Goal: Information Seeking & Learning: Find specific fact

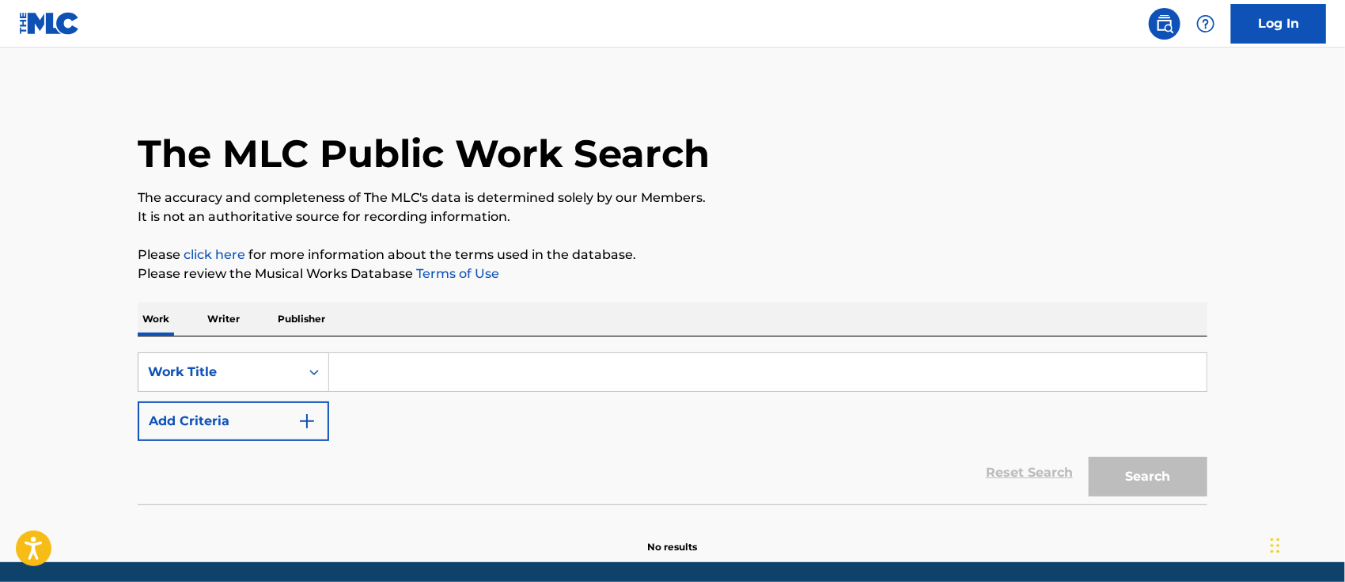
click at [439, 377] on input "Search Form" at bounding box center [768, 372] width 878 height 38
paste input "AMERICAN DREAMS"
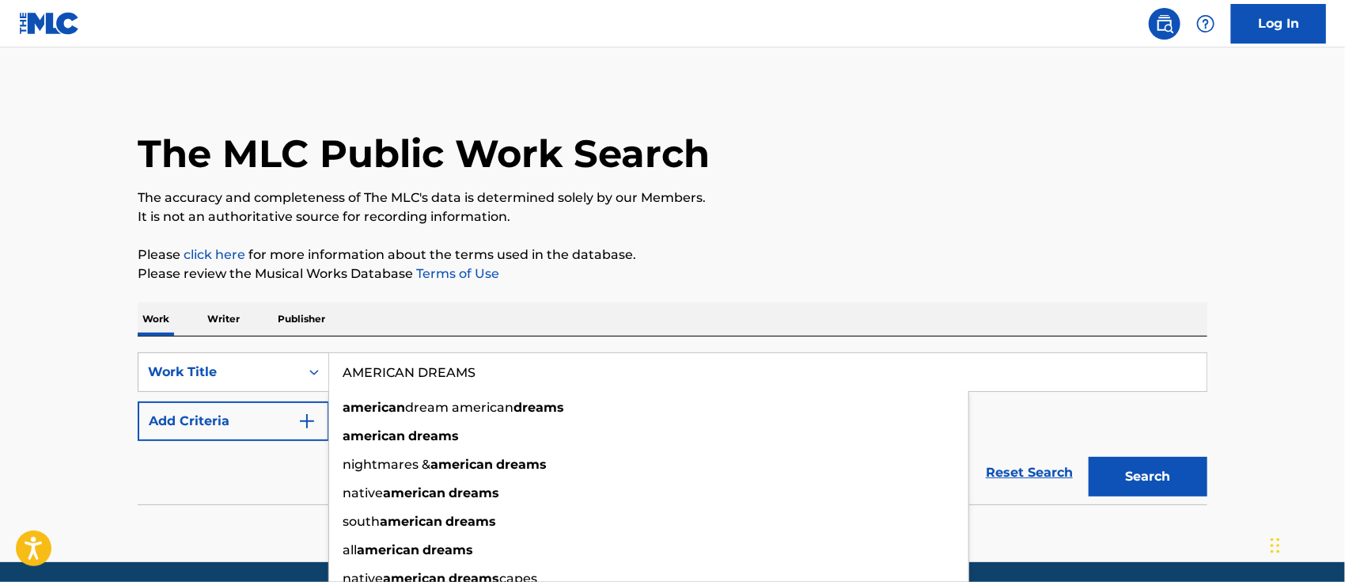
type input "AMERICAN DREAMS"
click at [259, 423] on button "Add Criteria" at bounding box center [234, 421] width 192 height 40
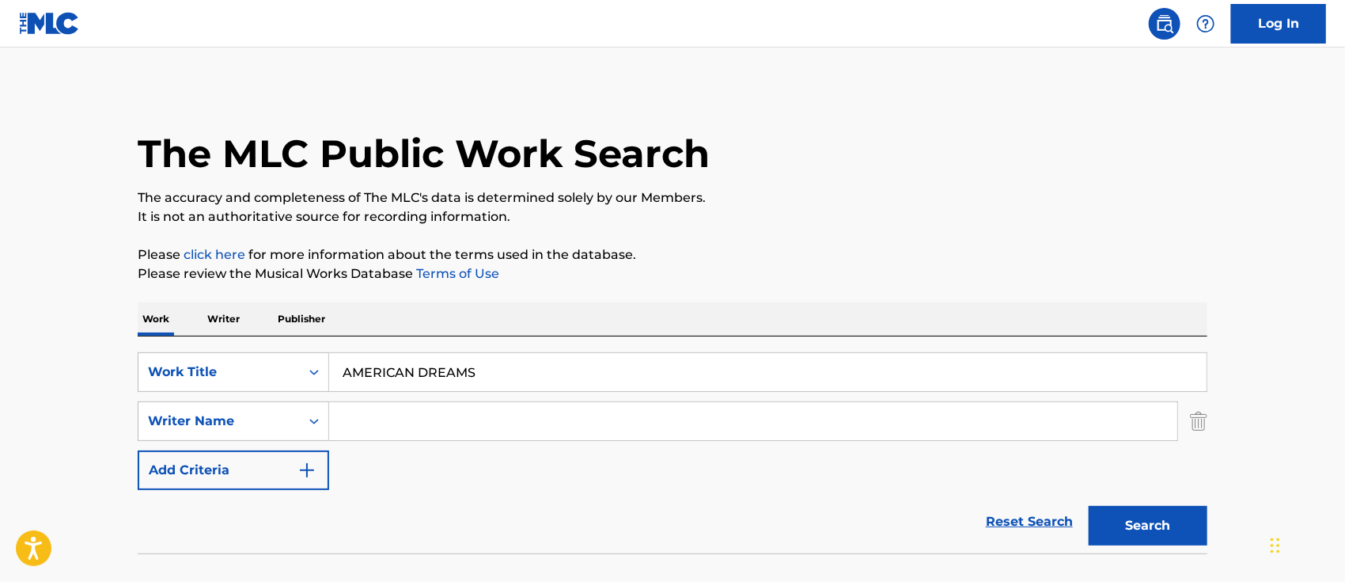
click at [358, 419] on input "Search Form" at bounding box center [753, 421] width 848 height 38
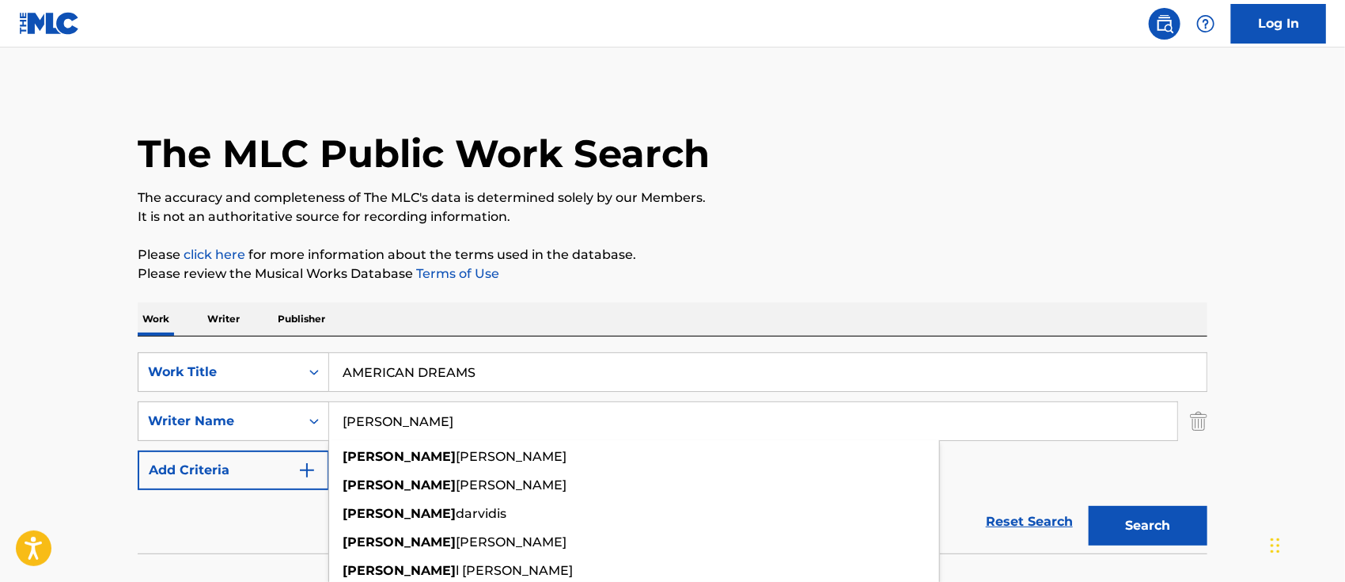
type input "[PERSON_NAME]"
click at [1089, 506] on button "Search" at bounding box center [1148, 526] width 119 height 40
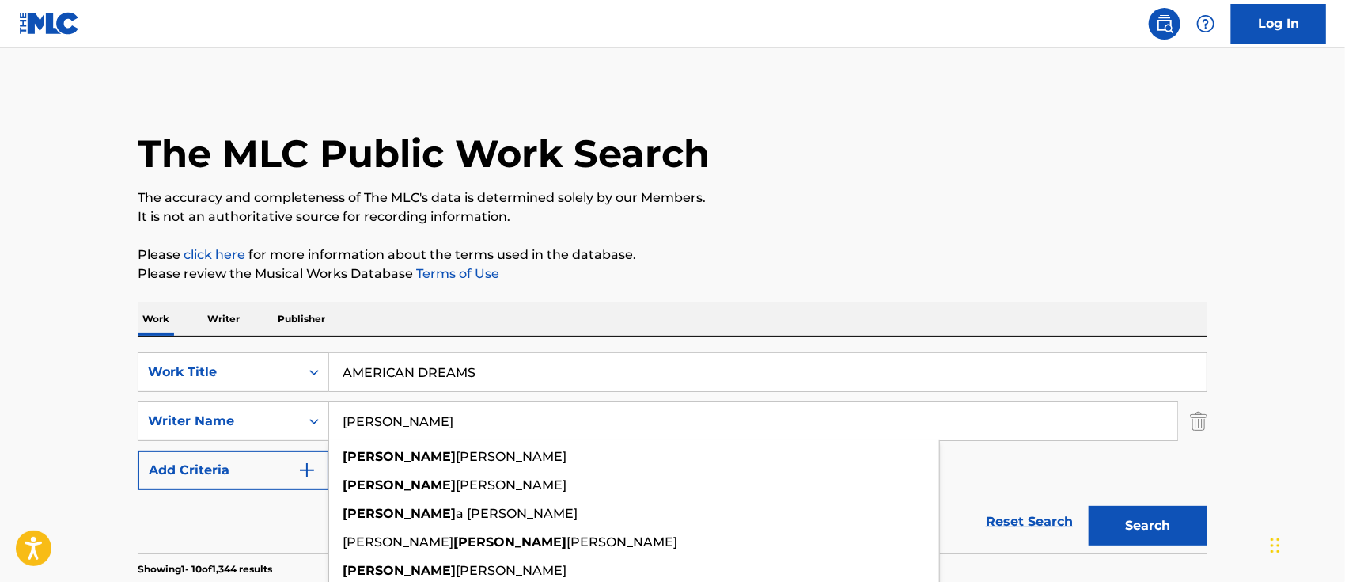
click at [1149, 518] on button "Search" at bounding box center [1148, 526] width 119 height 40
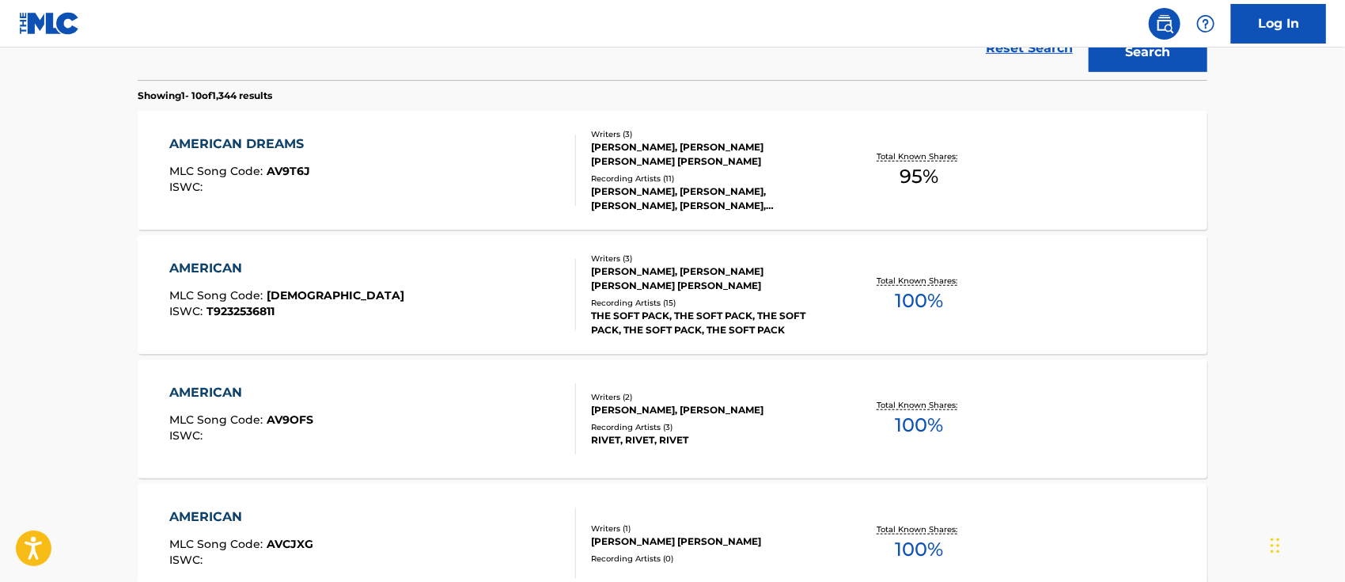
scroll to position [367, 0]
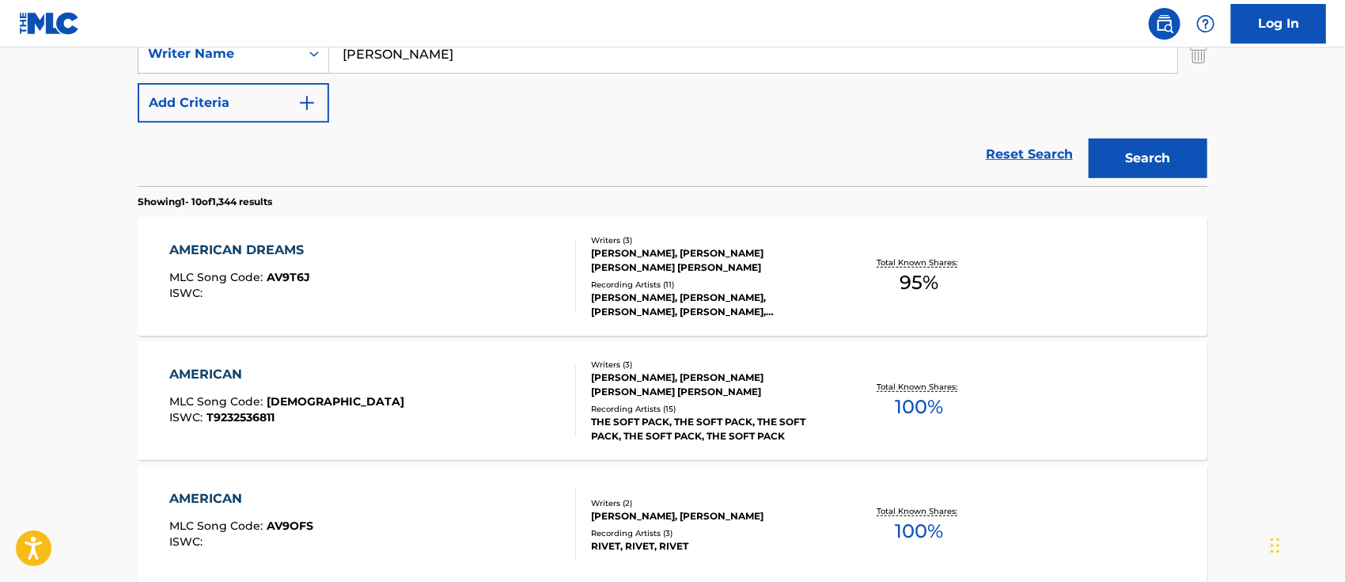
click at [272, 245] on div "AMERICAN DREAMS" at bounding box center [241, 250] width 142 height 19
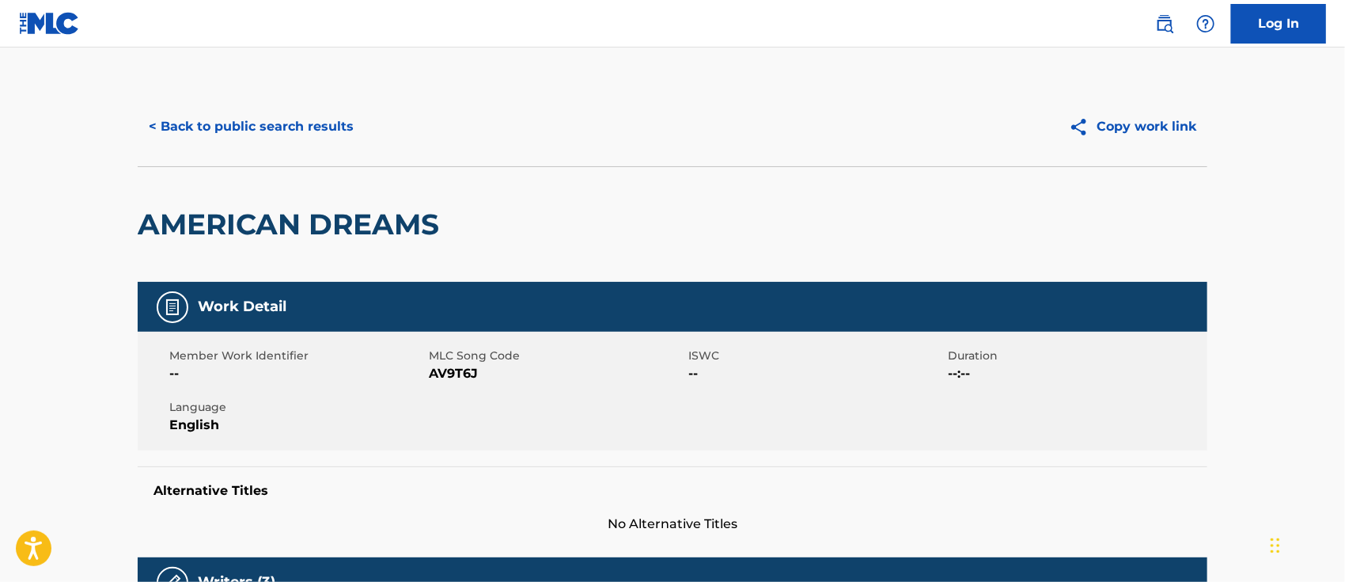
click at [338, 123] on button "< Back to public search results" at bounding box center [251, 127] width 227 height 40
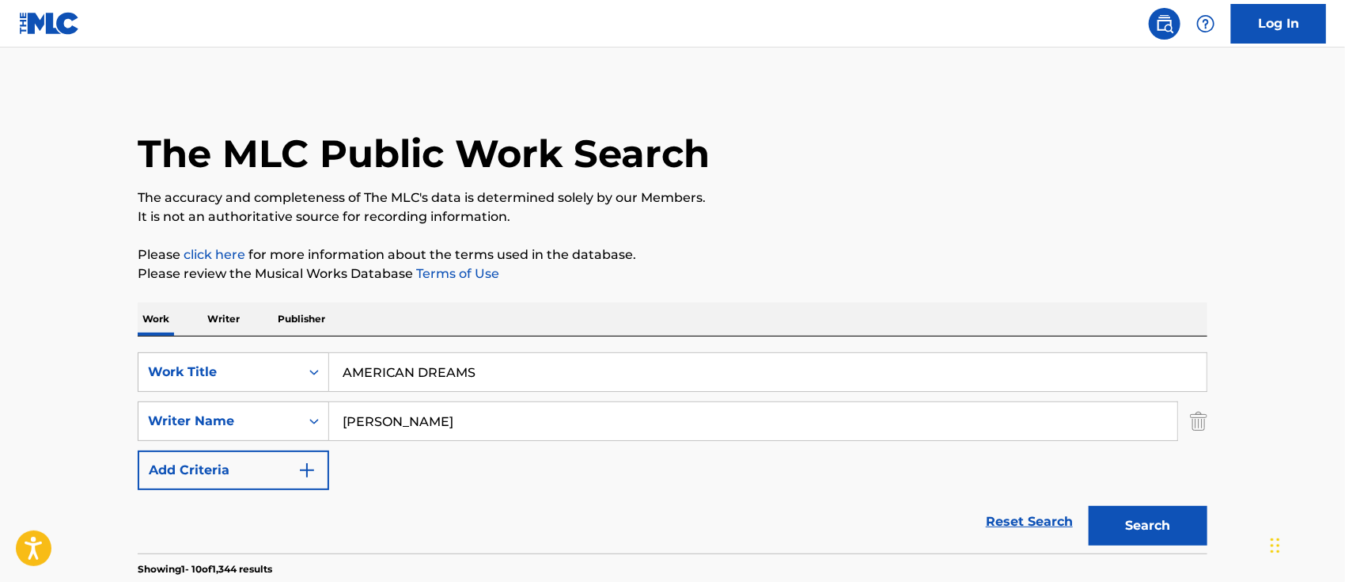
drag, startPoint x: 516, startPoint y: 376, endPoint x: 330, endPoint y: 369, distance: 186.1
click at [330, 369] on input "AMERICAN DREAMS" at bounding box center [768, 372] width 878 height 38
paste input "irplane Ticket Bus Ride, Can I Borrow Your Car"
click at [1127, 521] on button "Search" at bounding box center [1148, 526] width 119 height 40
drag, startPoint x: 666, startPoint y: 374, endPoint x: 304, endPoint y: 364, distance: 362.6
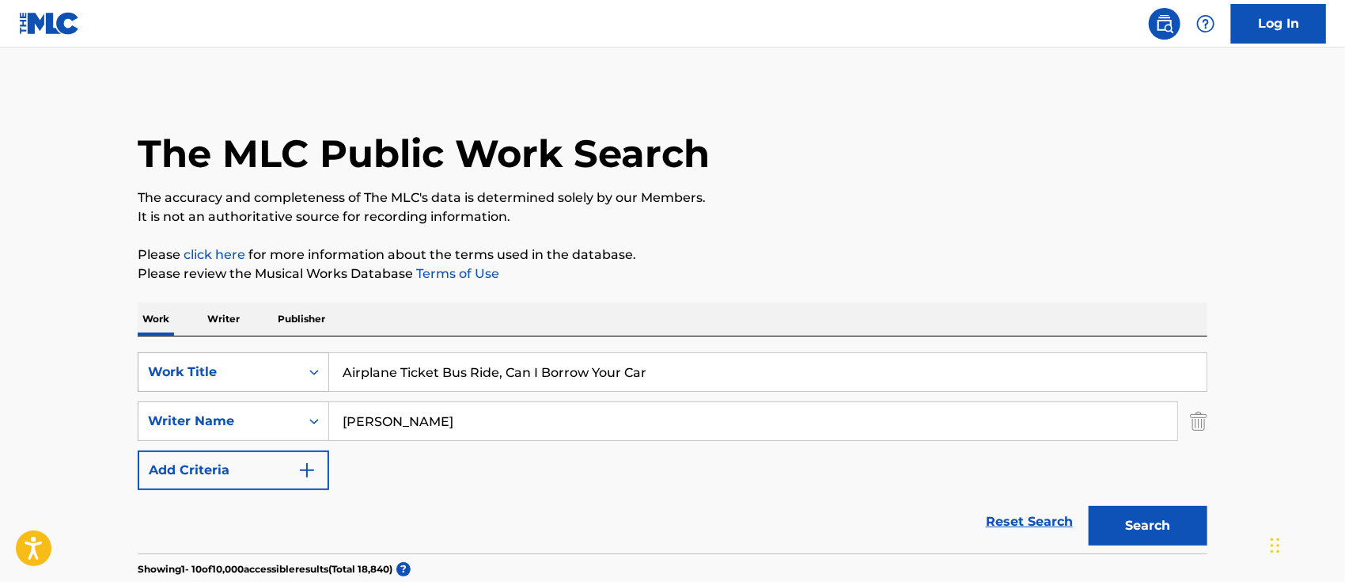
click at [304, 364] on div "SearchWithCriteria9870cd8e-3a52-4761-9bd3-38600b4a1f51 Work Title Airplane Tick…" at bounding box center [673, 372] width 1070 height 40
paste input "GOODBYE BELONGS TO YOU"
type input "GOODBYE BELONGS TO YOU"
click at [1130, 525] on button "Search" at bounding box center [1148, 526] width 119 height 40
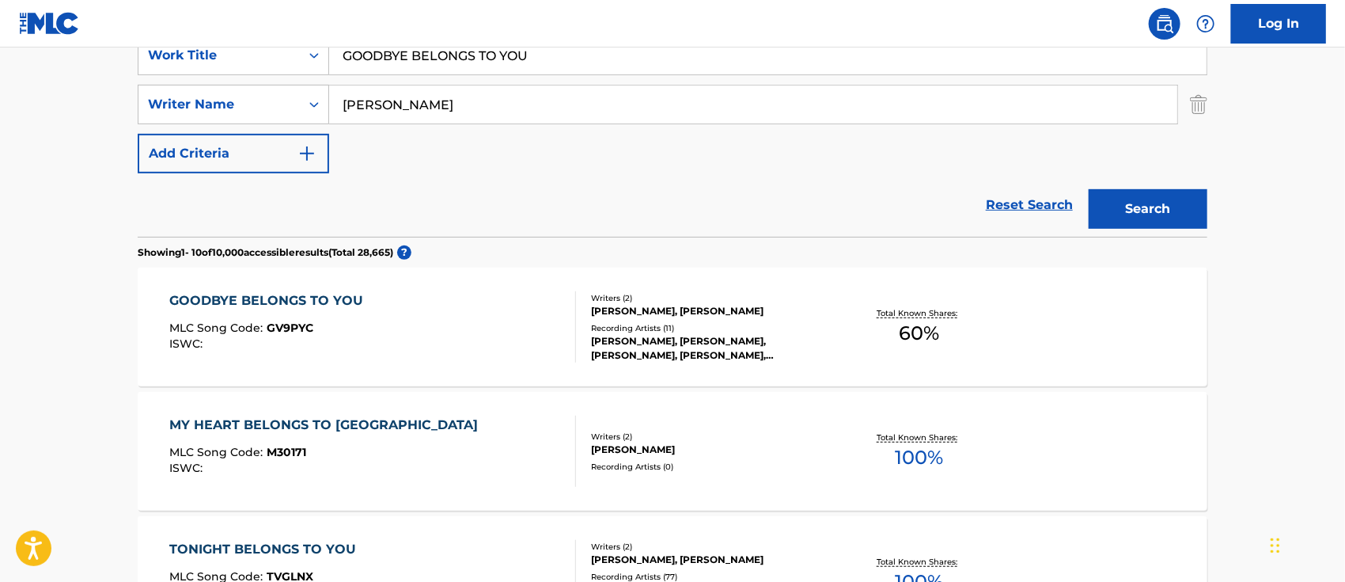
scroll to position [210, 0]
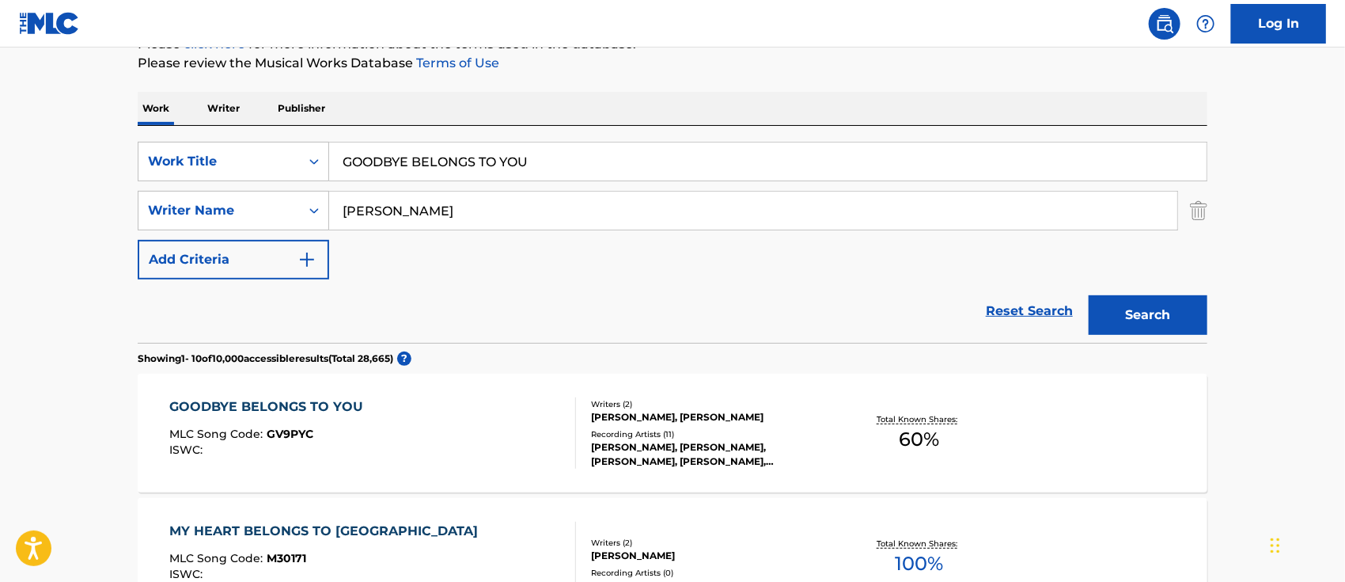
click at [305, 401] on div "GOODBYE BELONGS TO YOU" at bounding box center [271, 406] width 202 height 19
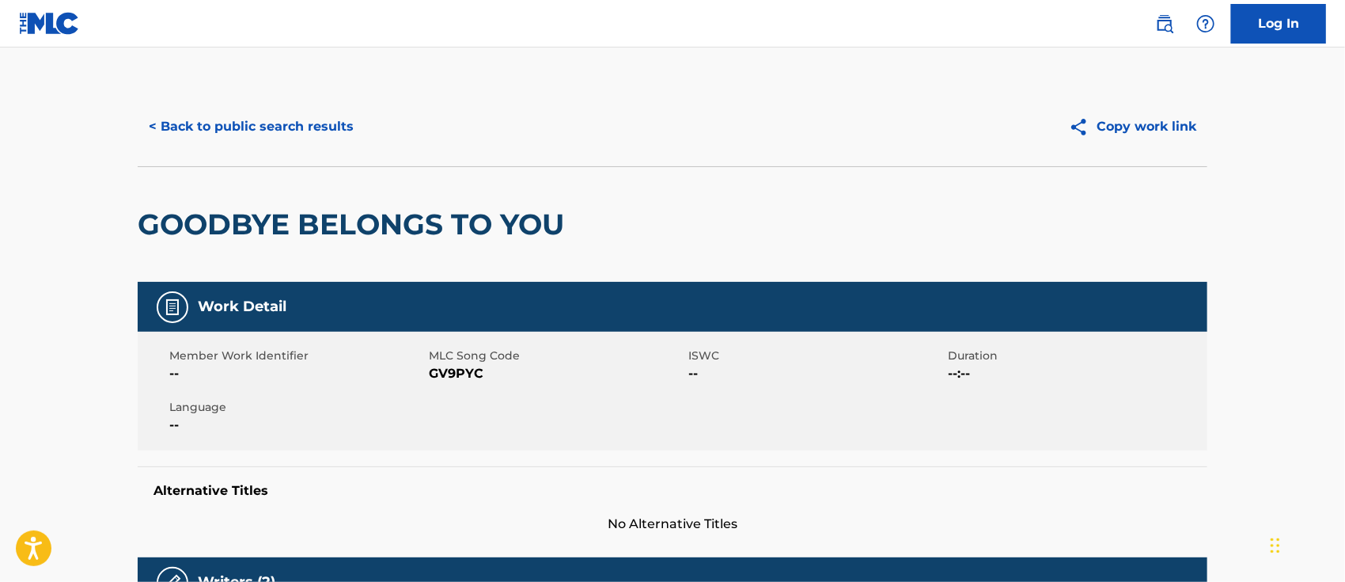
click at [318, 129] on button "< Back to public search results" at bounding box center [251, 127] width 227 height 40
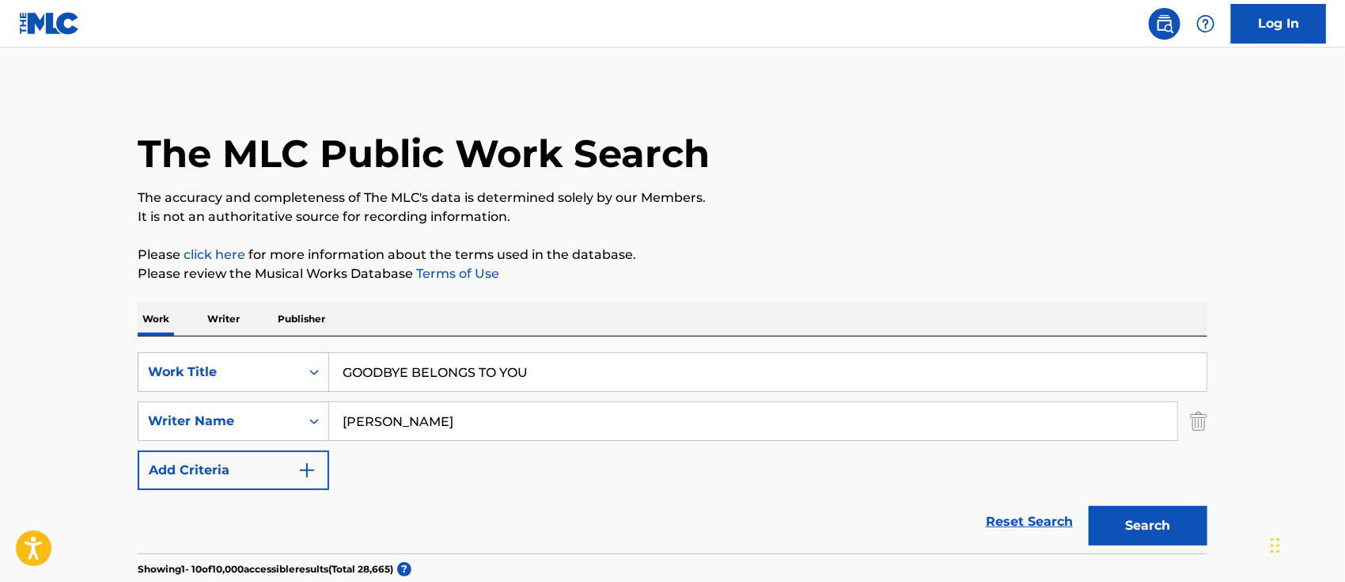
scroll to position [210, 0]
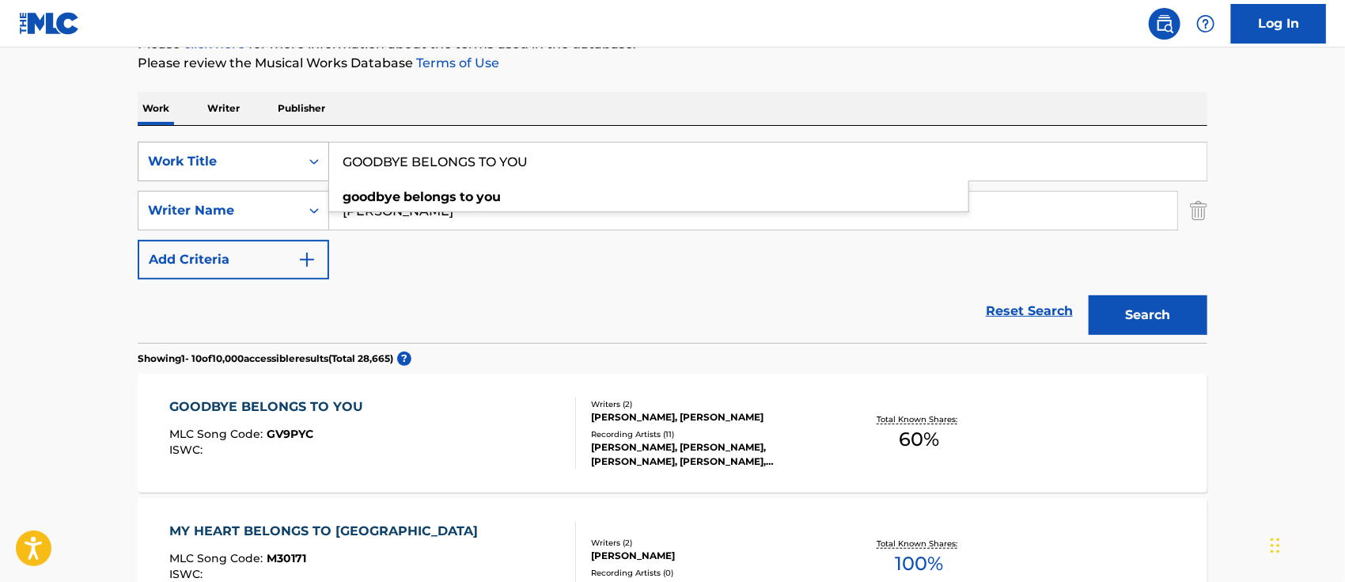
drag, startPoint x: 592, startPoint y: 164, endPoint x: 260, endPoint y: 141, distance: 333.2
click at [260, 142] on div "SearchWithCriteria9870cd8e-3a52-4761-9bd3-38600b4a1f51 Work Title GOODBYE BELON…" at bounding box center [673, 162] width 1070 height 40
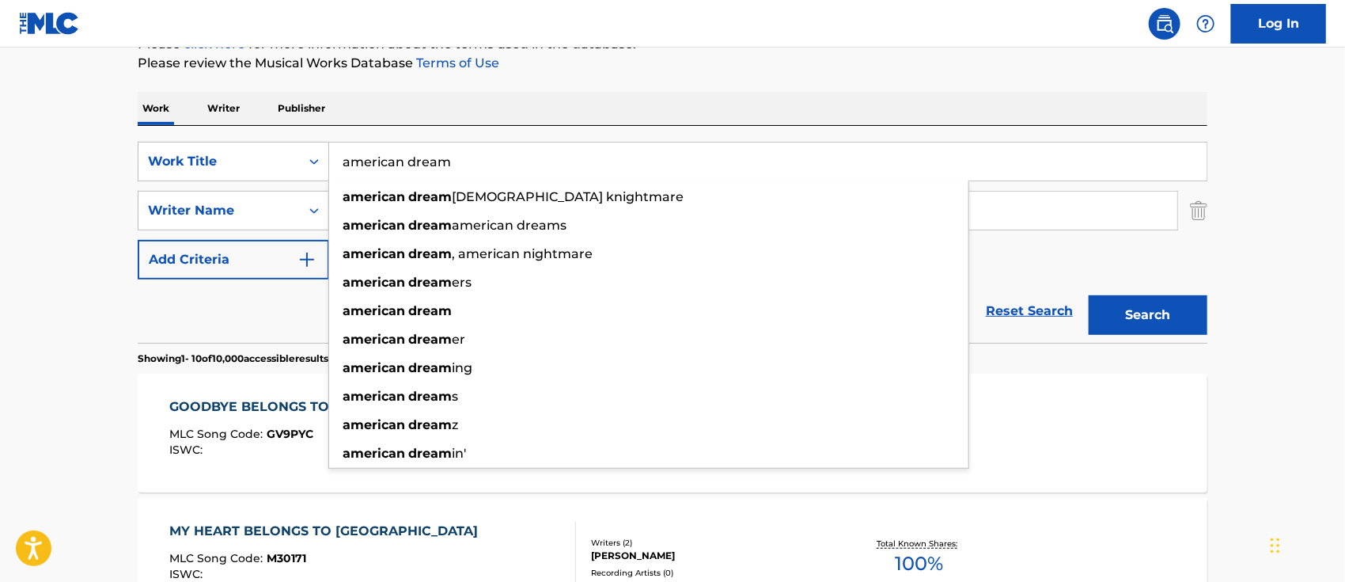
type input "american dream"
click at [1089, 295] on button "Search" at bounding box center [1148, 315] width 119 height 40
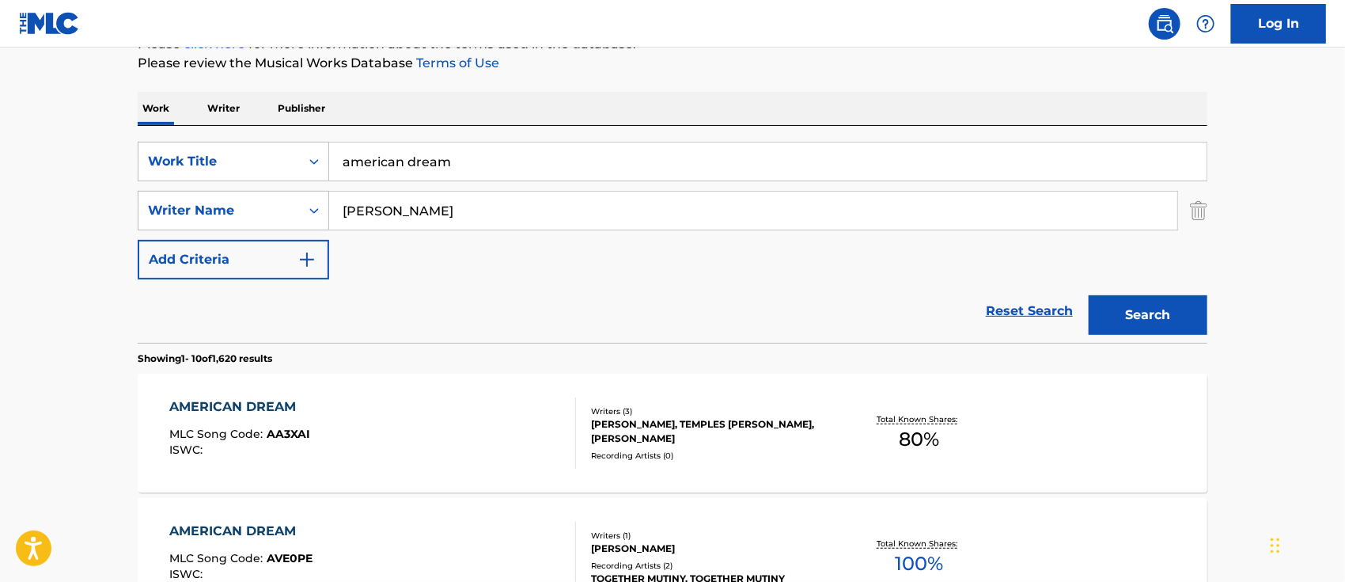
click at [256, 401] on div "AMERICAN DREAM" at bounding box center [240, 406] width 141 height 19
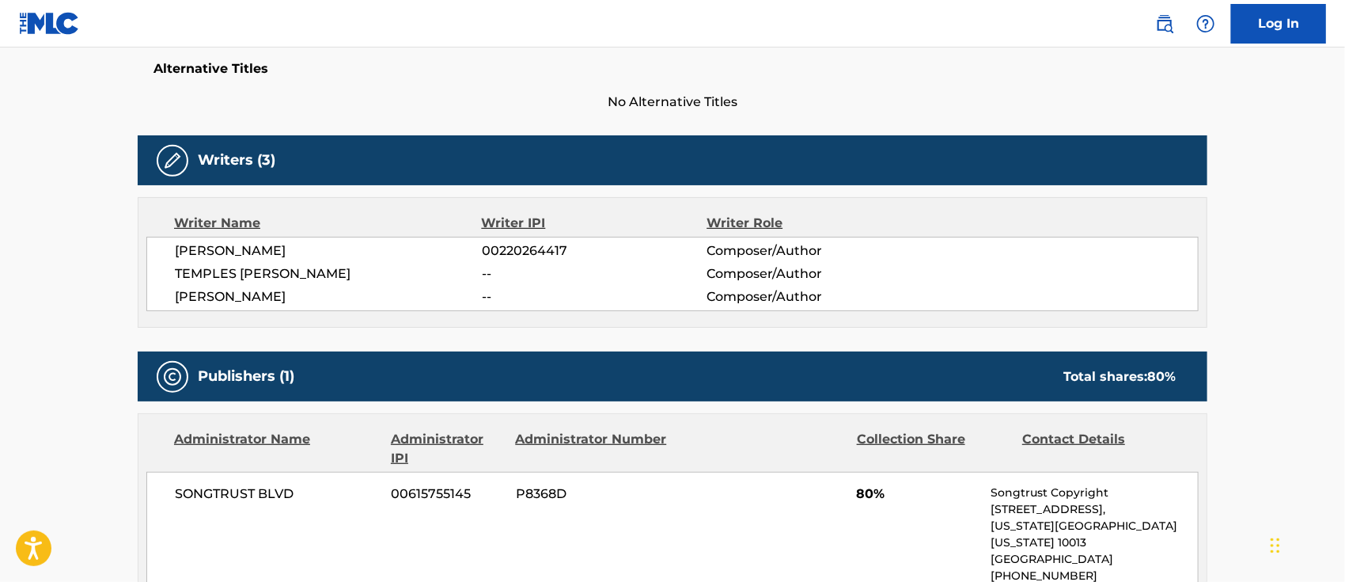
scroll to position [633, 0]
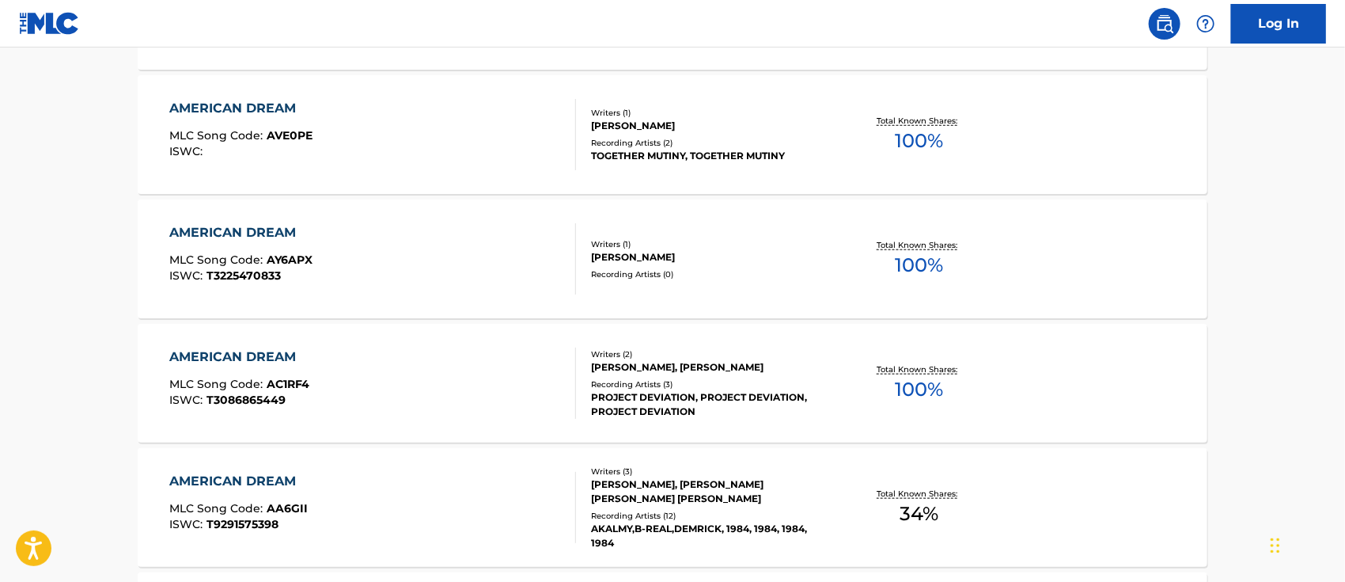
scroll to position [210, 0]
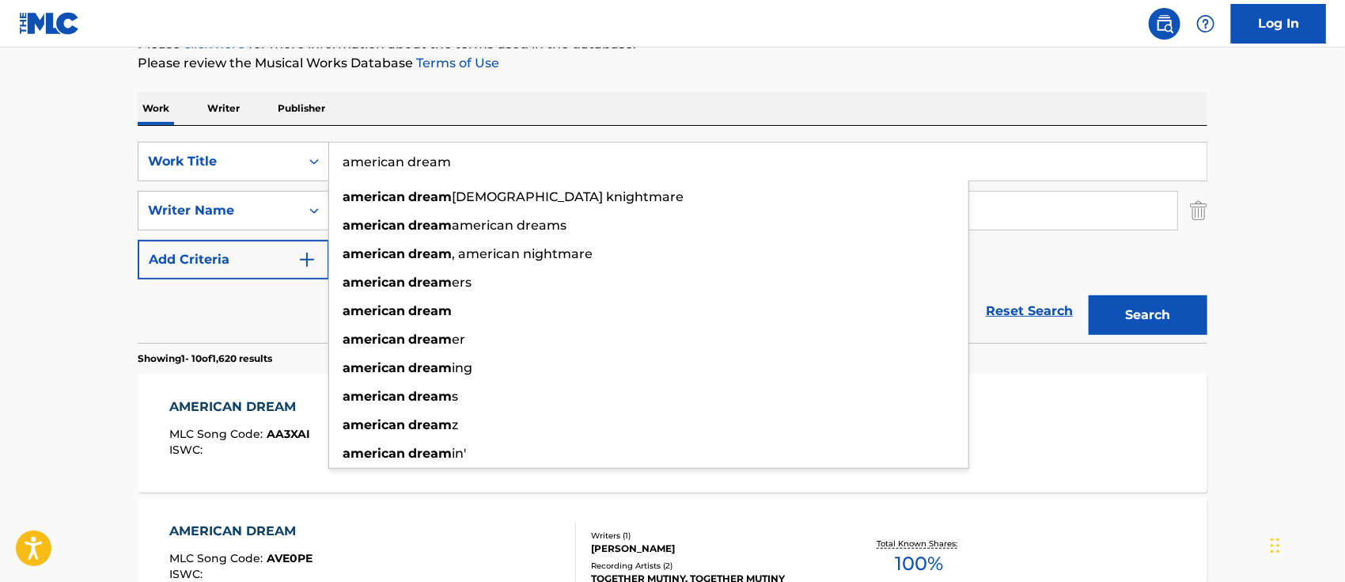
drag, startPoint x: 491, startPoint y: 163, endPoint x: 345, endPoint y: 137, distance: 148.7
click at [345, 137] on div "SearchWithCriteria9870cd8e-3a52-4761-9bd3-38600b4a1f51 Work Title american drea…" at bounding box center [673, 234] width 1070 height 217
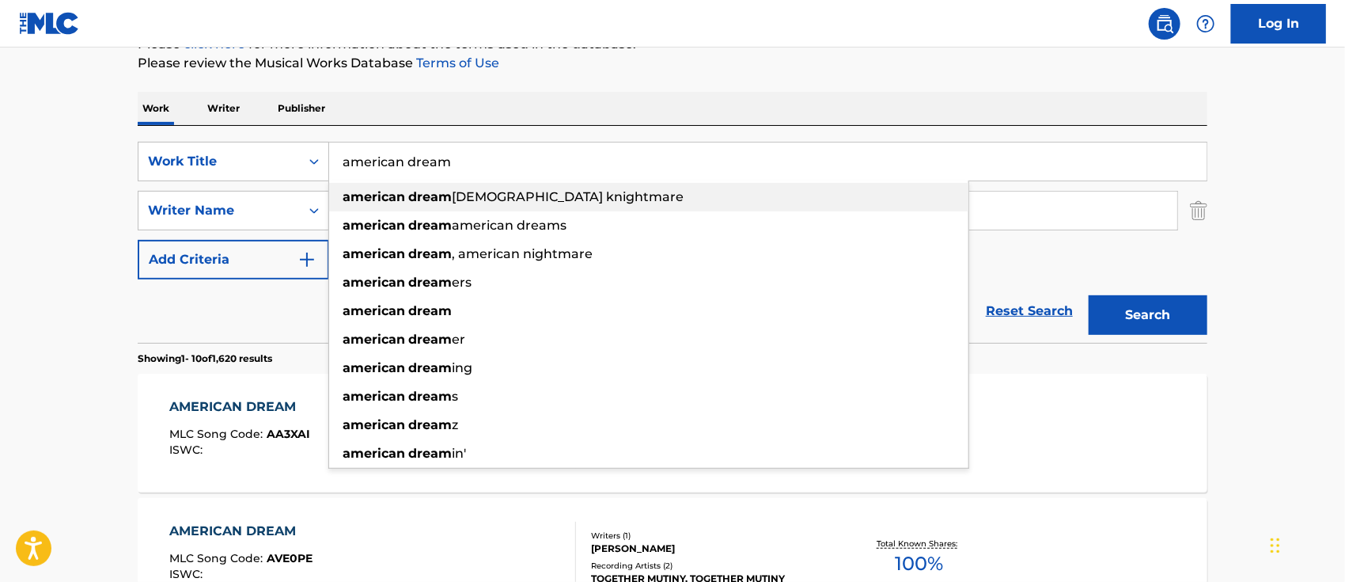
paste input "American Dreams"
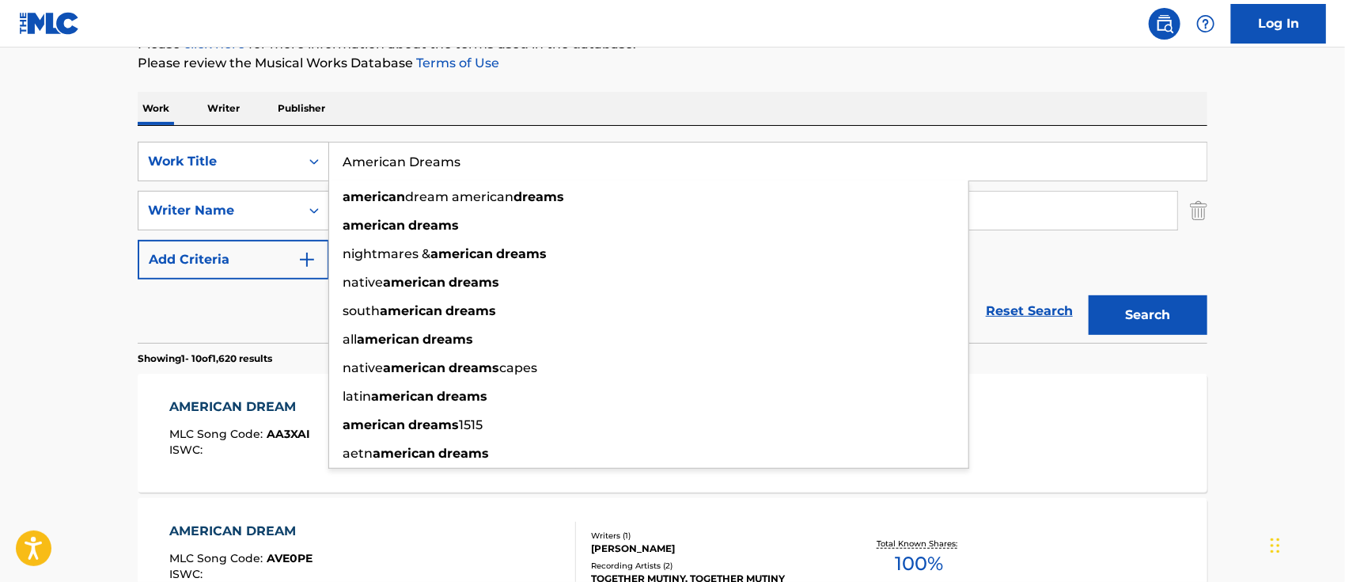
type input "American Dreams"
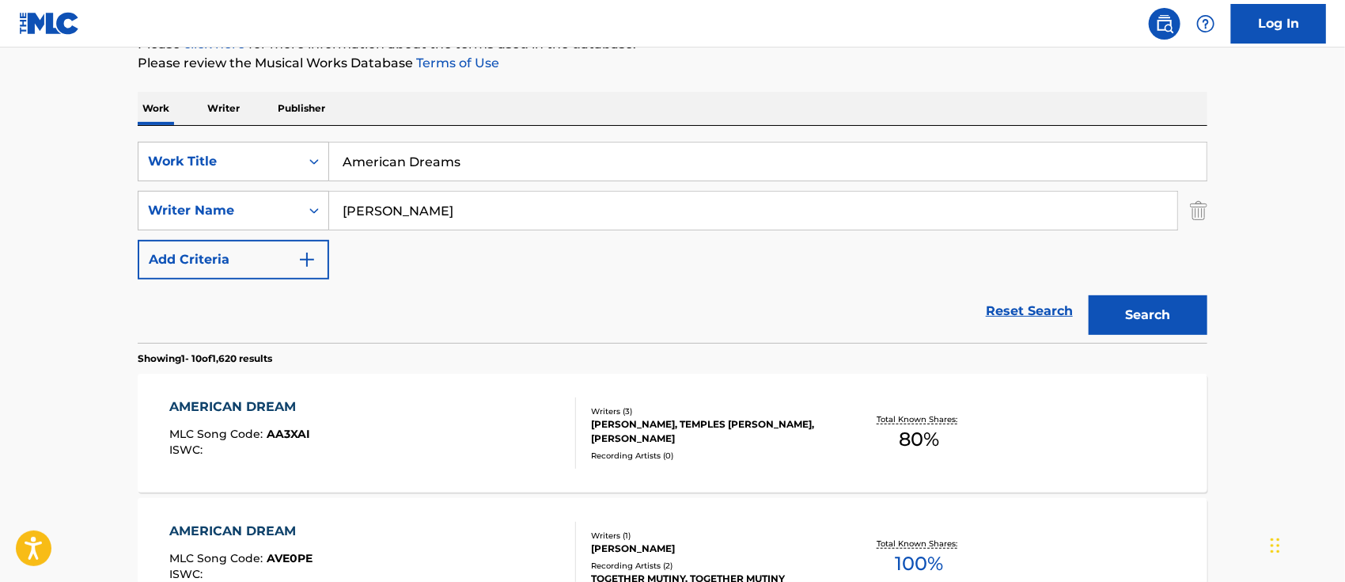
click at [1136, 311] on button "Search" at bounding box center [1148, 315] width 119 height 40
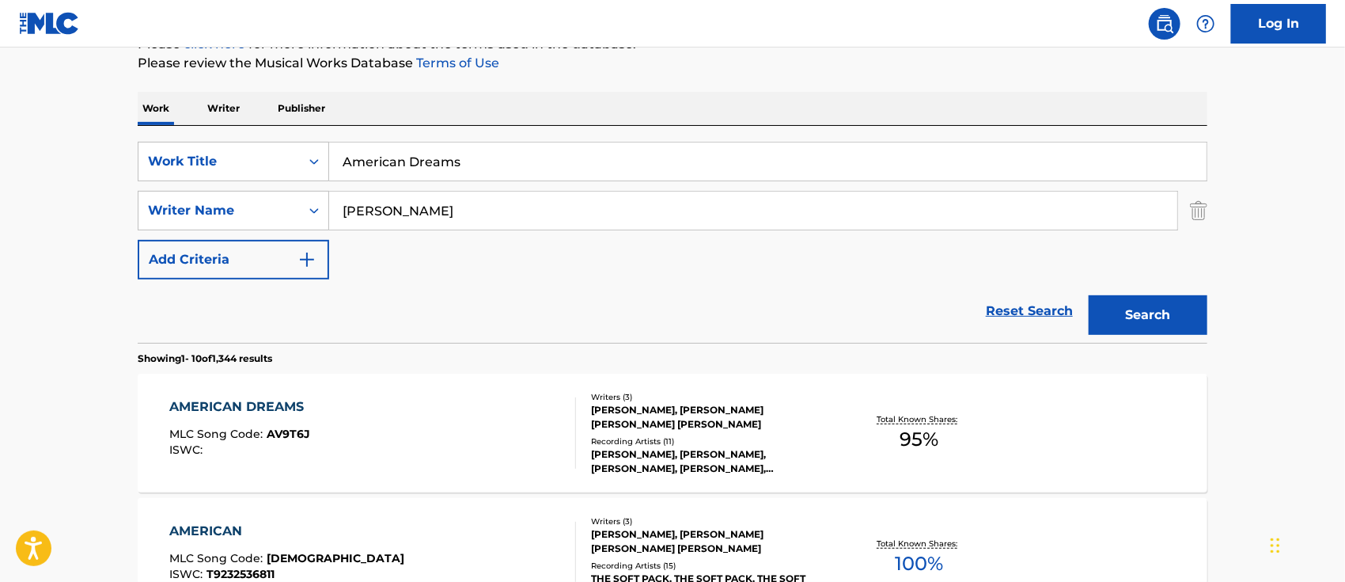
click at [279, 400] on div "AMERICAN DREAMS" at bounding box center [241, 406] width 142 height 19
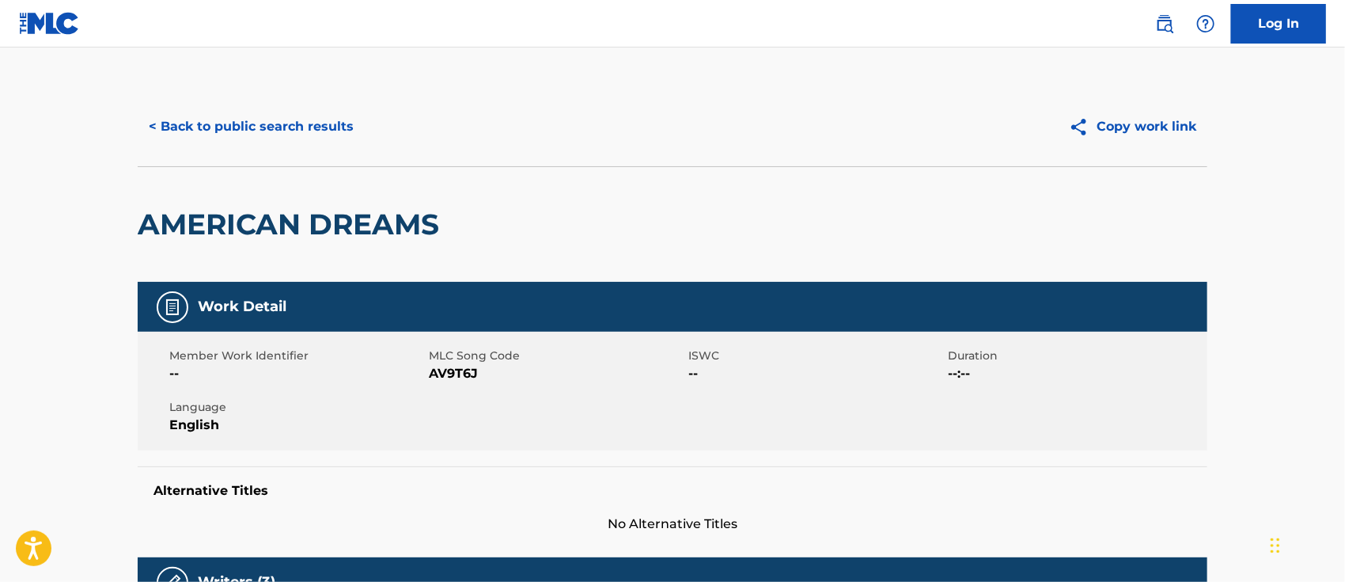
click at [349, 123] on button "< Back to public search results" at bounding box center [251, 127] width 227 height 40
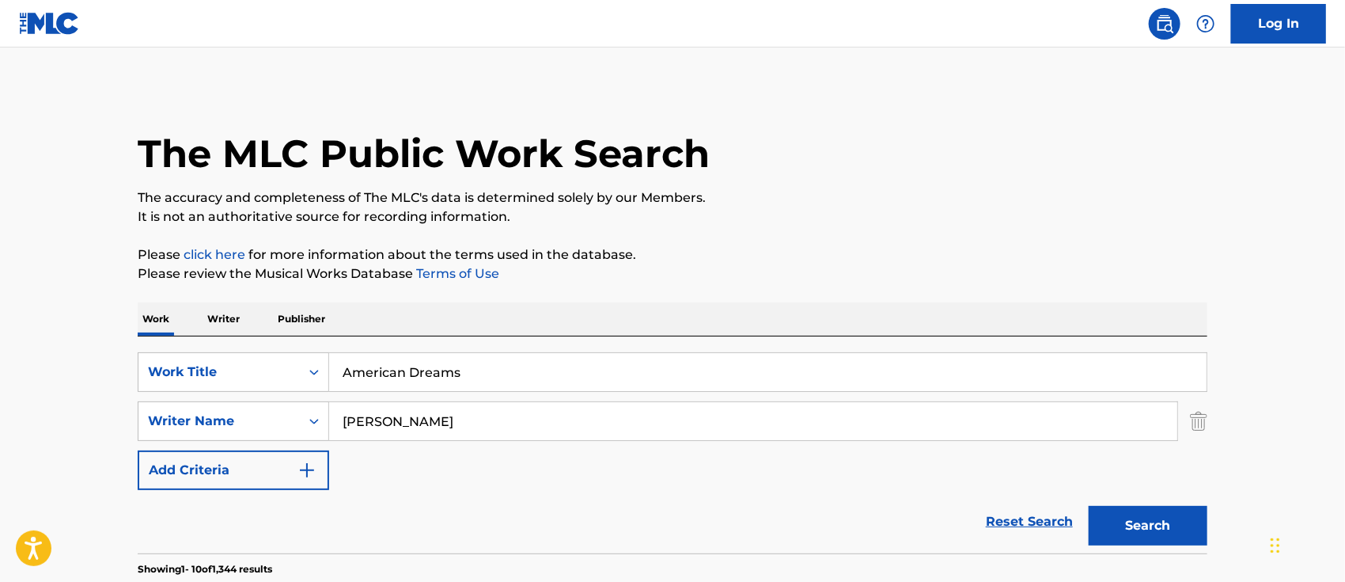
scroll to position [210, 0]
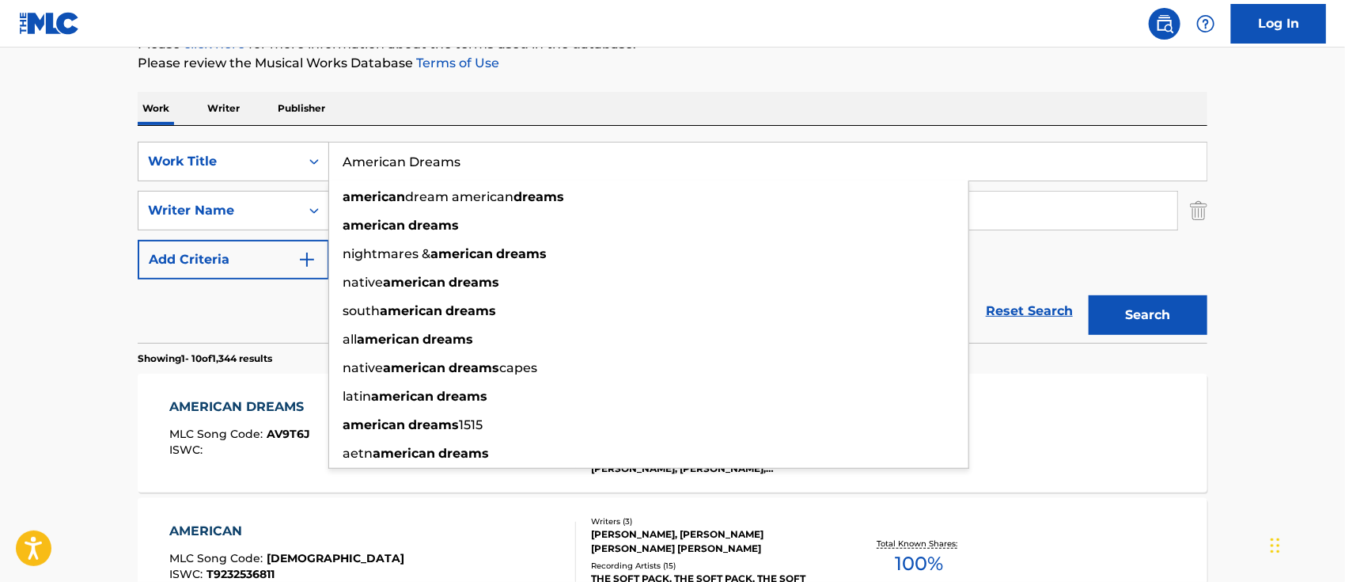
drag, startPoint x: 521, startPoint y: 157, endPoint x: 345, endPoint y: 148, distance: 175.9
click at [345, 148] on input "American Dreams" at bounding box center [768, 161] width 878 height 38
paste input "Goodbye Belongs to You"
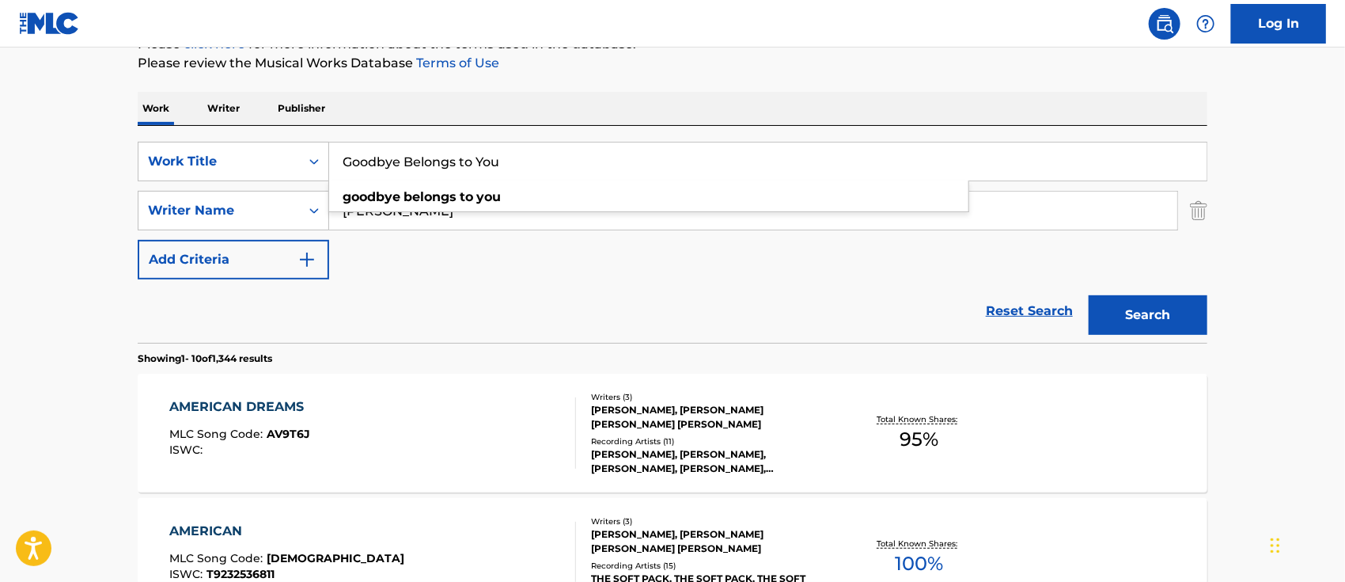
type input "Goodbye Belongs to You"
click at [1147, 308] on button "Search" at bounding box center [1148, 315] width 119 height 40
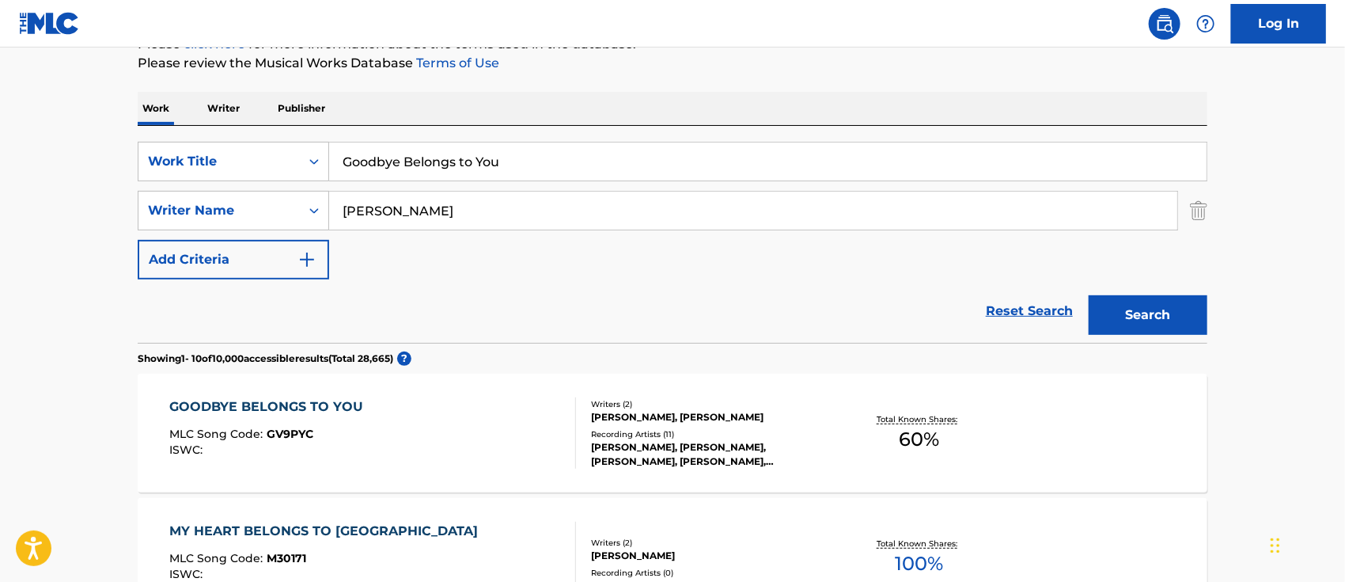
click at [330, 403] on div "GOODBYE BELONGS TO YOU" at bounding box center [271, 406] width 202 height 19
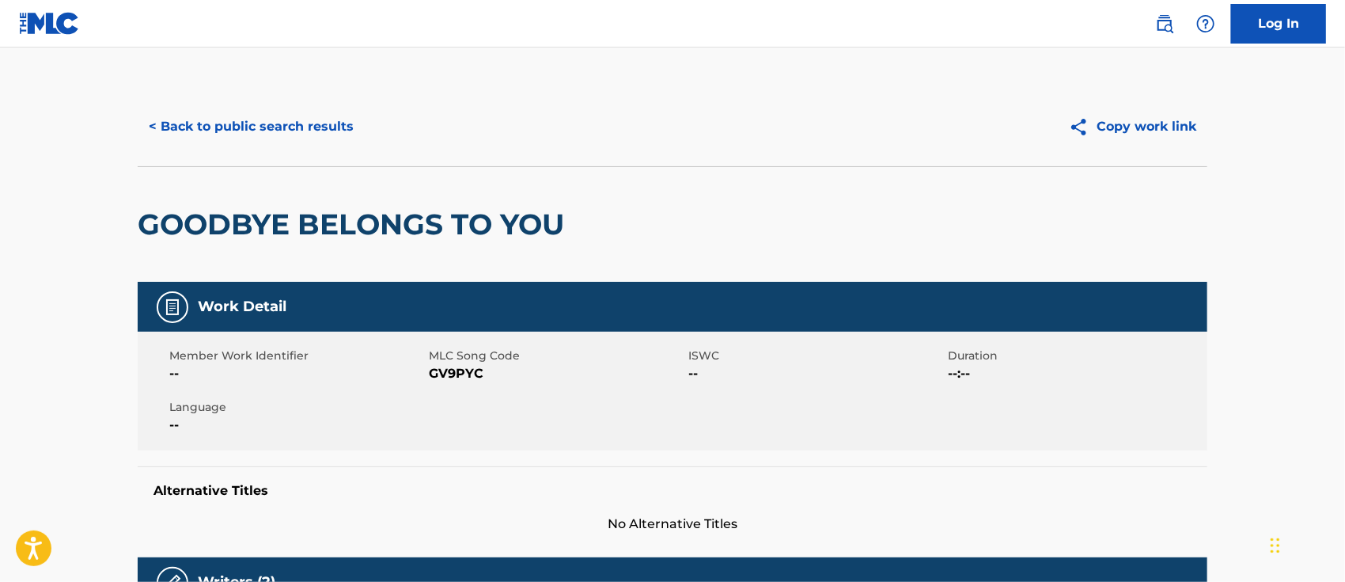
click at [307, 128] on button "< Back to public search results" at bounding box center [251, 127] width 227 height 40
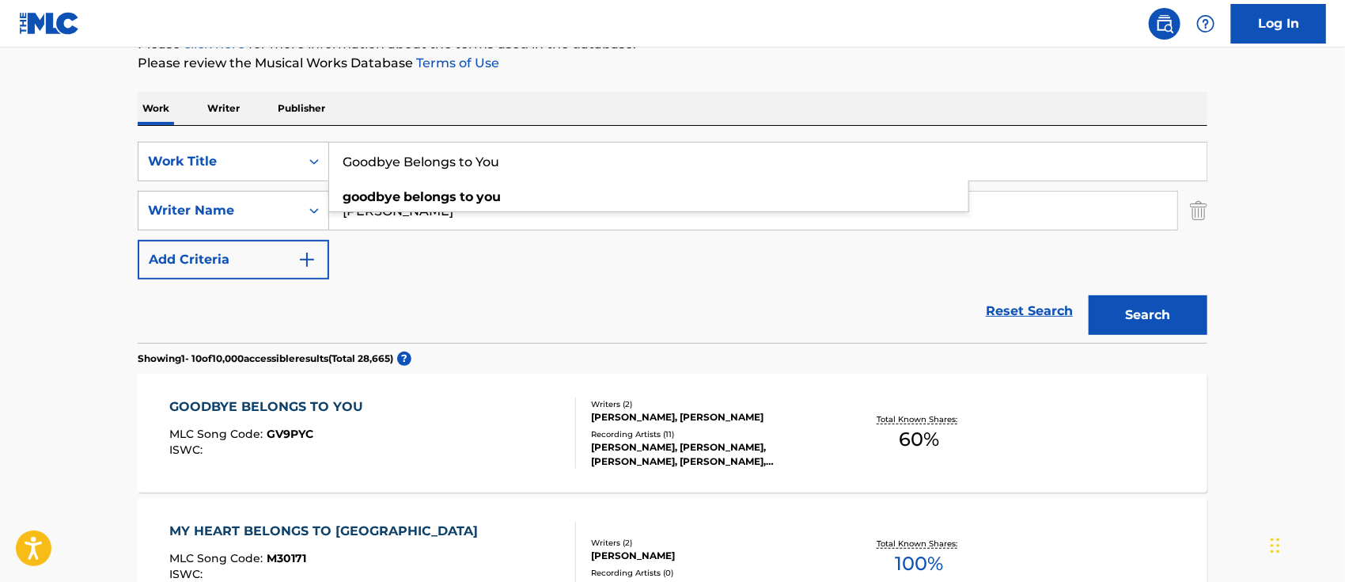
drag, startPoint x: 544, startPoint y: 167, endPoint x: 336, endPoint y: 165, distance: 208.9
click at [336, 165] on input "Goodbye Belongs to You" at bounding box center [768, 161] width 878 height 38
paste input "Evergreen"
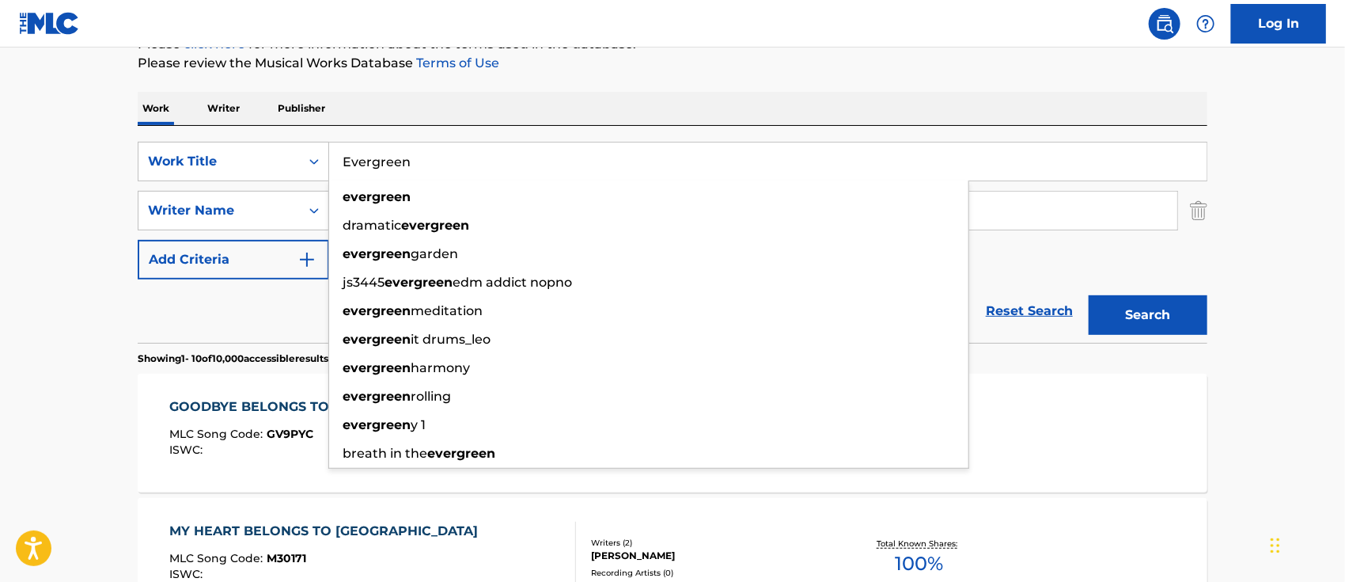
type input "Evergreen"
click at [1153, 318] on button "Search" at bounding box center [1148, 315] width 119 height 40
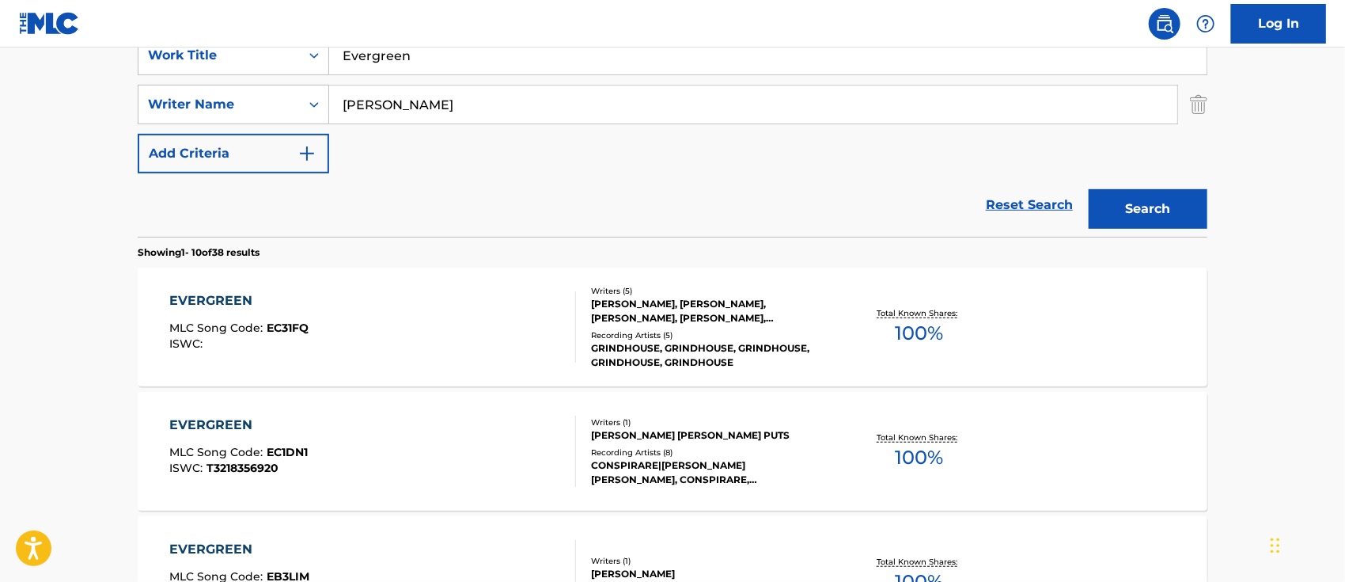
scroll to position [422, 0]
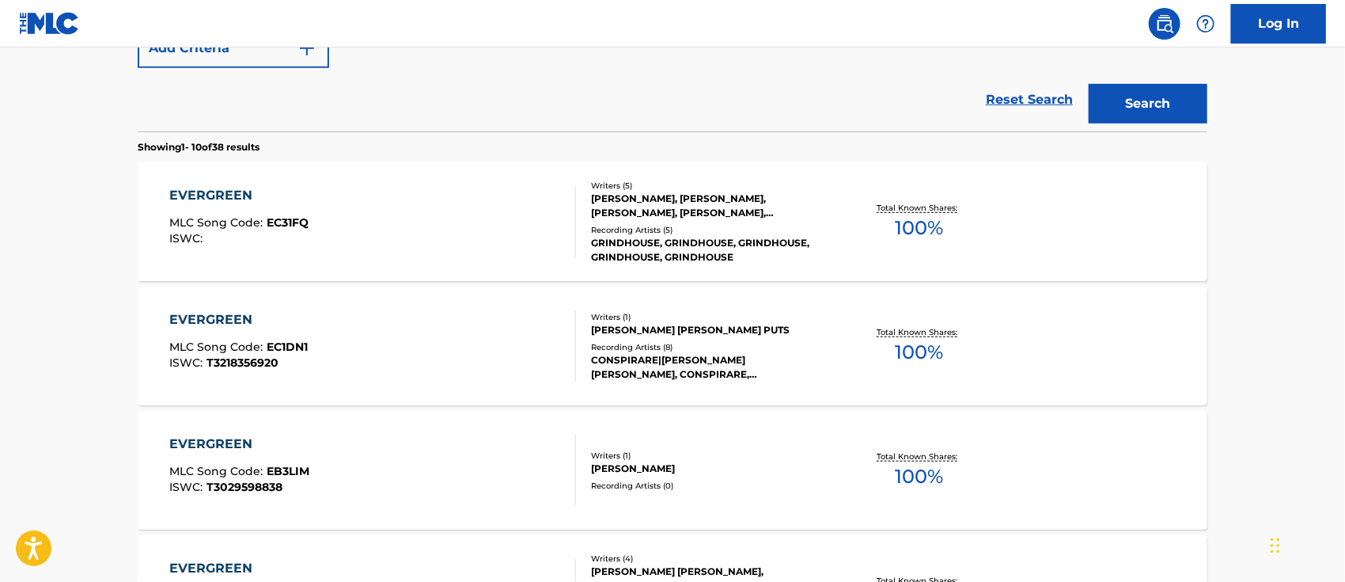
click at [199, 194] on div "EVERGREEN" at bounding box center [239, 195] width 139 height 19
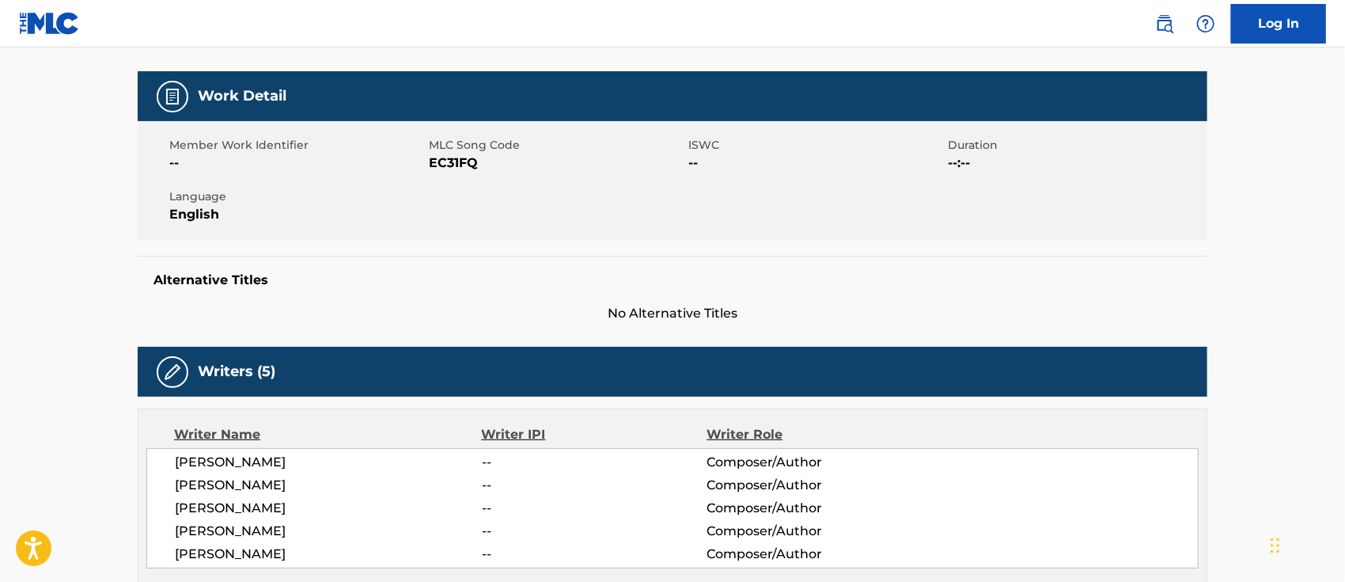
scroll to position [527, 0]
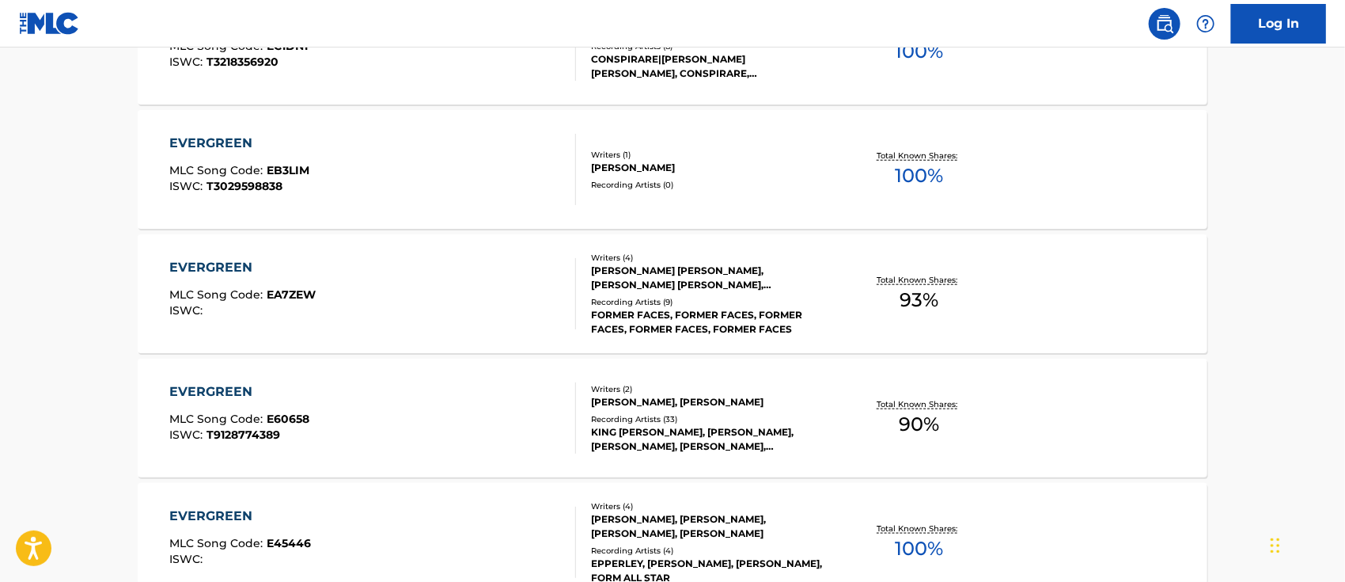
scroll to position [301, 0]
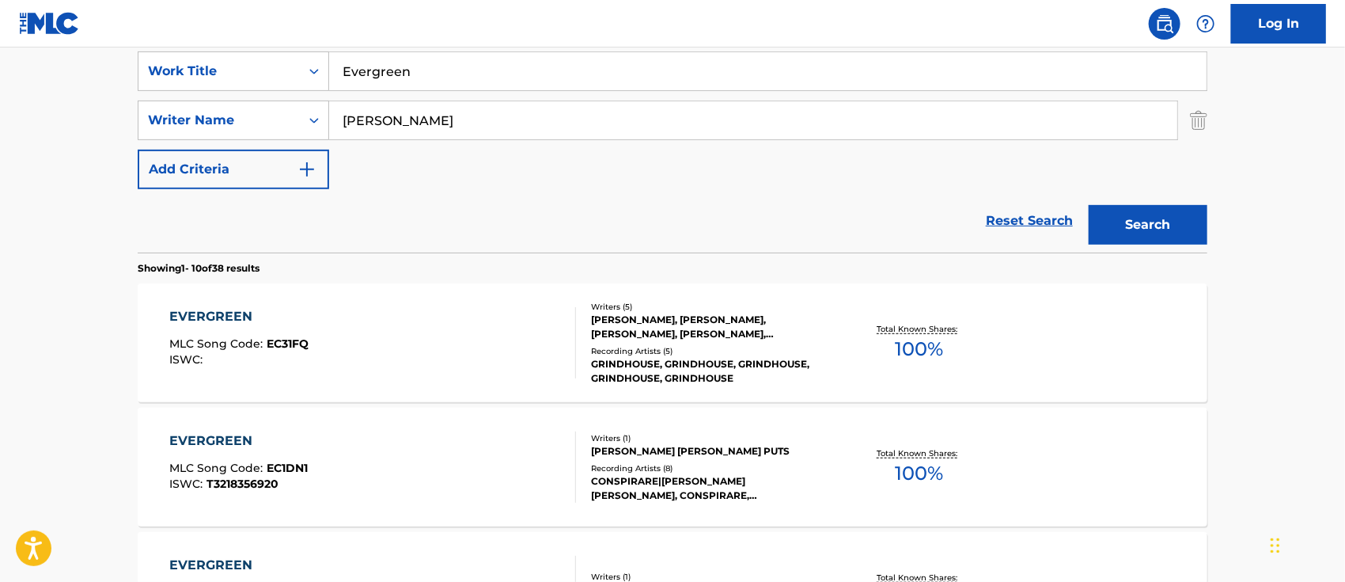
click at [468, 116] on input "[PERSON_NAME]" at bounding box center [753, 120] width 848 height 38
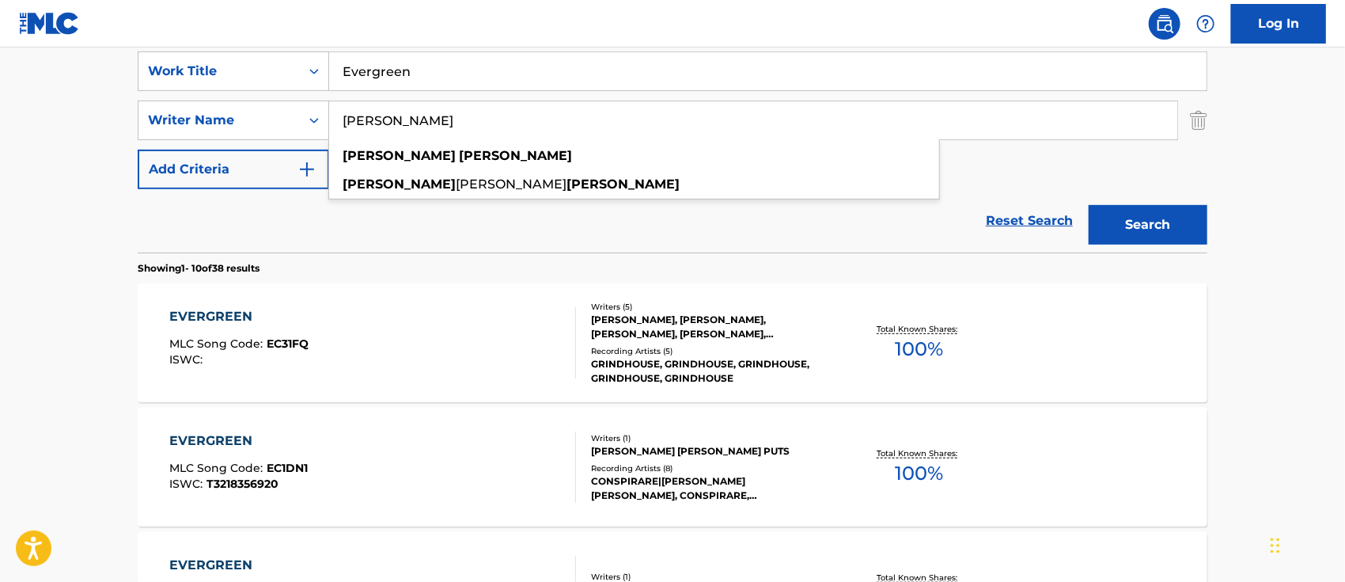
type input "[PERSON_NAME]"
click at [1089, 205] on button "Search" at bounding box center [1148, 225] width 119 height 40
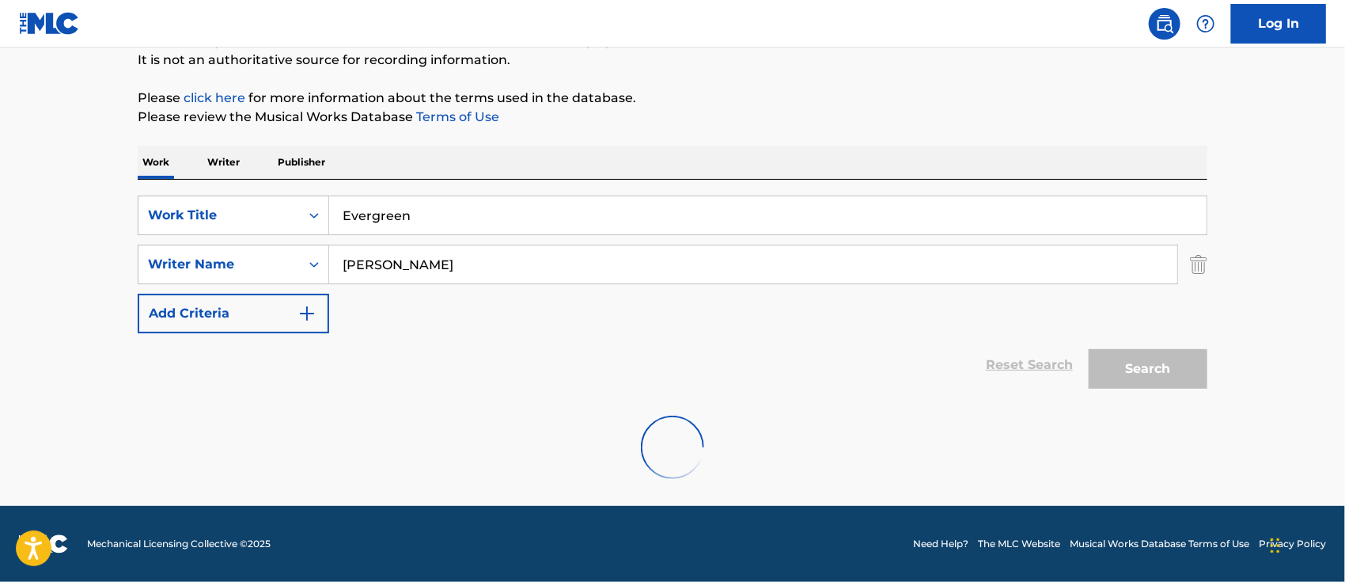
scroll to position [279, 0]
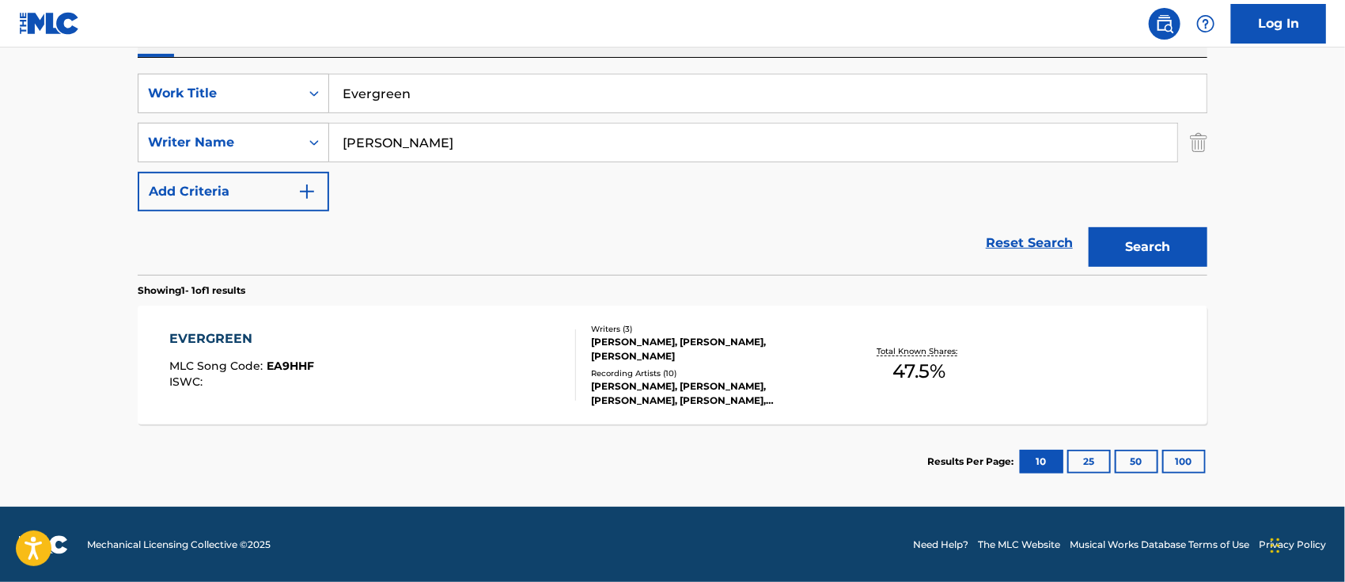
click at [250, 343] on div "EVERGREEN" at bounding box center [242, 338] width 145 height 19
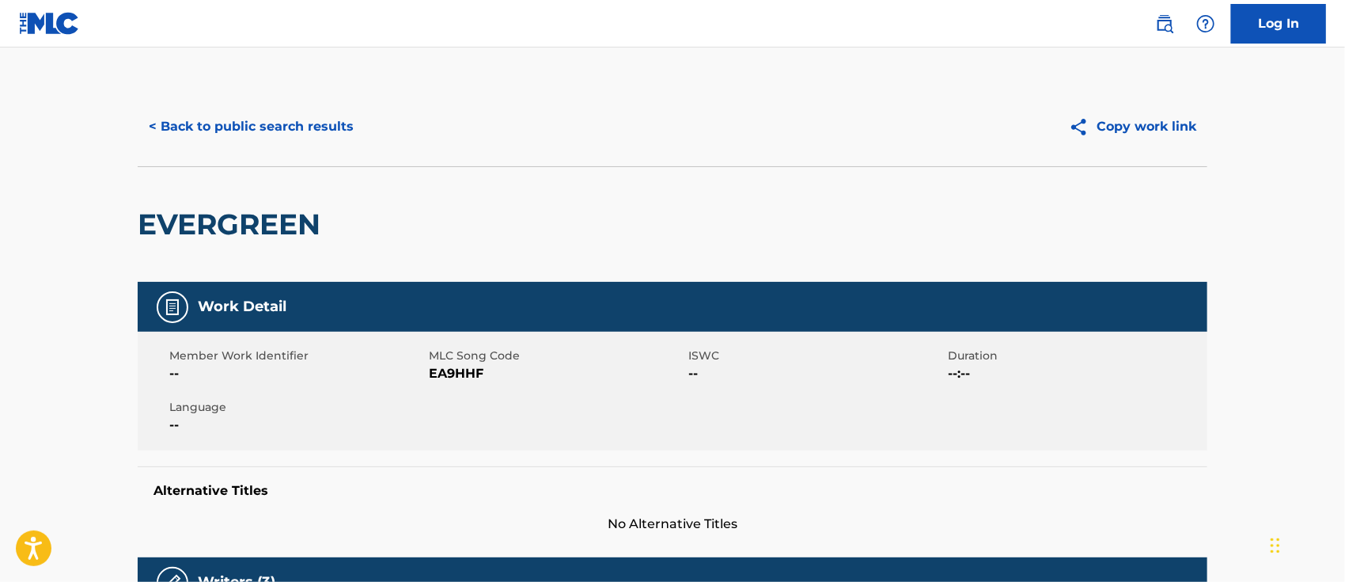
click at [208, 138] on button "< Back to public search results" at bounding box center [251, 127] width 227 height 40
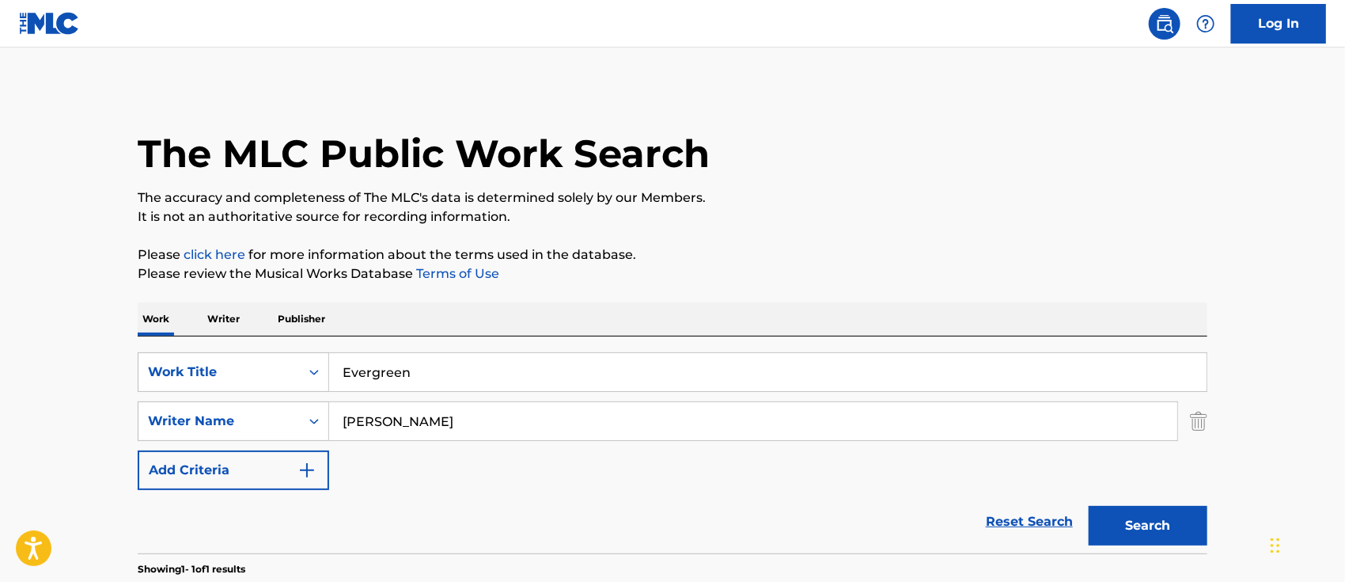
scroll to position [189, 0]
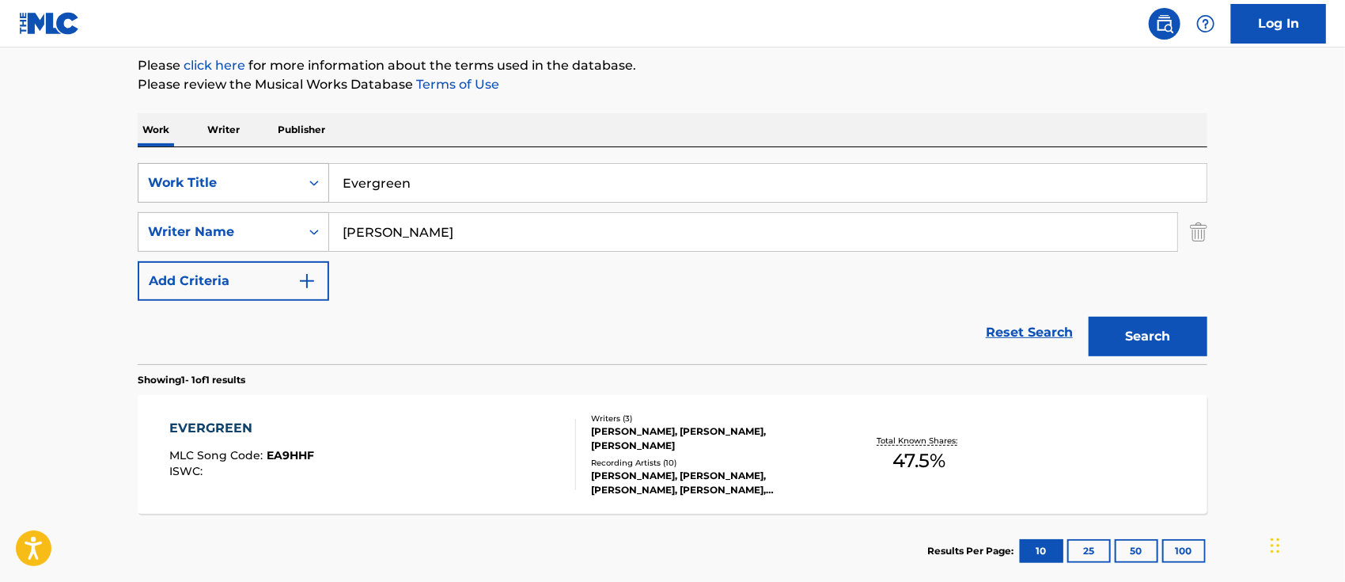
drag, startPoint x: 449, startPoint y: 175, endPoint x: 254, endPoint y: 166, distance: 194.9
click at [254, 166] on div "SearchWithCriteria9870cd8e-3a52-4761-9bd3-38600b4a1f51 Work Title Evergreen" at bounding box center [673, 183] width 1070 height 40
paste input "Here Comes The Su"
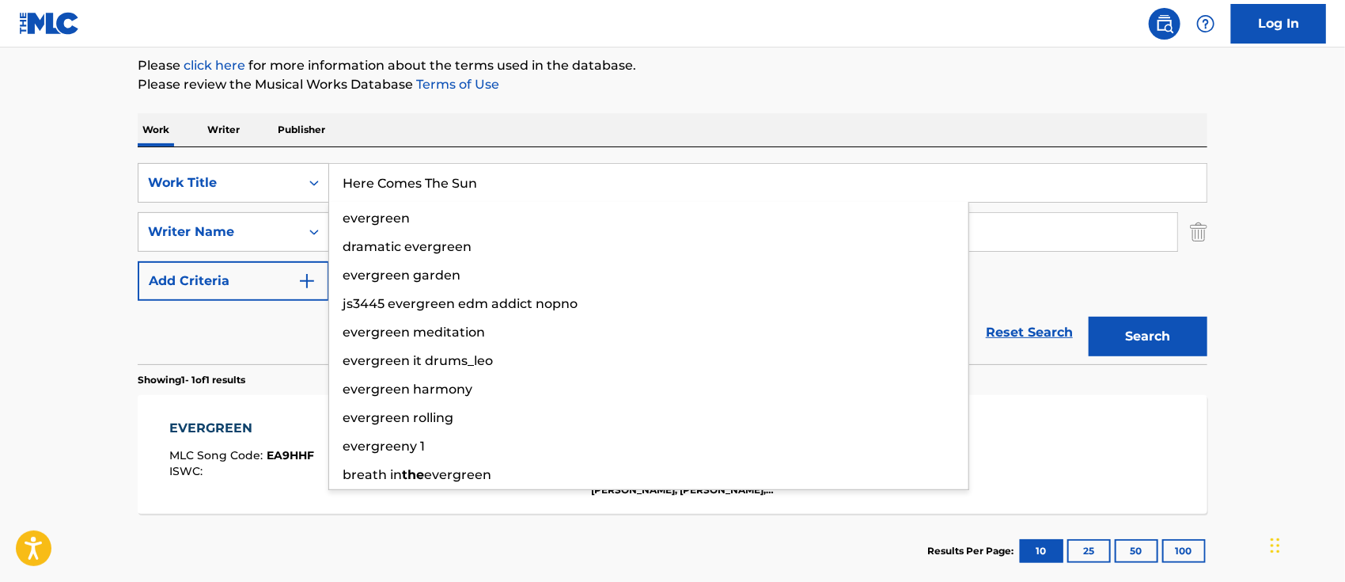
type input "Here Comes The Sun"
click at [1168, 336] on button "Search" at bounding box center [1148, 337] width 119 height 40
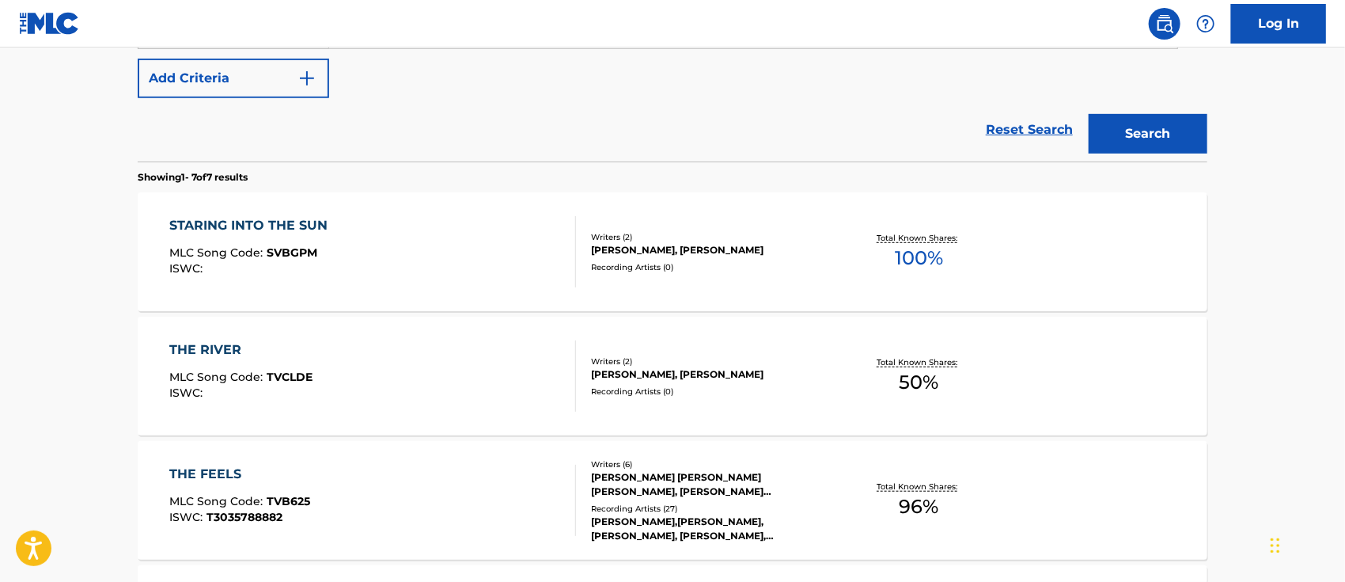
scroll to position [180, 0]
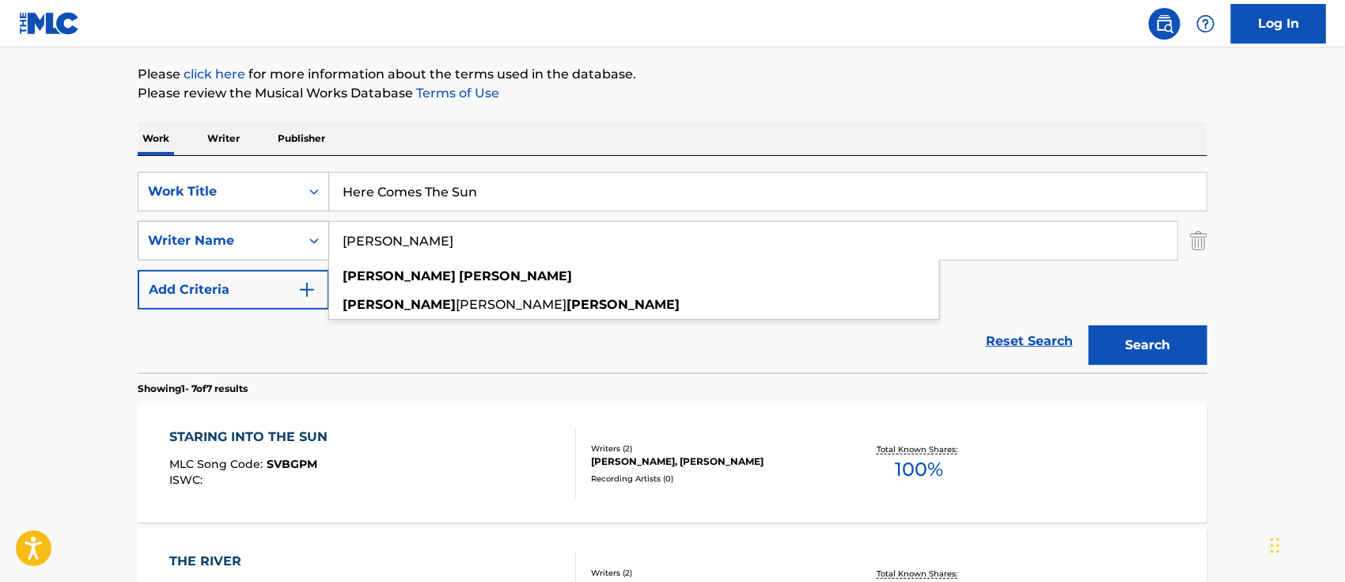
drag, startPoint x: 487, startPoint y: 244, endPoint x: 316, endPoint y: 221, distance: 173.2
click at [316, 221] on div "SearchWithCriteria9948ae38-0324-44e6-ae98-0a9bab8559c0 Writer Name [PERSON_NAME…" at bounding box center [673, 241] width 1070 height 40
paste input "HARRISONGS LTD"
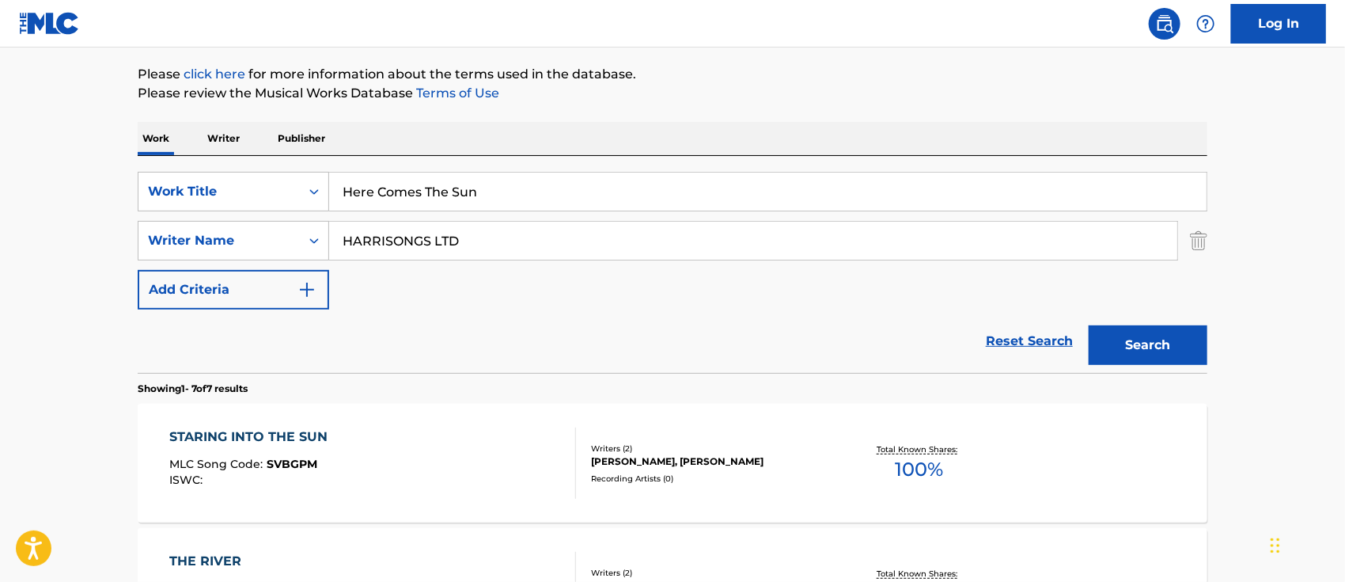
type input "HARRISONGS LTD"
click at [1164, 340] on button "Search" at bounding box center [1148, 345] width 119 height 40
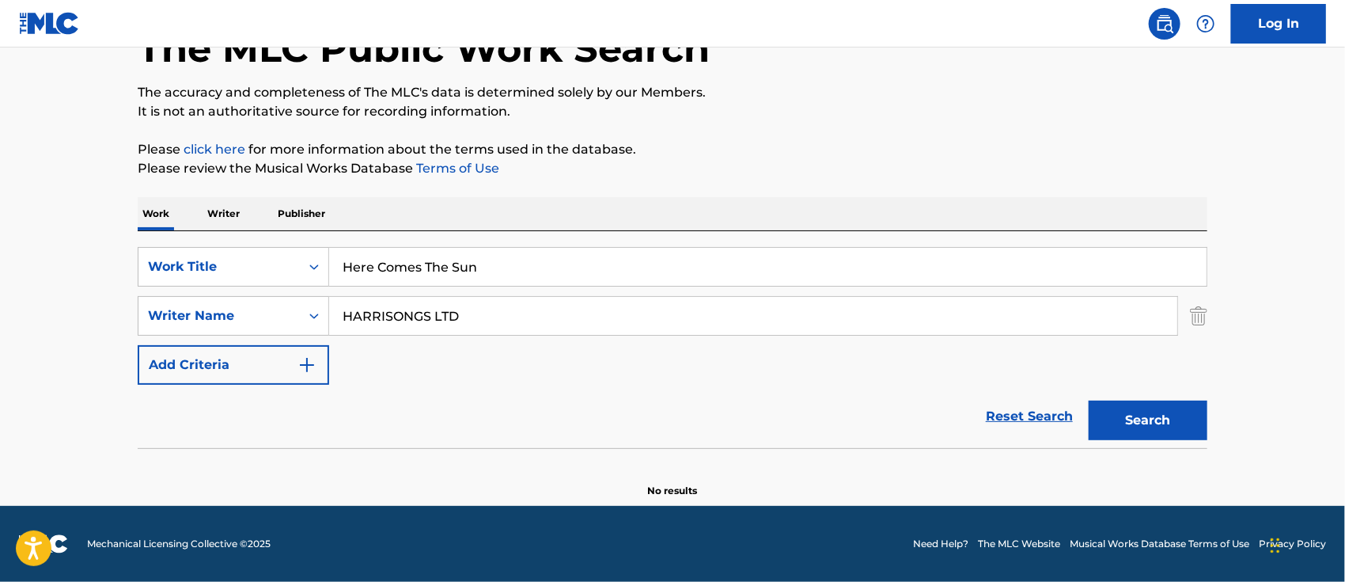
scroll to position [104, 0]
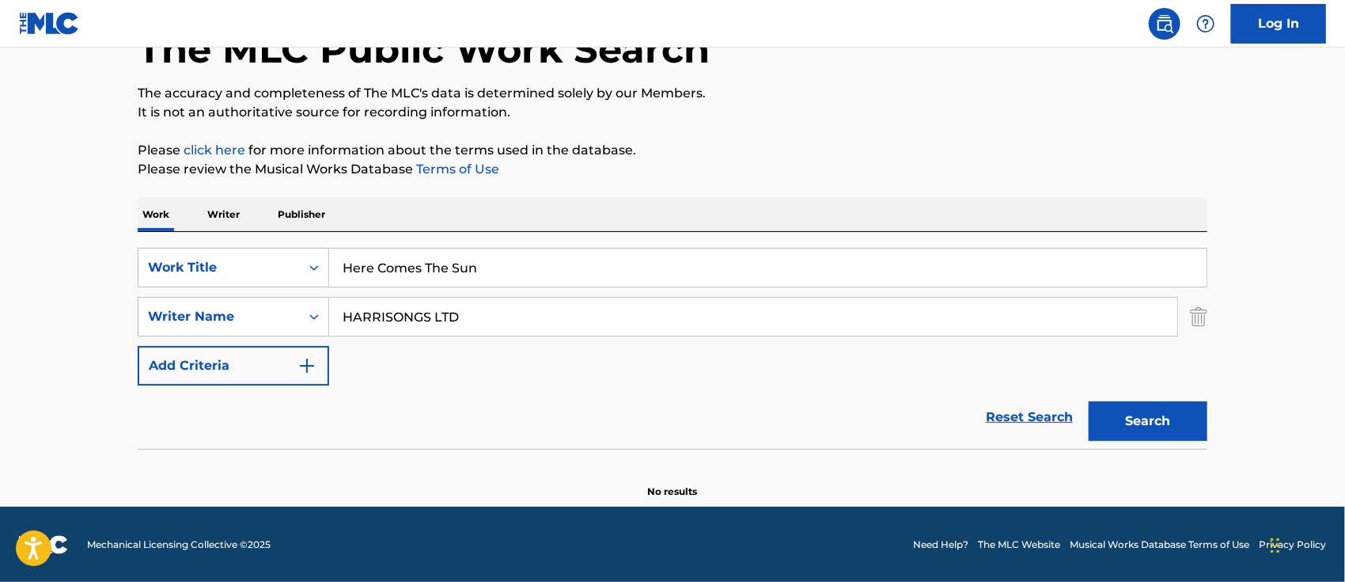
drag, startPoint x: 488, startPoint y: 305, endPoint x: 330, endPoint y: 304, distance: 158.3
click at [330, 304] on input "HARRISONGS LTD" at bounding box center [753, 317] width 848 height 38
click at [1202, 317] on img "Search Form" at bounding box center [1198, 317] width 17 height 40
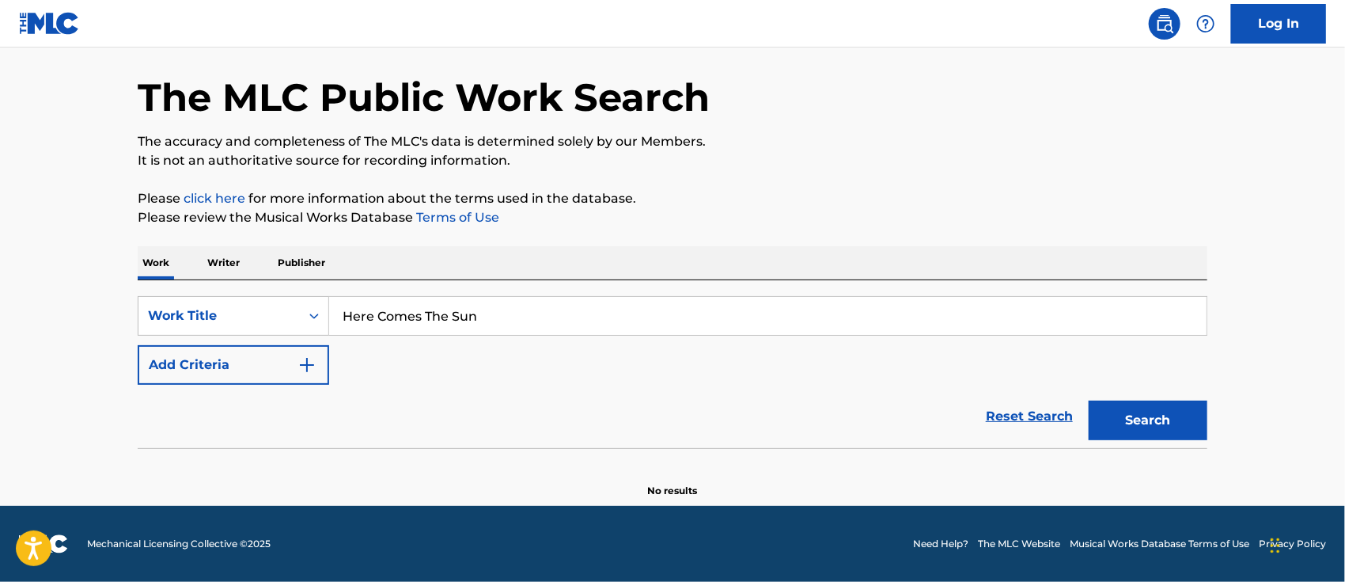
click at [1155, 415] on button "Search" at bounding box center [1148, 420] width 119 height 40
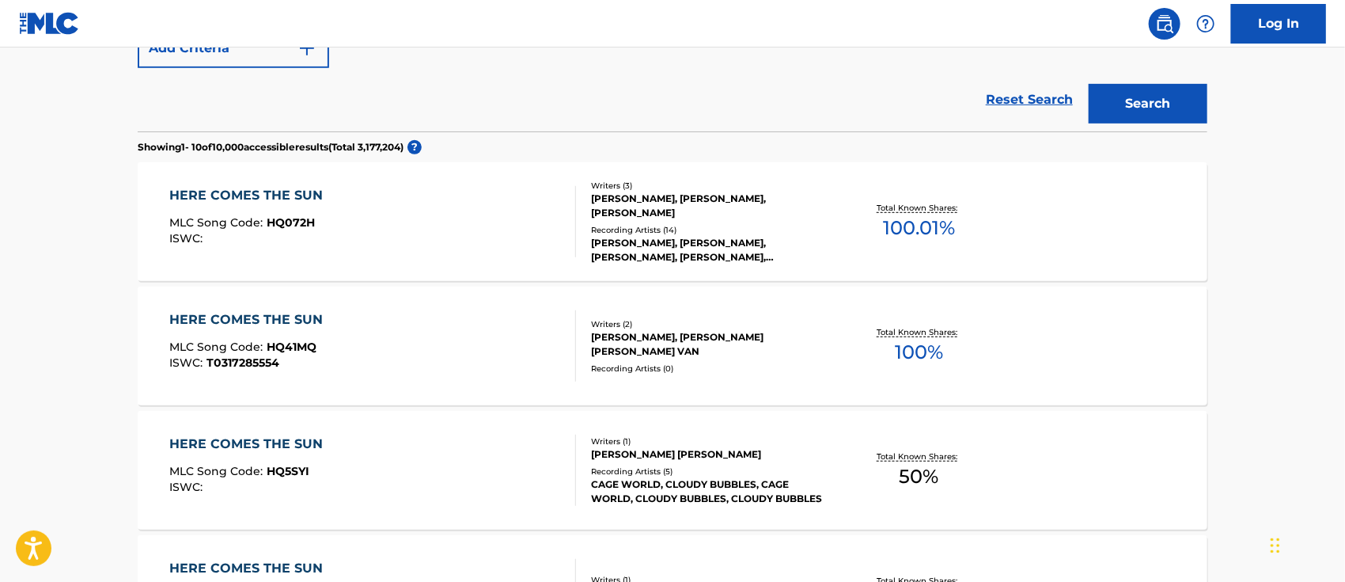
scroll to position [267, 0]
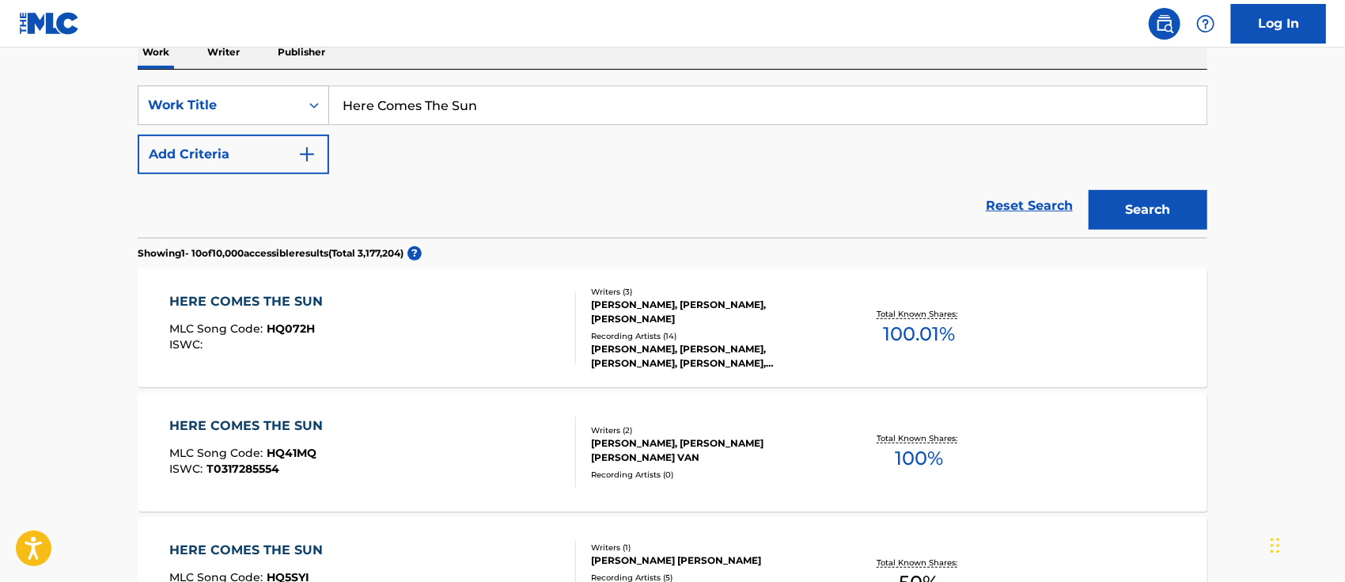
click at [279, 297] on div "HERE COMES THE SUN" at bounding box center [250, 301] width 161 height 19
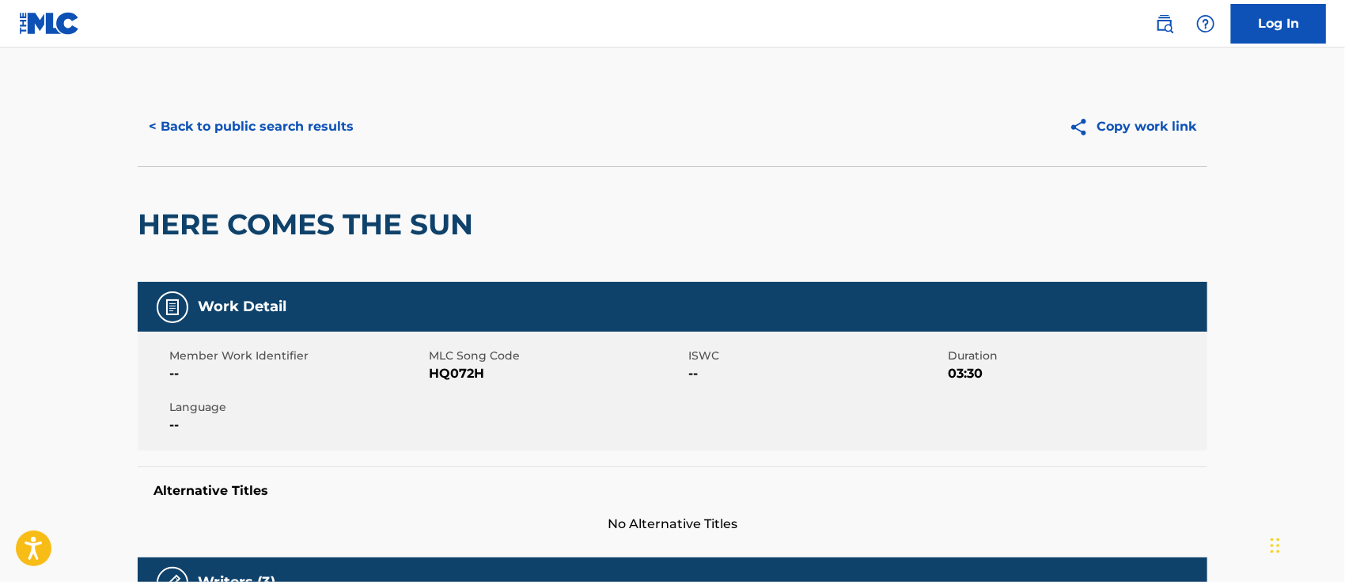
click at [250, 120] on button "< Back to public search results" at bounding box center [251, 127] width 227 height 40
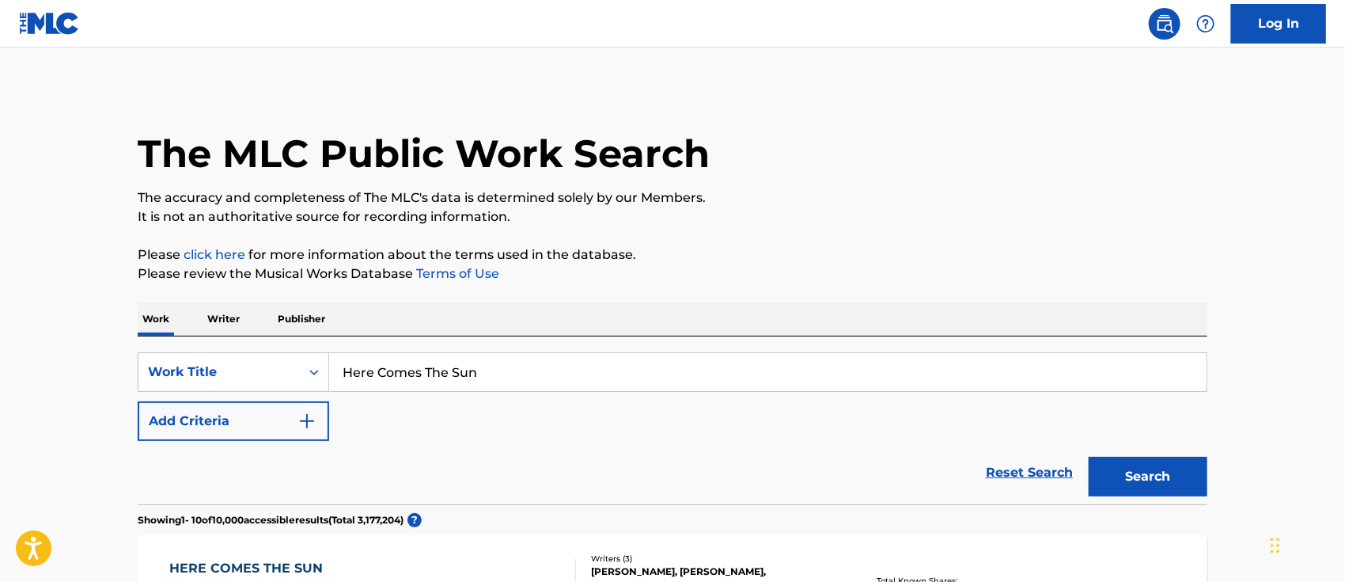
scroll to position [267, 0]
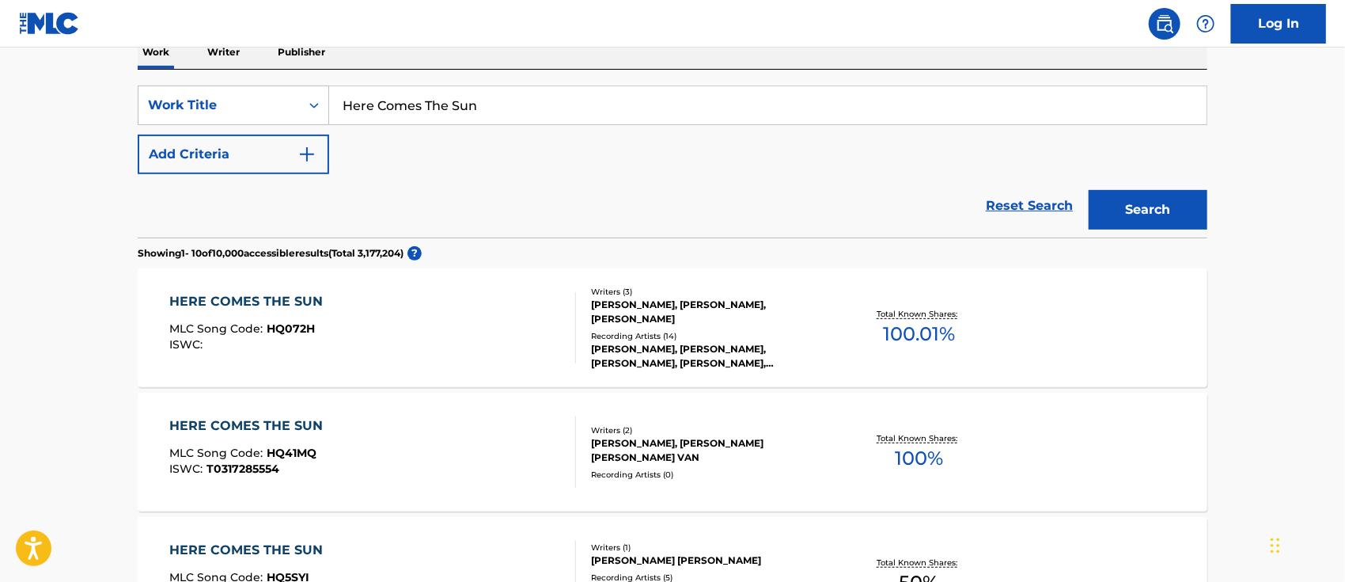
click at [224, 145] on button "Add Criteria" at bounding box center [234, 155] width 192 height 40
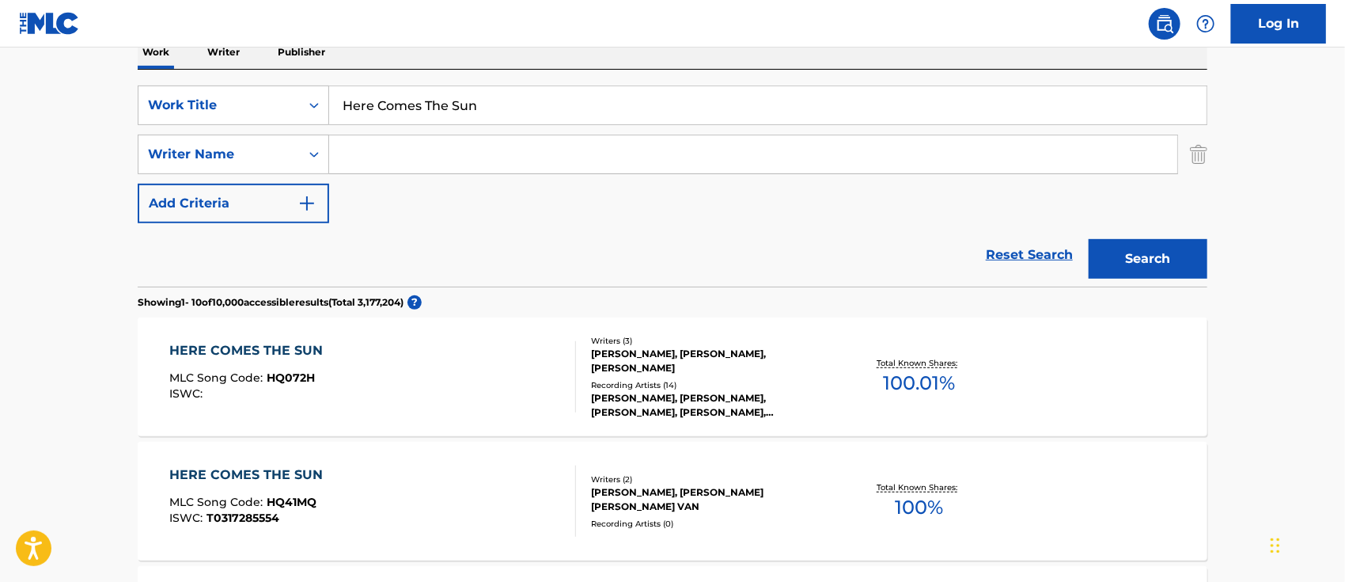
click at [380, 159] on input "Search Form" at bounding box center [753, 154] width 848 height 38
paste input "[PERSON_NAME]"
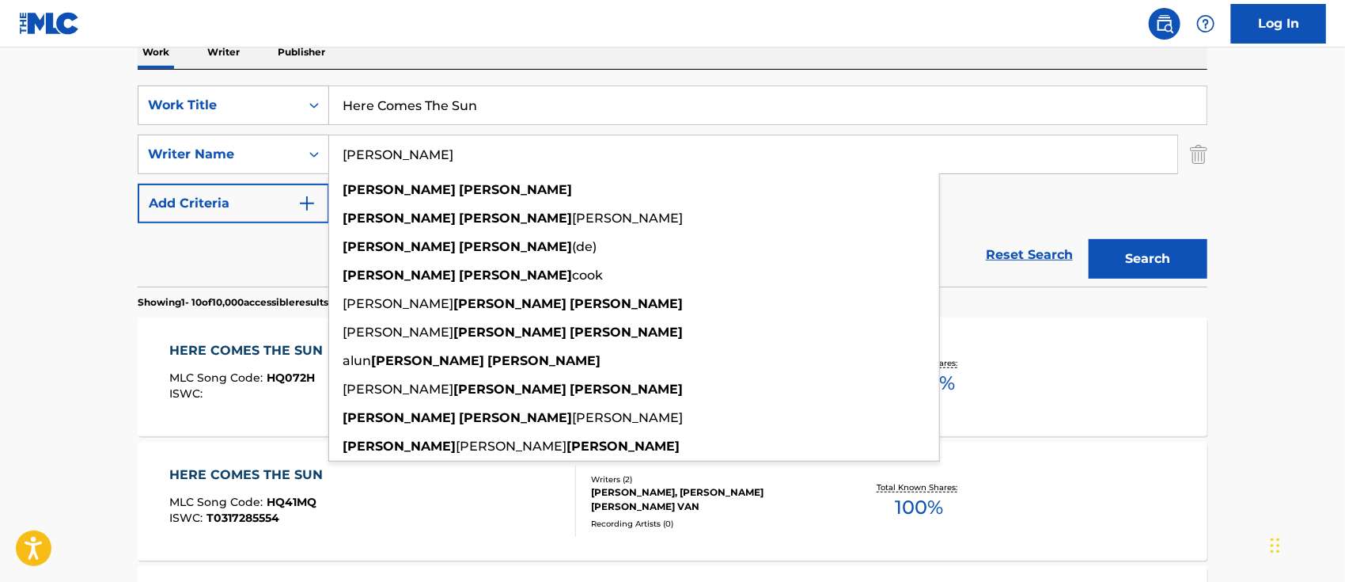
type input "[PERSON_NAME]"
click at [1134, 249] on button "Search" at bounding box center [1148, 259] width 119 height 40
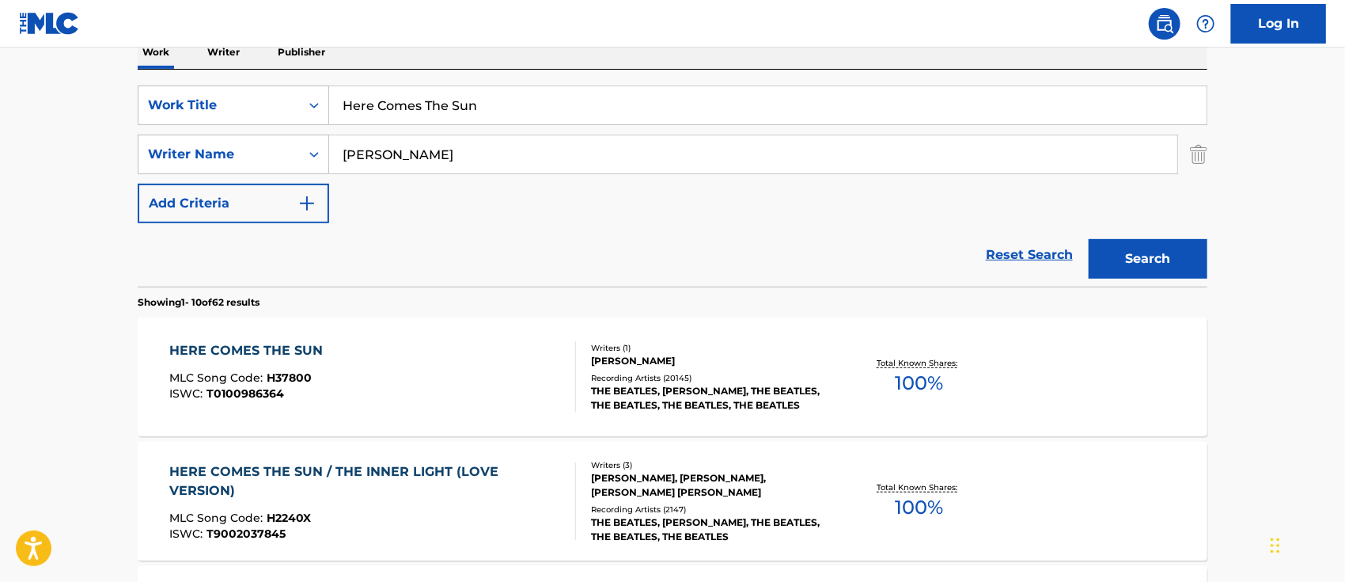
click at [273, 355] on div "HERE COMES THE SUN" at bounding box center [250, 350] width 161 height 19
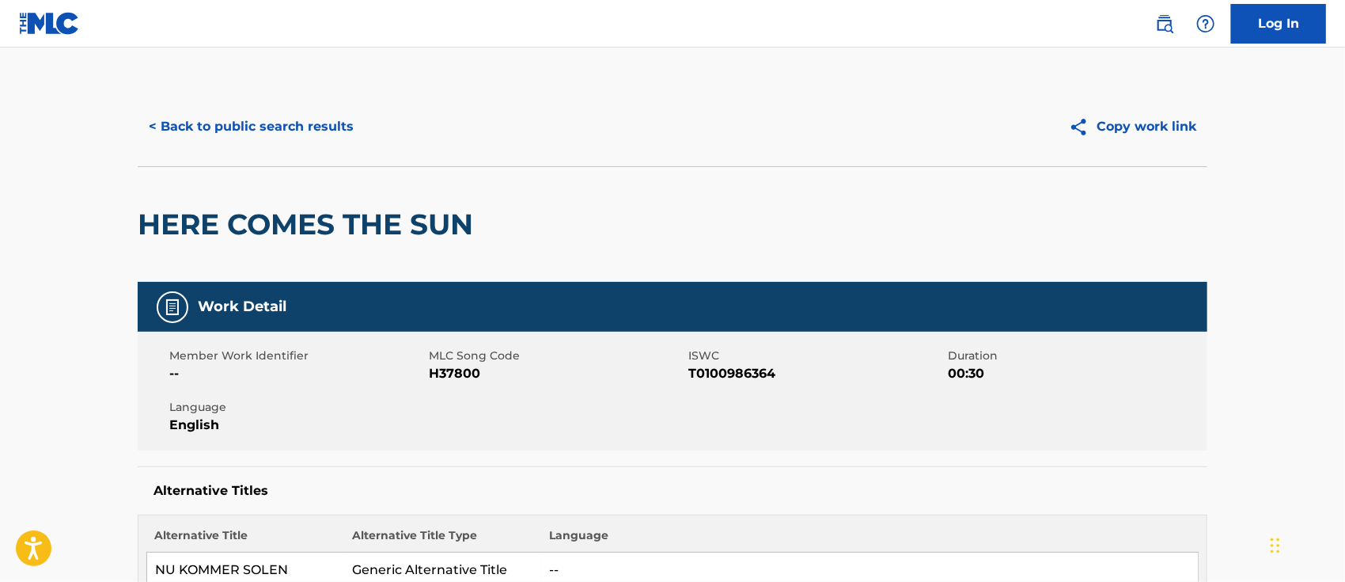
click at [317, 131] on button "< Back to public search results" at bounding box center [251, 127] width 227 height 40
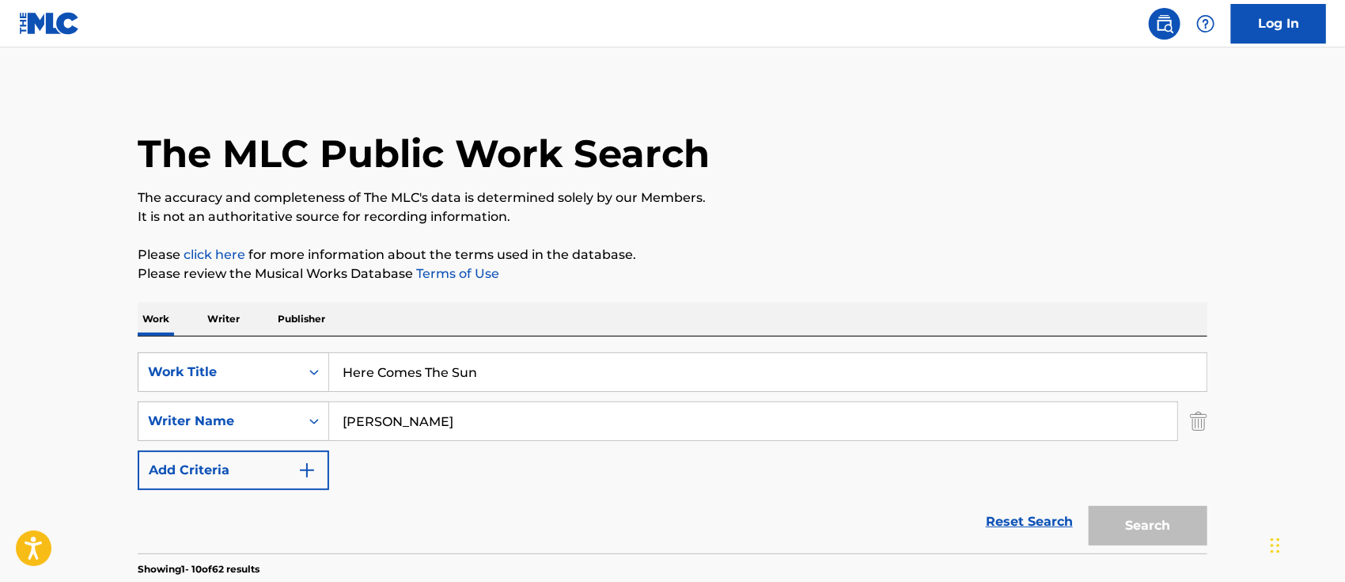
scroll to position [267, 0]
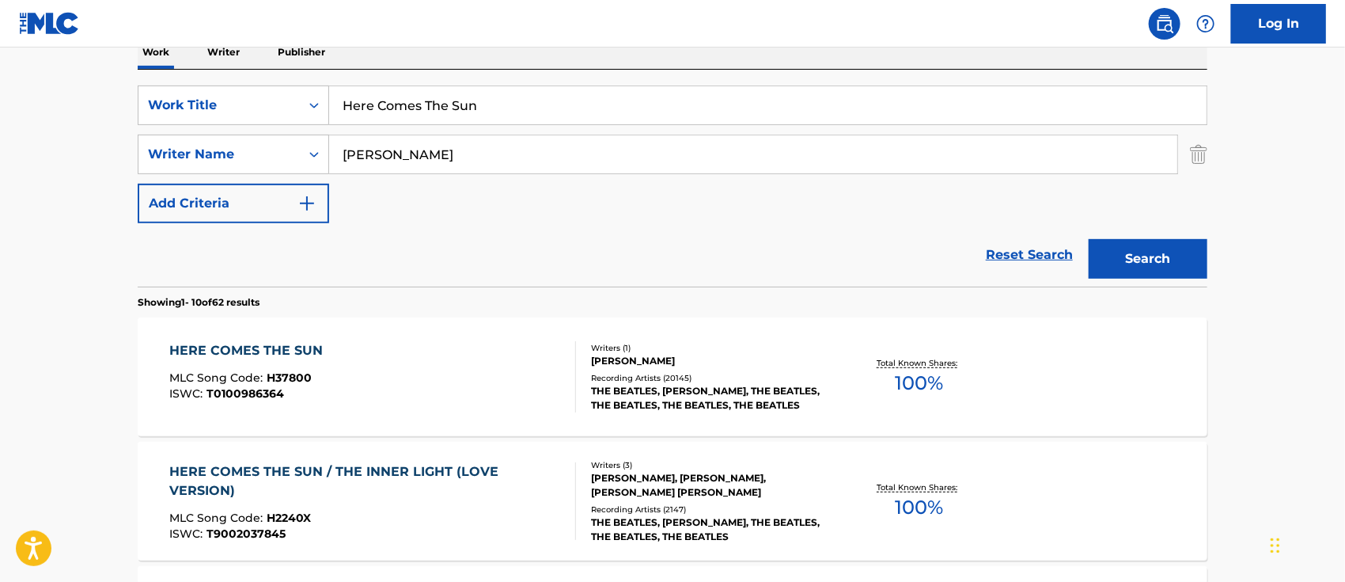
drag, startPoint x: 493, startPoint y: 117, endPoint x: 336, endPoint y: 98, distance: 158.6
click at [336, 98] on input "Here Comes The Sun" at bounding box center [768, 105] width 878 height 38
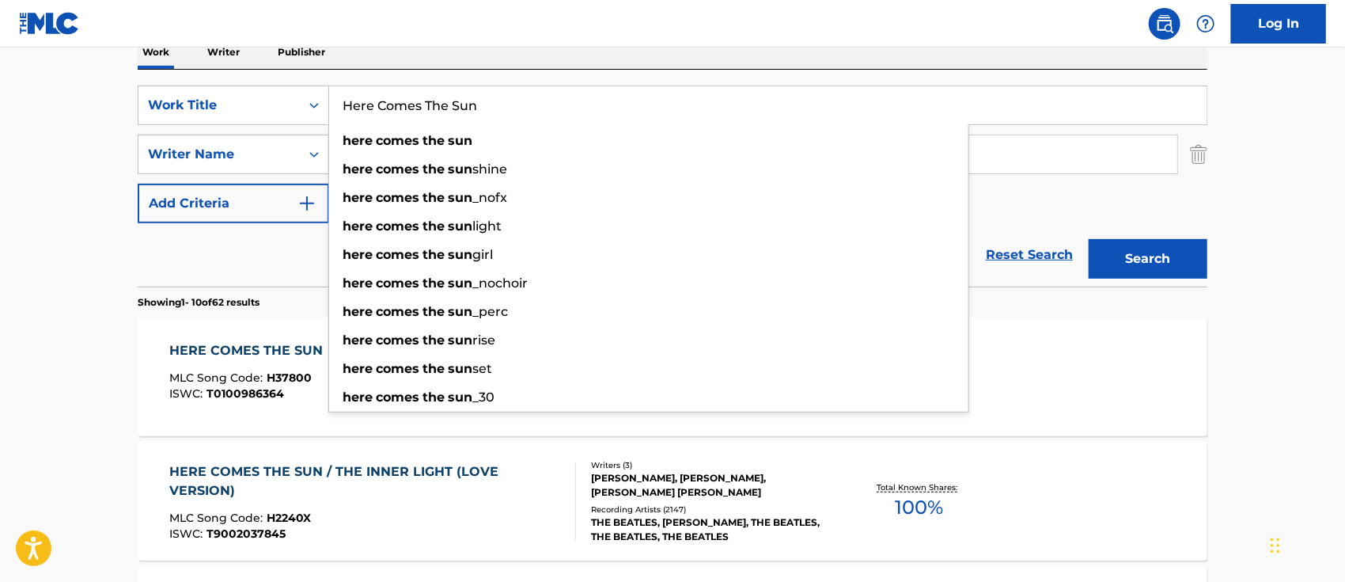
paste input "aven On Loa"
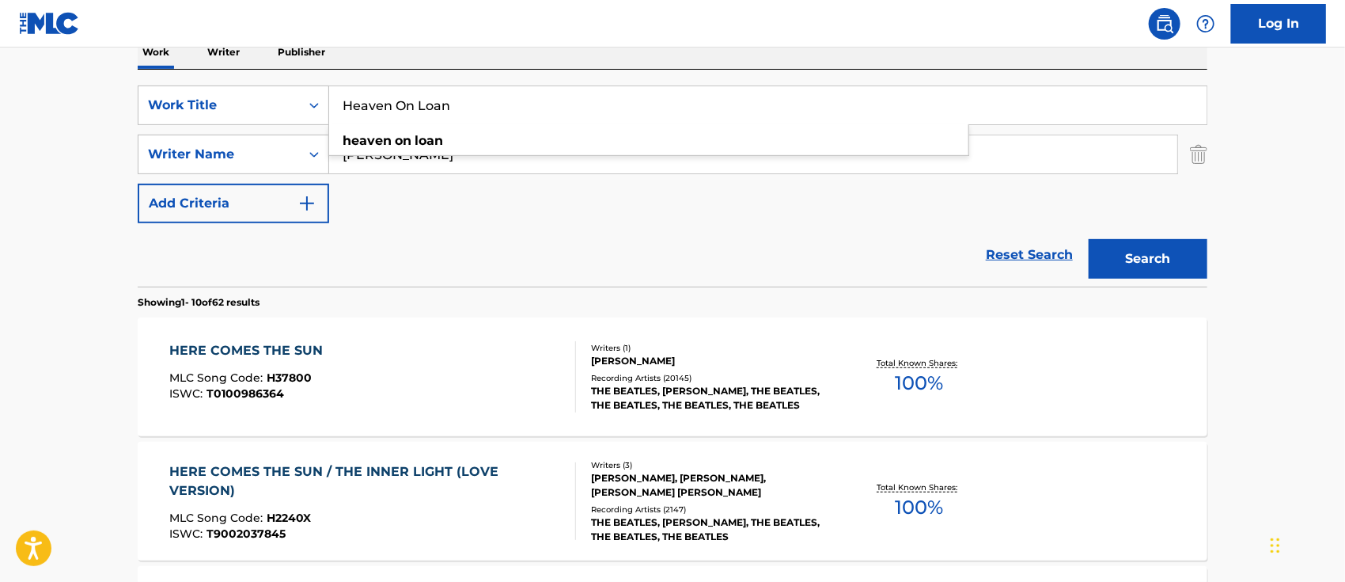
type input "Heaven On Loan"
click at [1147, 256] on button "Search" at bounding box center [1148, 259] width 119 height 40
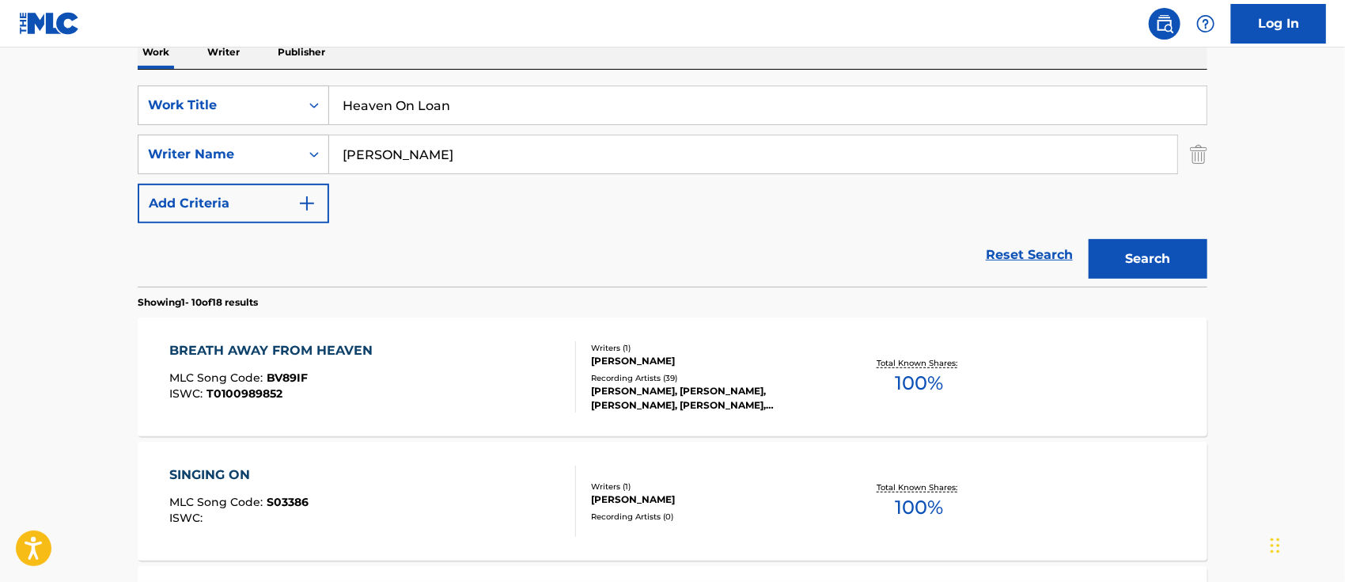
click at [1182, 163] on div "SearchWithCriteria9948ae38-0324-44e6-ae98-0a9bab8559c0 Writer Name [PERSON_NAME]" at bounding box center [673, 155] width 1070 height 40
drag, startPoint x: 686, startPoint y: 146, endPoint x: 253, endPoint y: 140, distance: 432.9
click at [253, 140] on div "SearchWithCriteria9948ae38-0324-44e6-ae98-0a9bab8559c0 Writer Name [PERSON_NAME]" at bounding box center [673, 155] width 1070 height 40
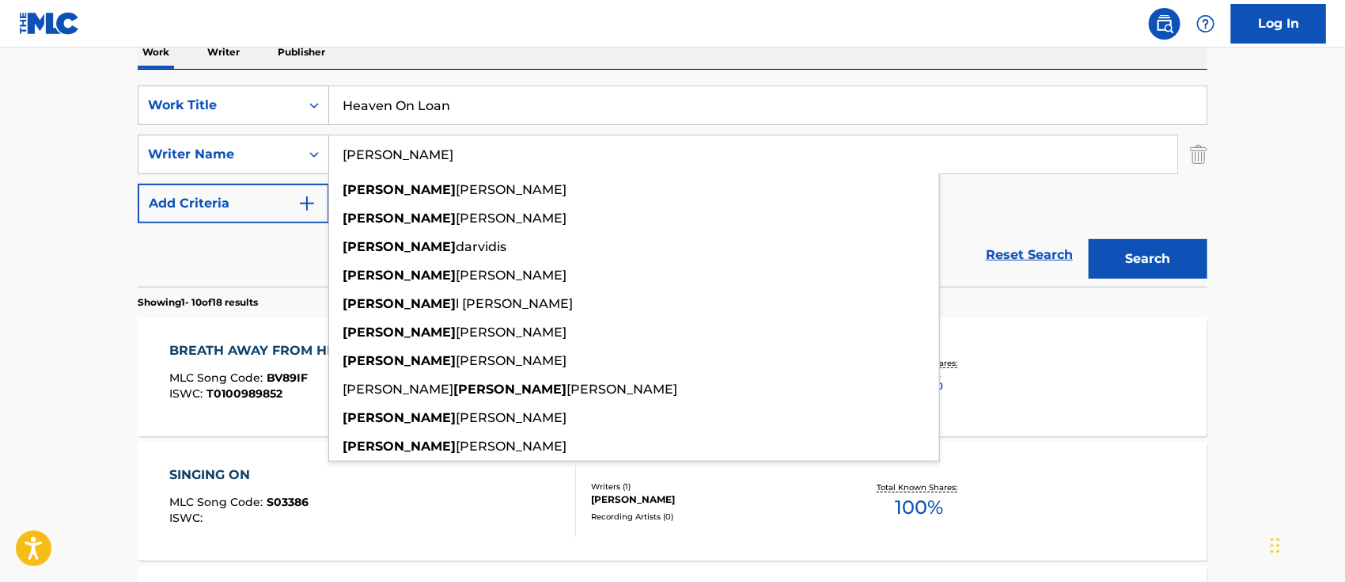
type input "[PERSON_NAME]"
click at [1089, 239] on button "Search" at bounding box center [1148, 259] width 119 height 40
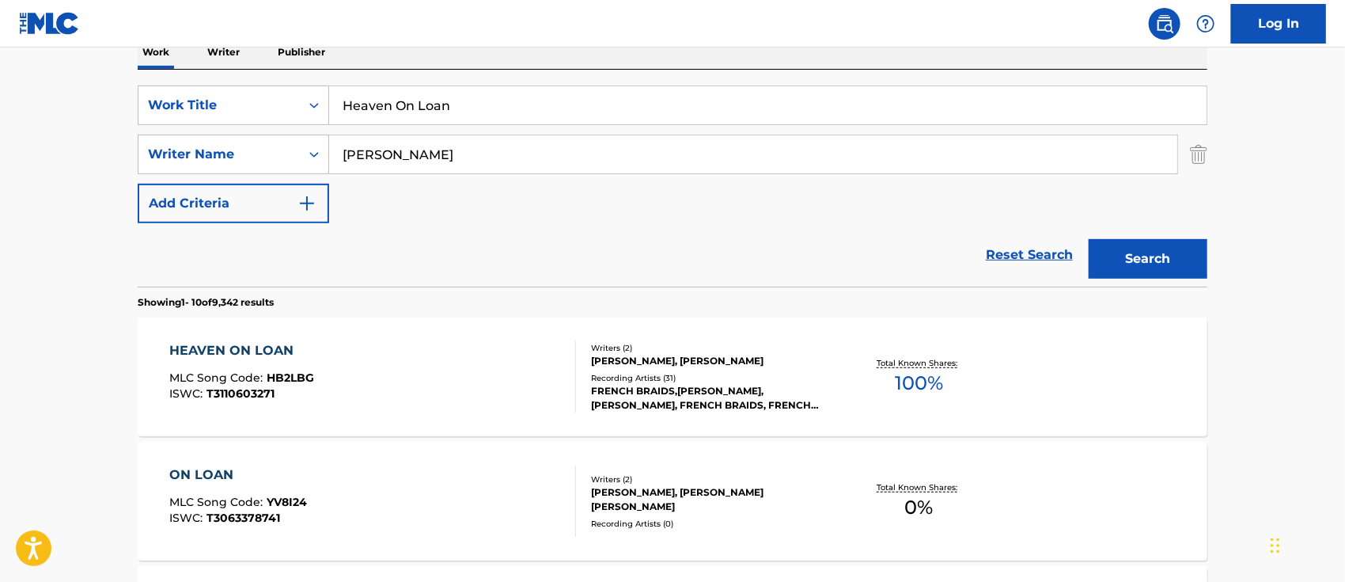
click at [222, 344] on div "HEAVEN ON LOAN" at bounding box center [242, 350] width 145 height 19
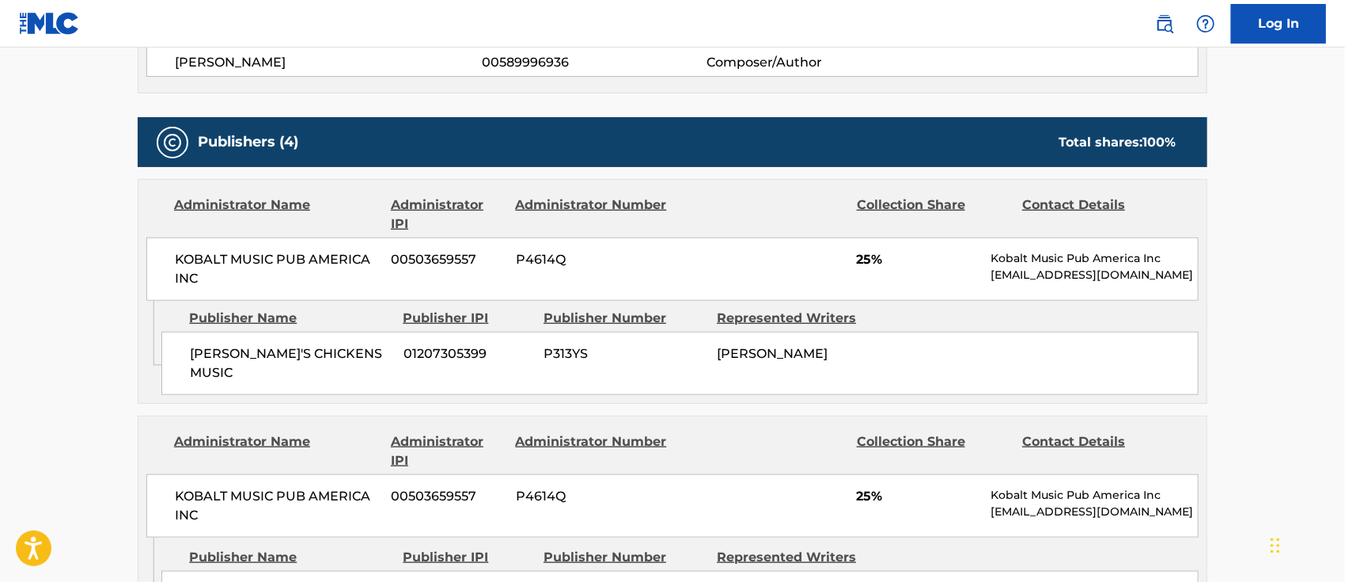
scroll to position [105, 0]
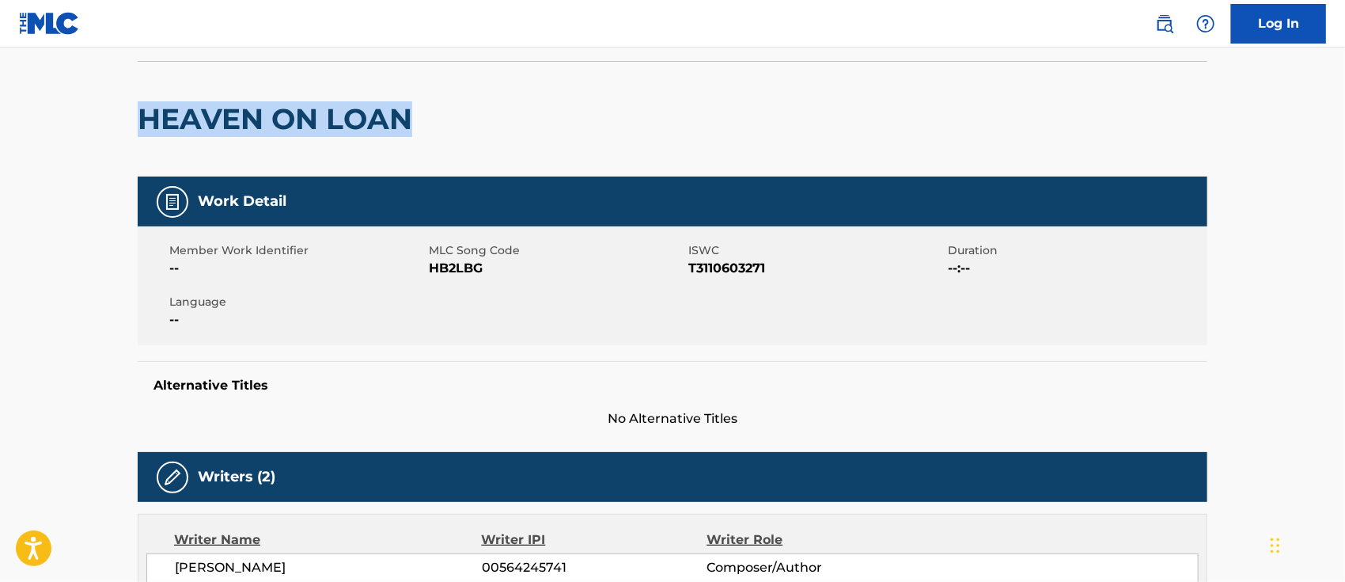
drag, startPoint x: 463, startPoint y: 118, endPoint x: 141, endPoint y: 104, distance: 322.4
click at [141, 104] on div "HEAVEN ON LOAN" at bounding box center [673, 119] width 1070 height 116
copy h2 "HEAVEN ON LOAN"
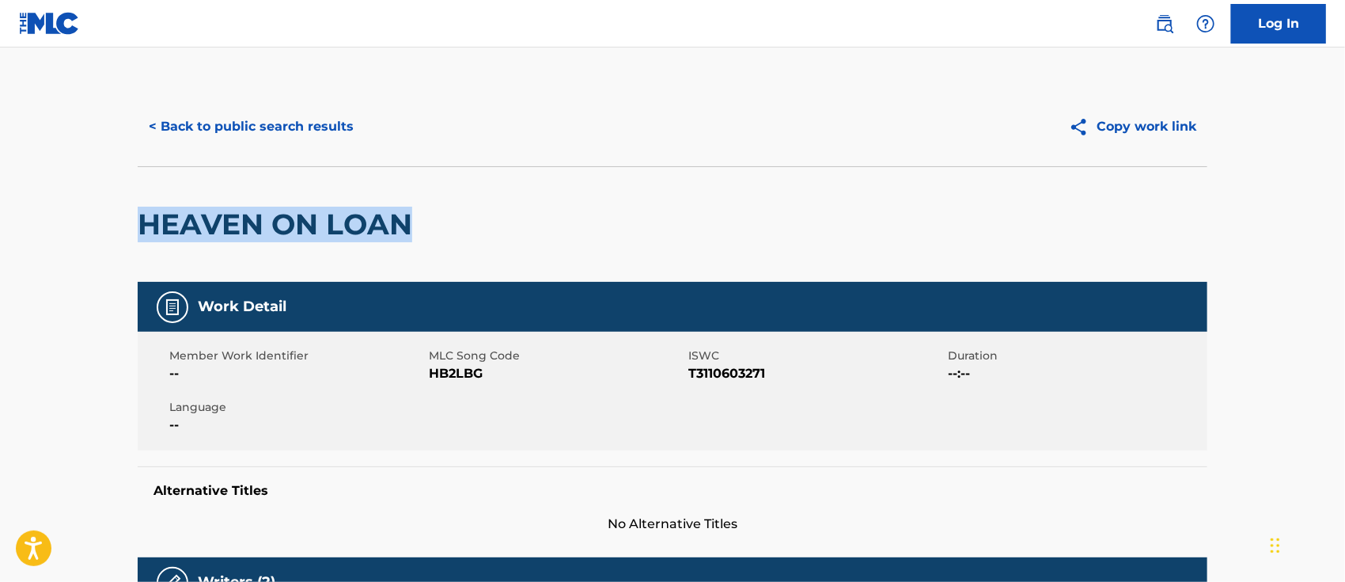
click at [313, 110] on button "< Back to public search results" at bounding box center [251, 127] width 227 height 40
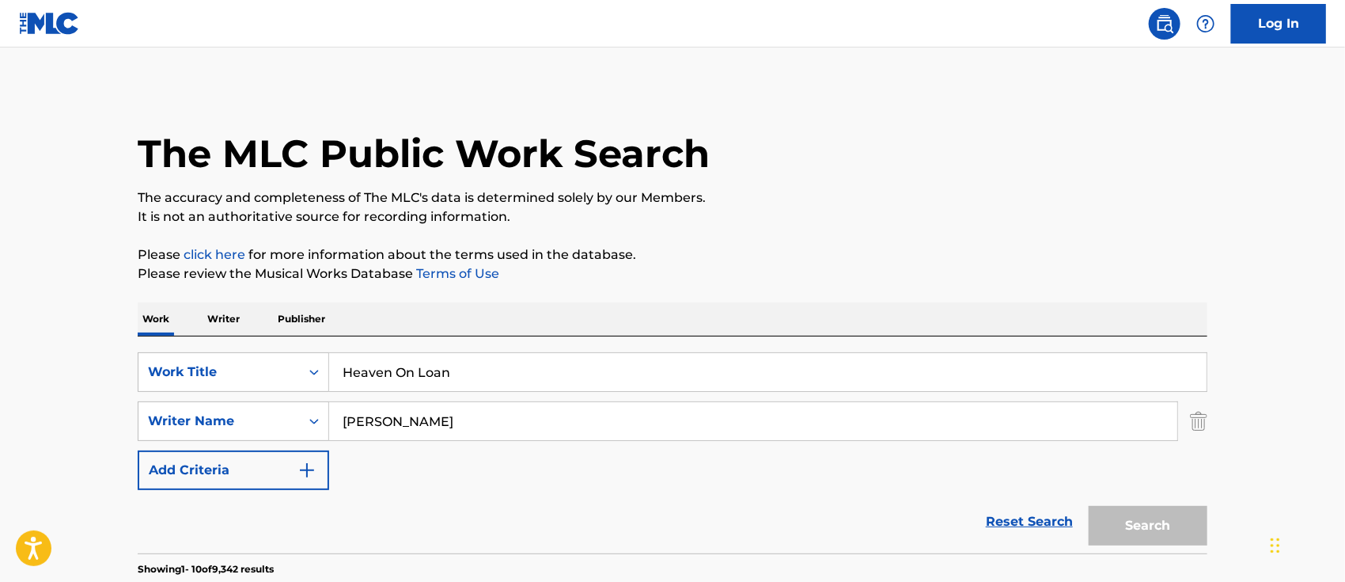
scroll to position [267, 0]
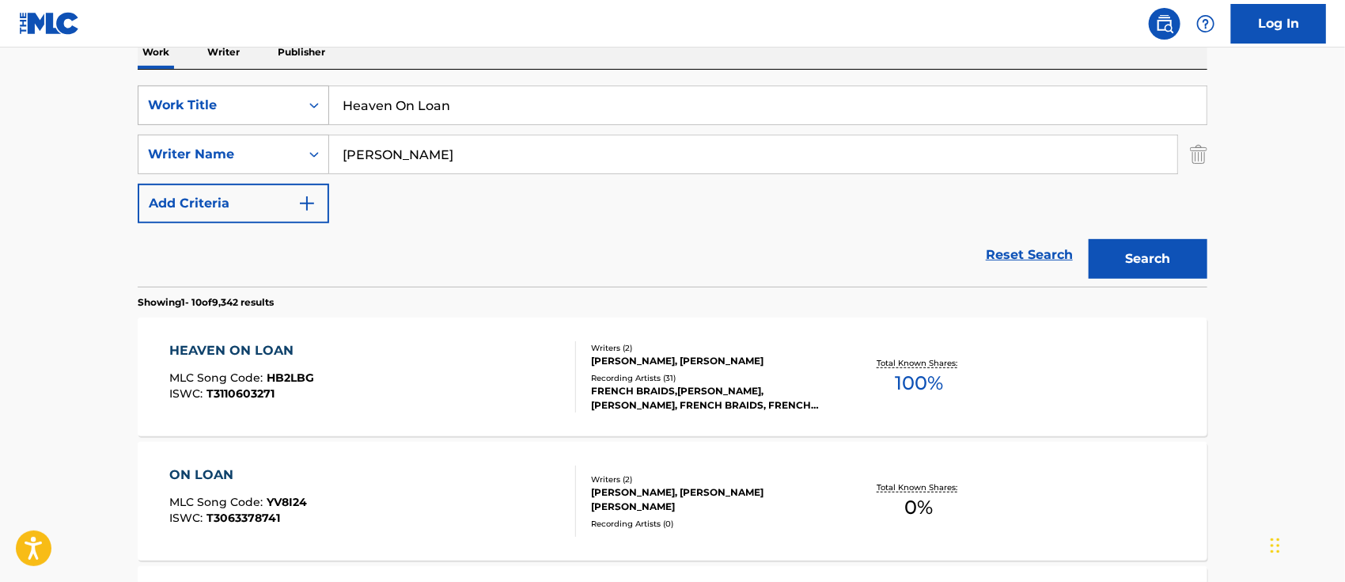
drag, startPoint x: 481, startPoint y: 104, endPoint x: 280, endPoint y: 102, distance: 201.0
click at [280, 102] on div "SearchWithCriteria9870cd8e-3a52-4761-9bd3-38600b4a1f51 Work Title Heaven On Loan" at bounding box center [673, 105] width 1070 height 40
paste input "AIN'T GOT NO GIRL"
type input "AIN'T GOT NO GIRL"
click at [464, 177] on div "SearchWithCriteria9870cd8e-3a52-4761-9bd3-38600b4a1f51 Work Title AIN'T GOT NO …" at bounding box center [673, 154] width 1070 height 138
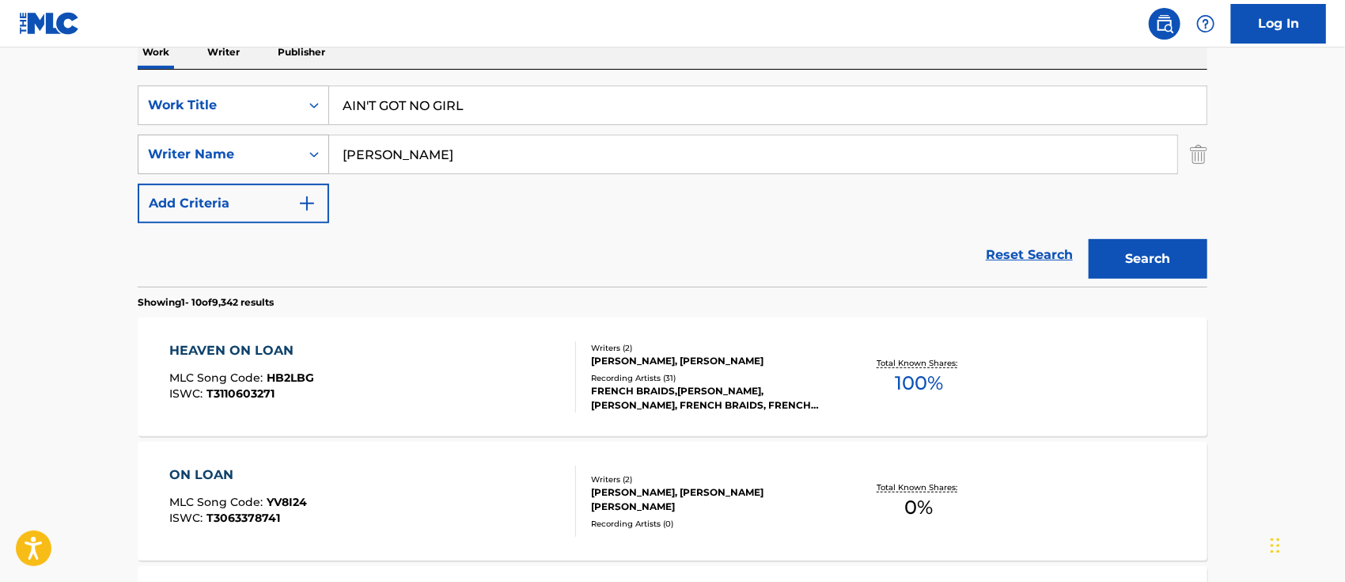
drag, startPoint x: 456, startPoint y: 154, endPoint x: 309, endPoint y: 145, distance: 147.4
click at [309, 145] on div "SearchWithCriteria9948ae38-0324-44e6-ae98-0a9bab8559c0 Writer Name [PERSON_NAME]" at bounding box center [673, 155] width 1070 height 40
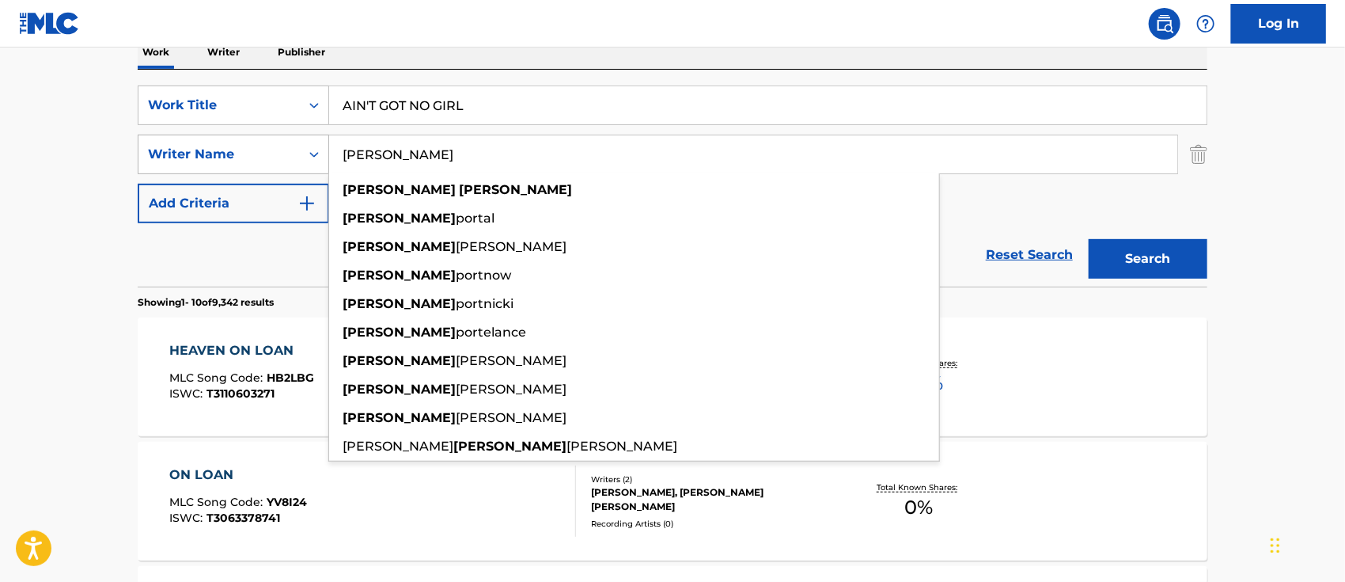
type input "[PERSON_NAME]"
click at [1089, 239] on button "Search" at bounding box center [1148, 259] width 119 height 40
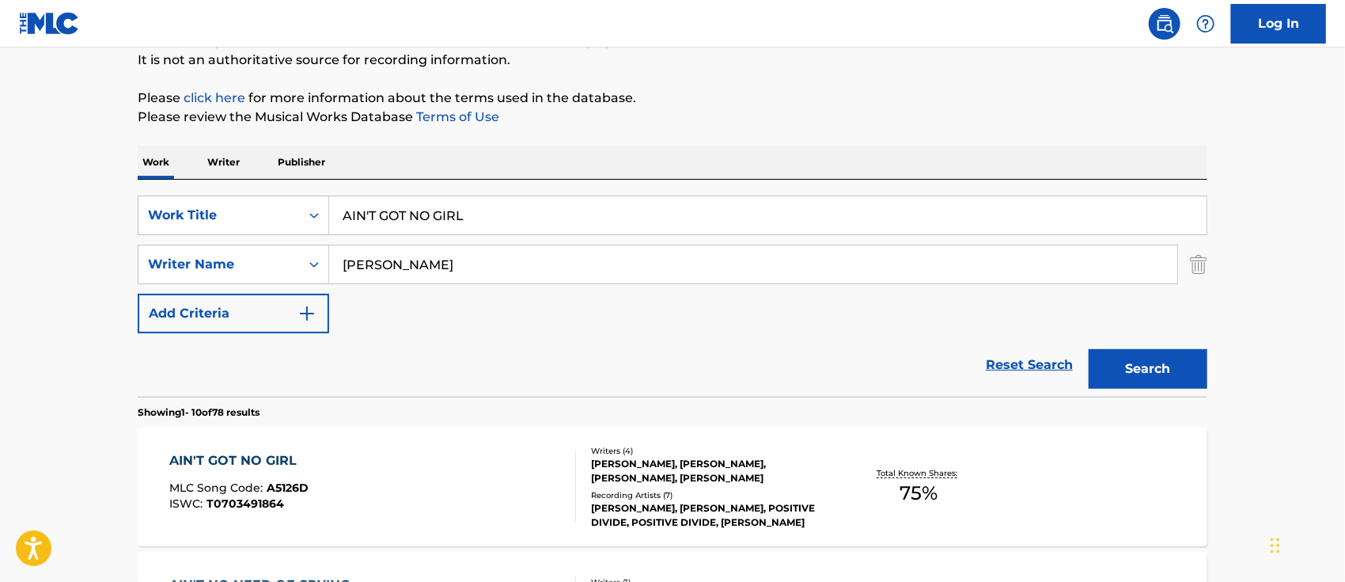
click at [203, 468] on div "AIN'T GOT NO GIRL" at bounding box center [239, 460] width 139 height 19
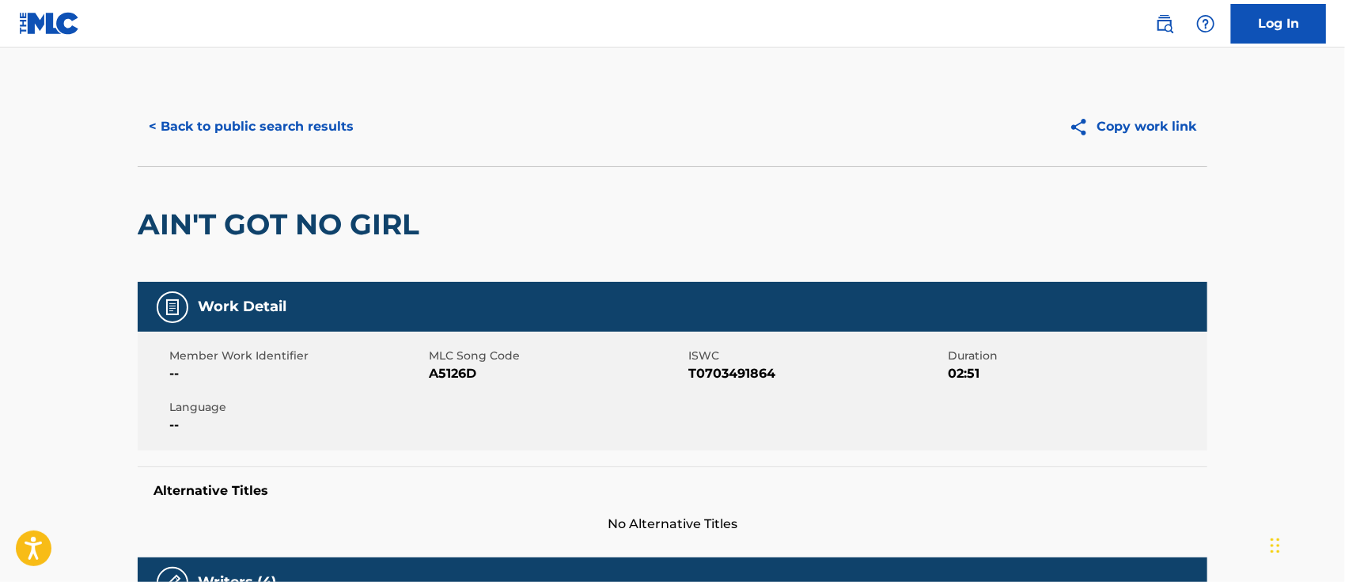
click at [293, 133] on button "< Back to public search results" at bounding box center [251, 127] width 227 height 40
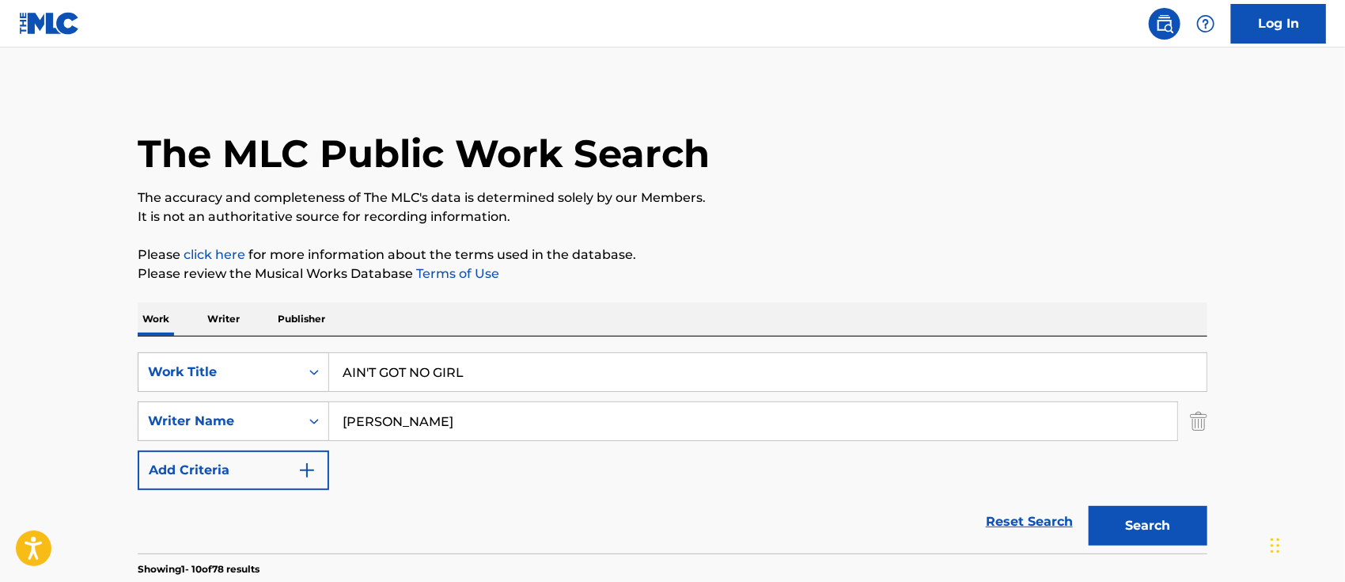
scroll to position [157, 0]
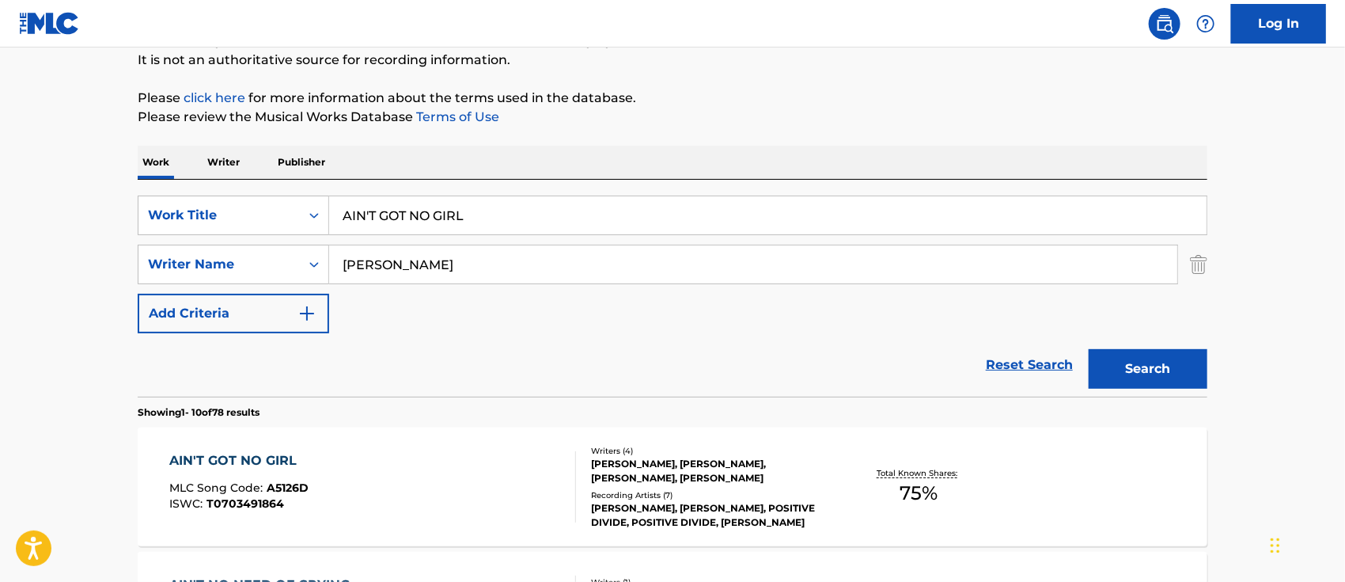
drag, startPoint x: 508, startPoint y: 209, endPoint x: 284, endPoint y: 191, distance: 224.7
click at [284, 191] on div "SearchWithCriteria9870cd8e-3a52-4761-9bd3-38600b4a1f51 Work Title AIN'T GOT NO …" at bounding box center [673, 288] width 1070 height 217
paste input "REAL GOOD MAN"
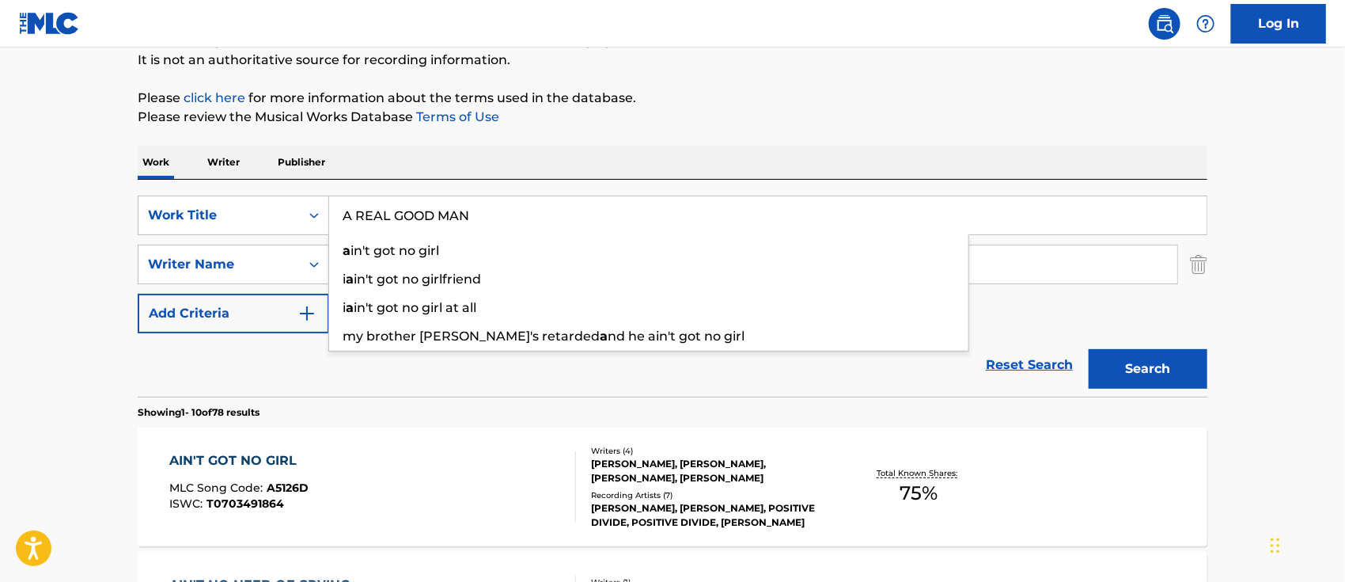
type input "A REAL GOOD MAN"
click at [1157, 359] on button "Search" at bounding box center [1148, 369] width 119 height 40
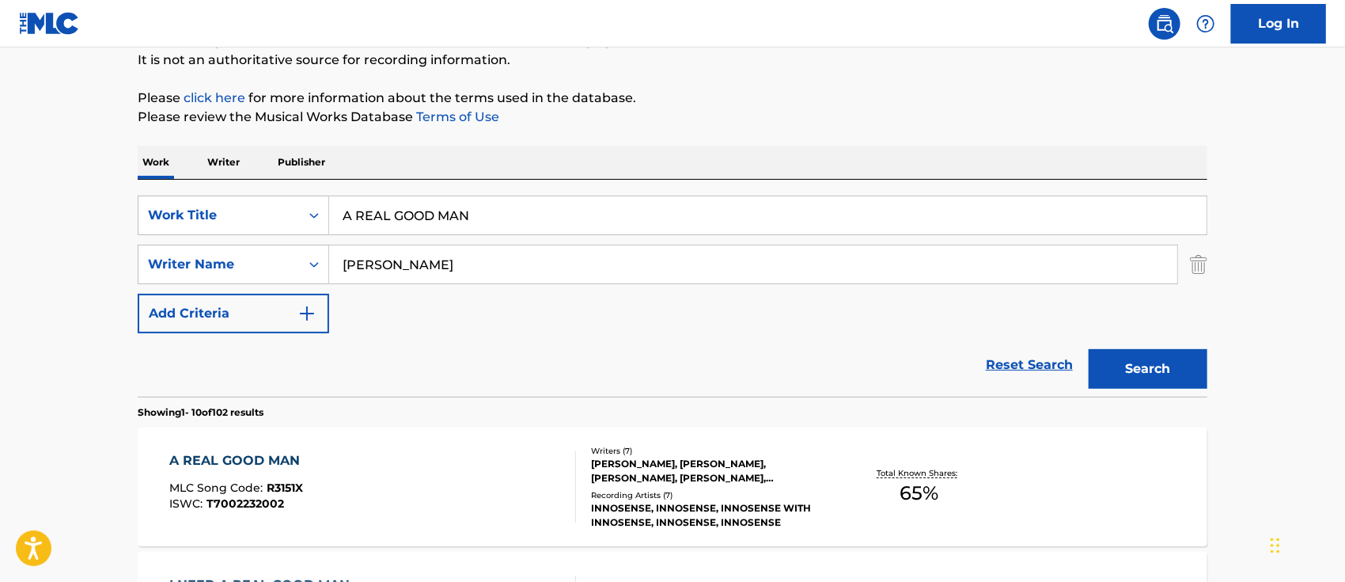
scroll to position [473, 0]
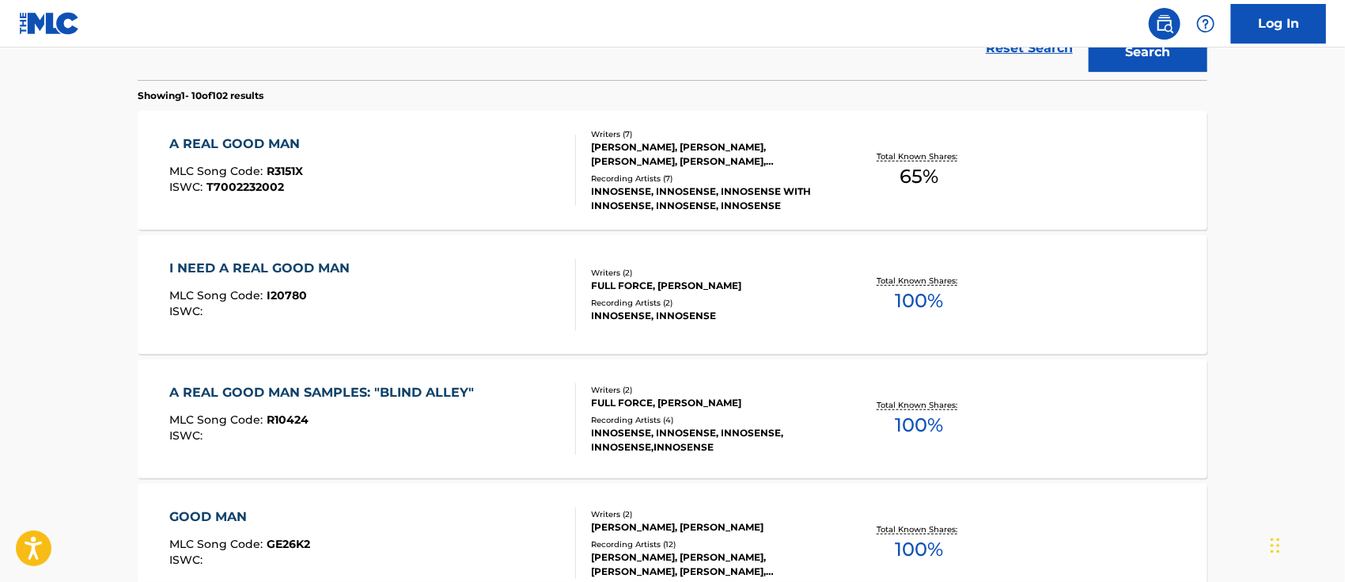
click at [261, 142] on div "A REAL GOOD MAN" at bounding box center [239, 144] width 138 height 19
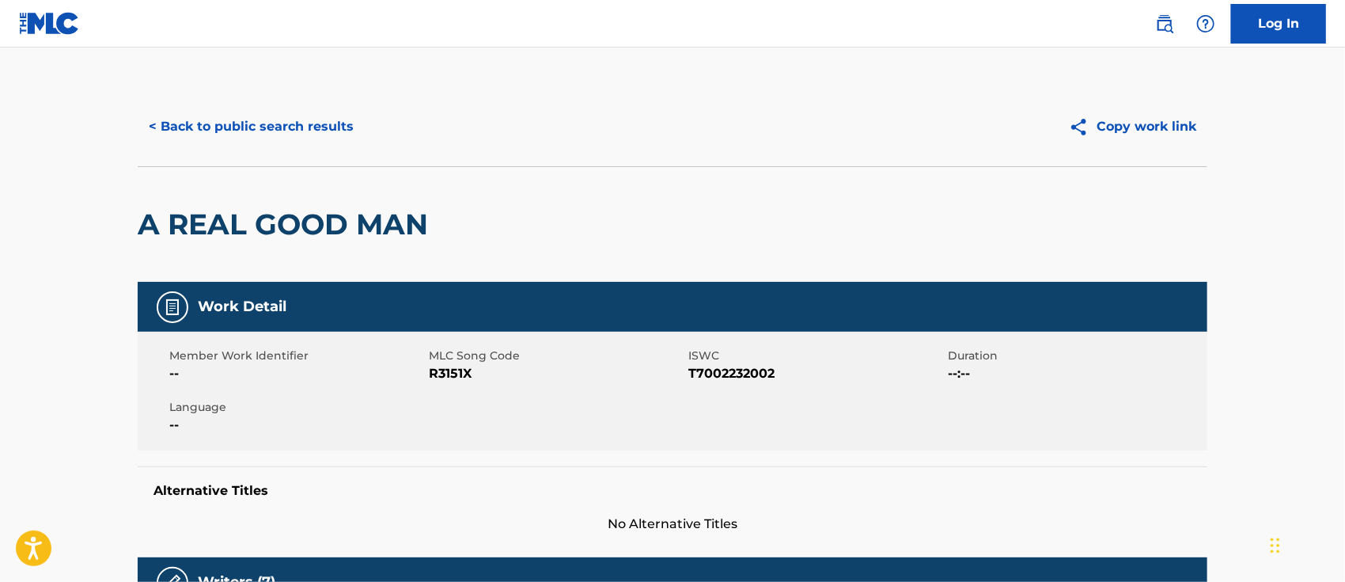
click at [232, 127] on button "< Back to public search results" at bounding box center [251, 127] width 227 height 40
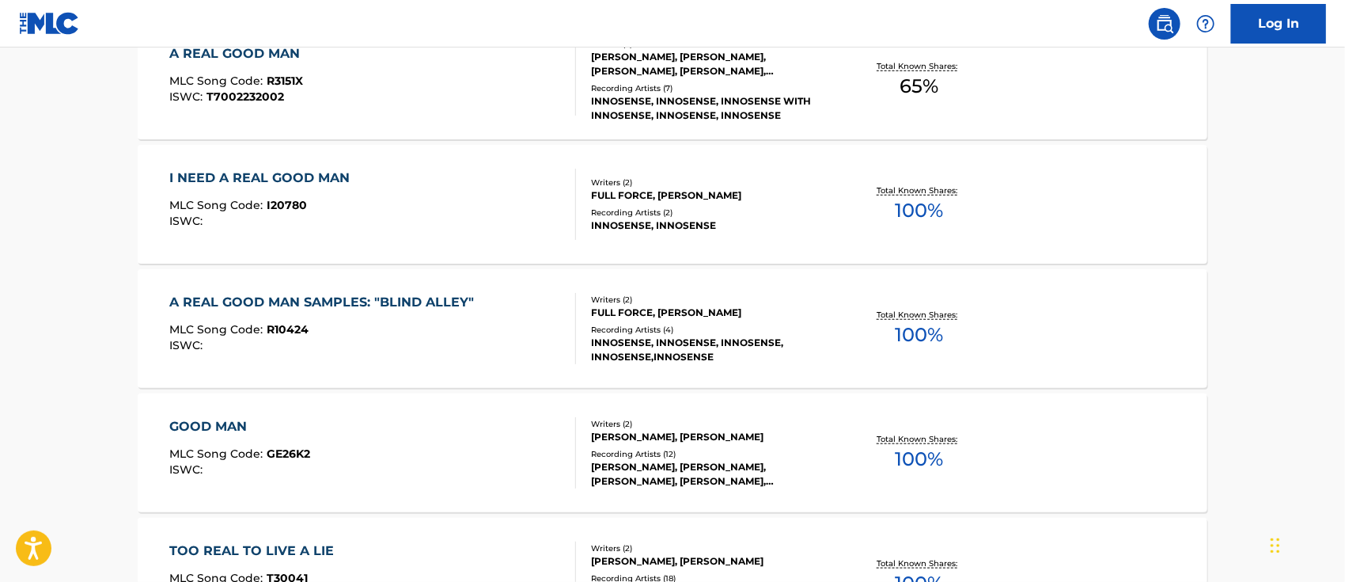
scroll to position [142, 0]
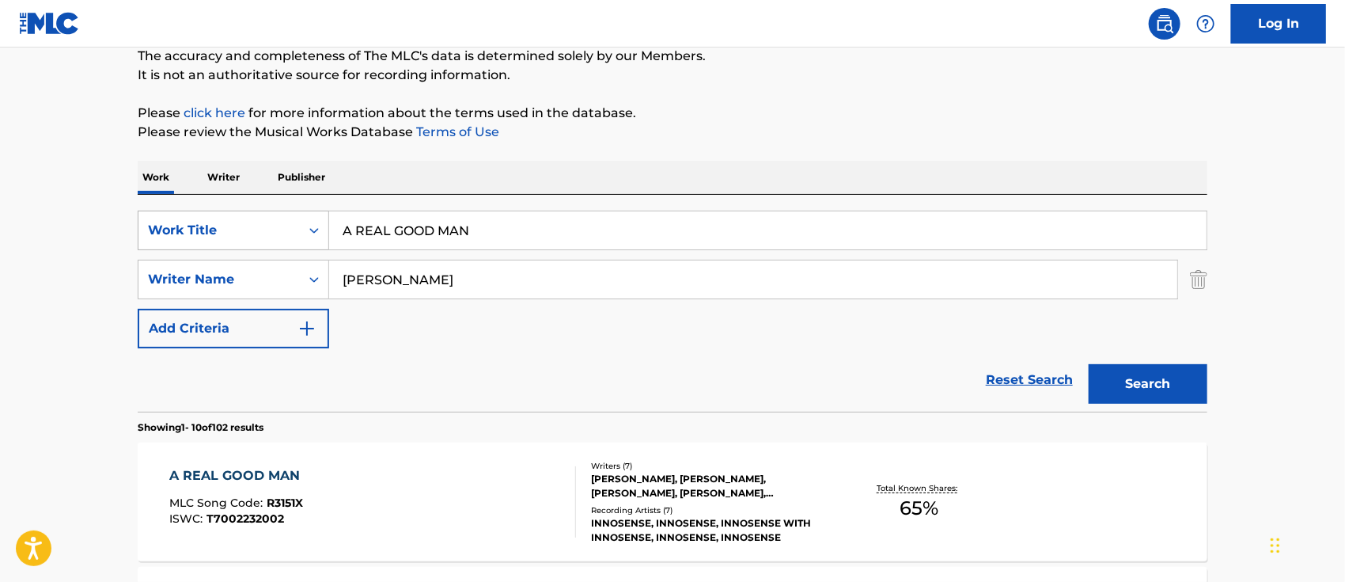
drag, startPoint x: 510, startPoint y: 232, endPoint x: 242, endPoint y: 220, distance: 267.7
click at [242, 220] on div "SearchWithCriteria9870cd8e-3a52-4761-9bd3-38600b4a1f51 Work Title A REAL GOOD M…" at bounding box center [673, 230] width 1070 height 40
paste input "EVERGREE"
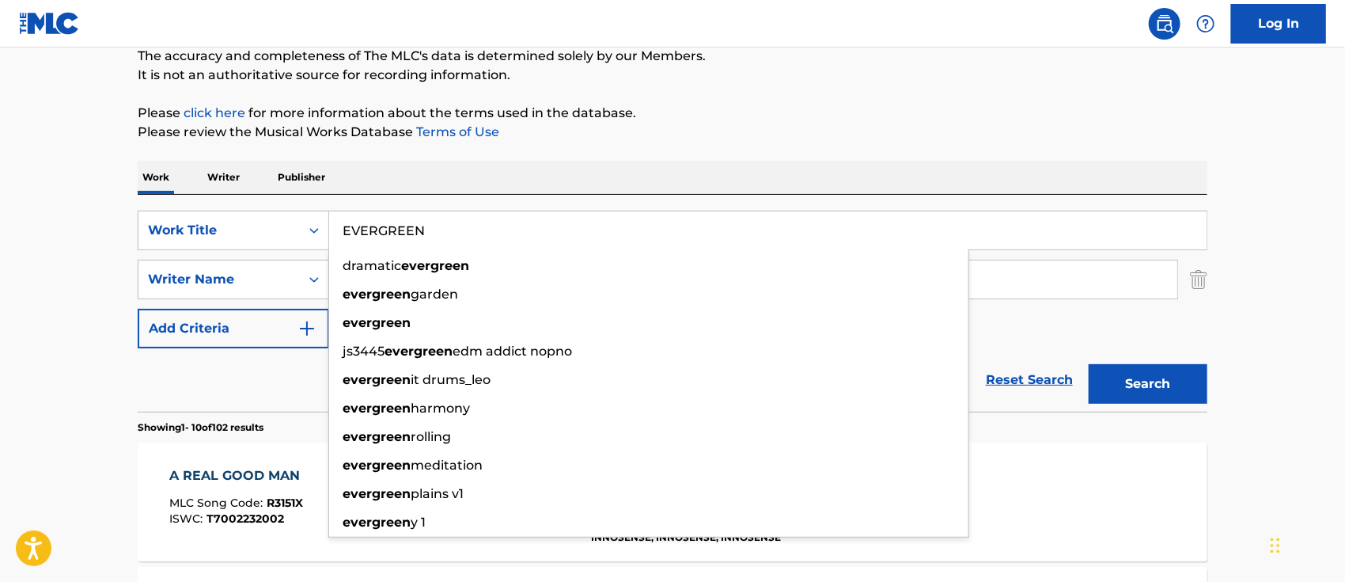
type input "EVERGREEN"
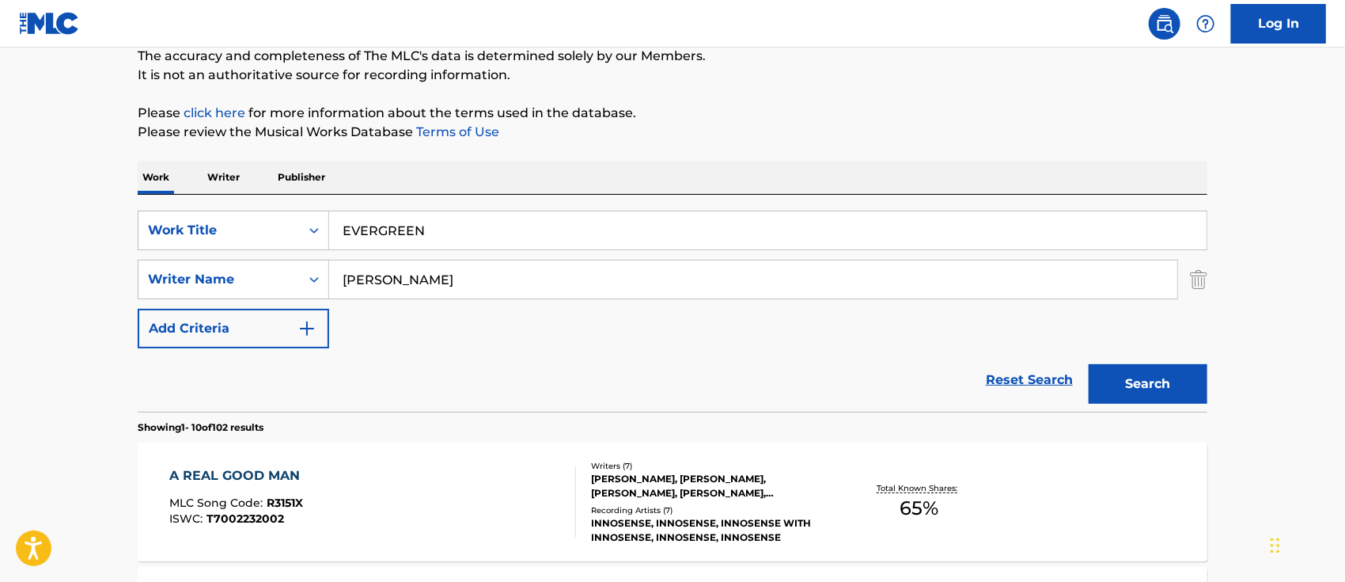
click at [1023, 326] on div "SearchWithCriteria9870cd8e-3a52-4761-9bd3-38600b4a1f51 Work Title EVERGREEN Sea…" at bounding box center [673, 279] width 1070 height 138
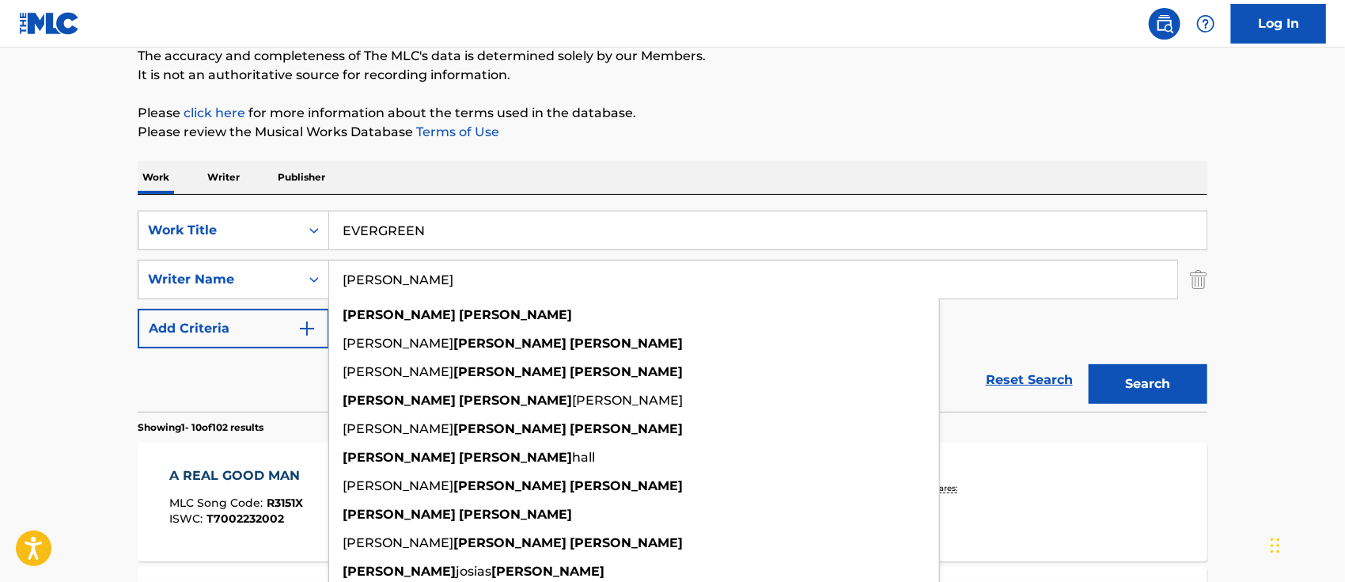
drag, startPoint x: 492, startPoint y: 271, endPoint x: 348, endPoint y: 256, distance: 144.9
click at [302, 256] on div "SearchWithCriteria9870cd8e-3a52-4761-9bd3-38600b4a1f51 Work Title EVERGREEN Sea…" at bounding box center [673, 279] width 1070 height 138
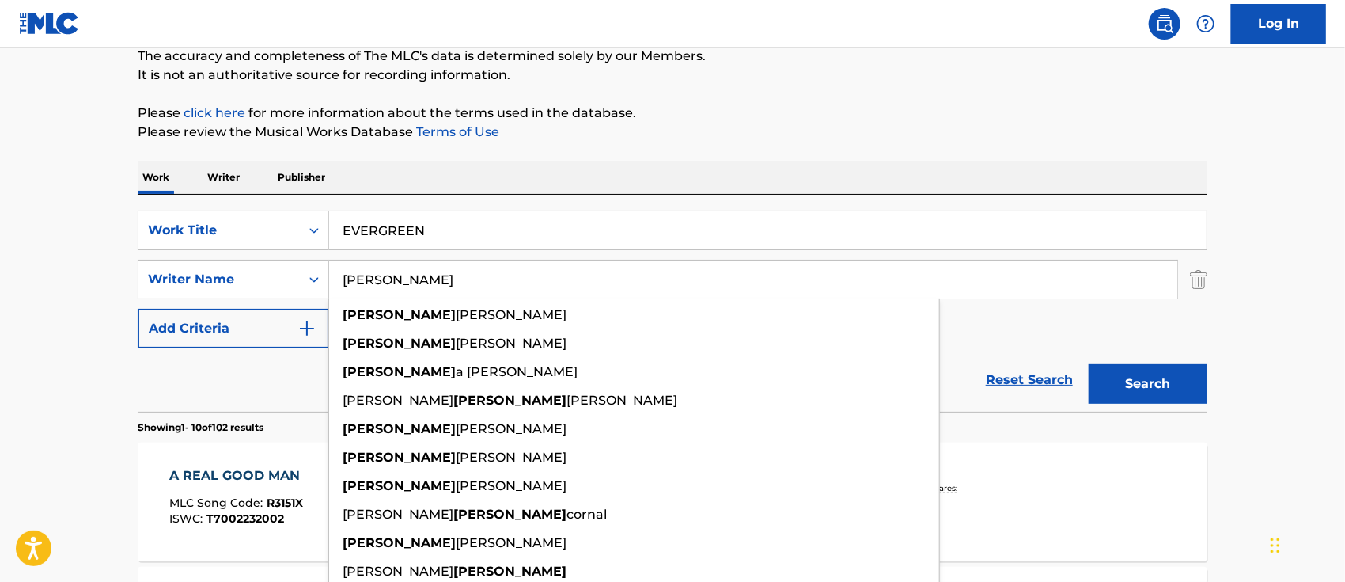
type input "[PERSON_NAME]"
click at [1089, 364] on button "Search" at bounding box center [1148, 384] width 119 height 40
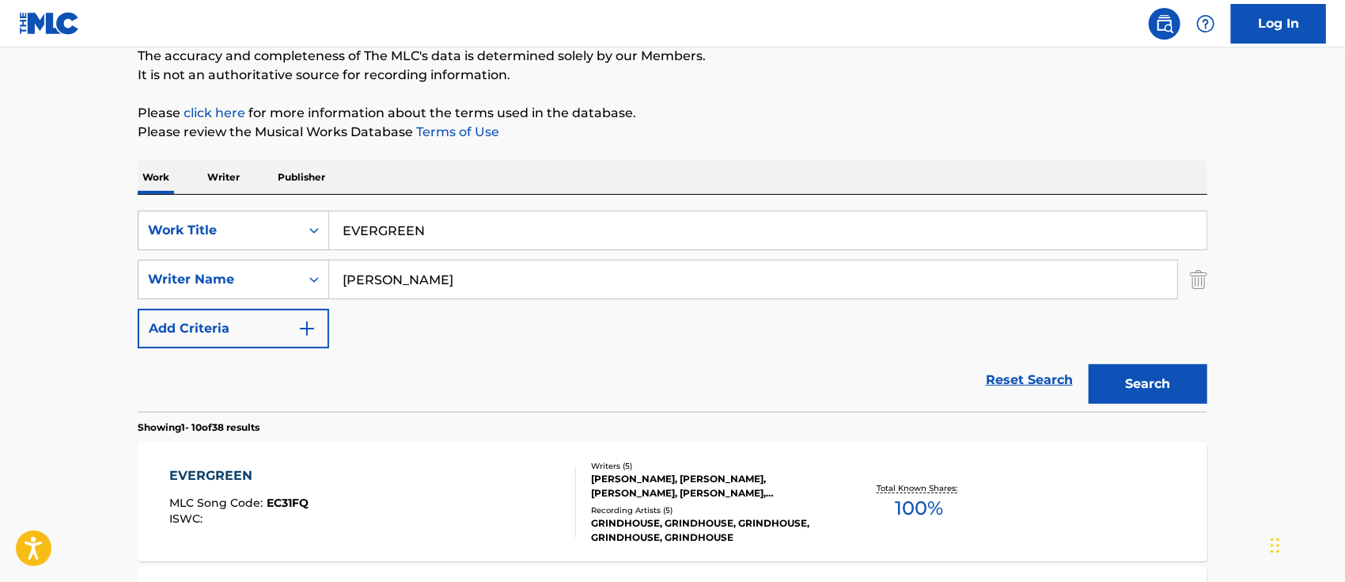
click at [205, 466] on div "EVERGREEN" at bounding box center [239, 475] width 139 height 19
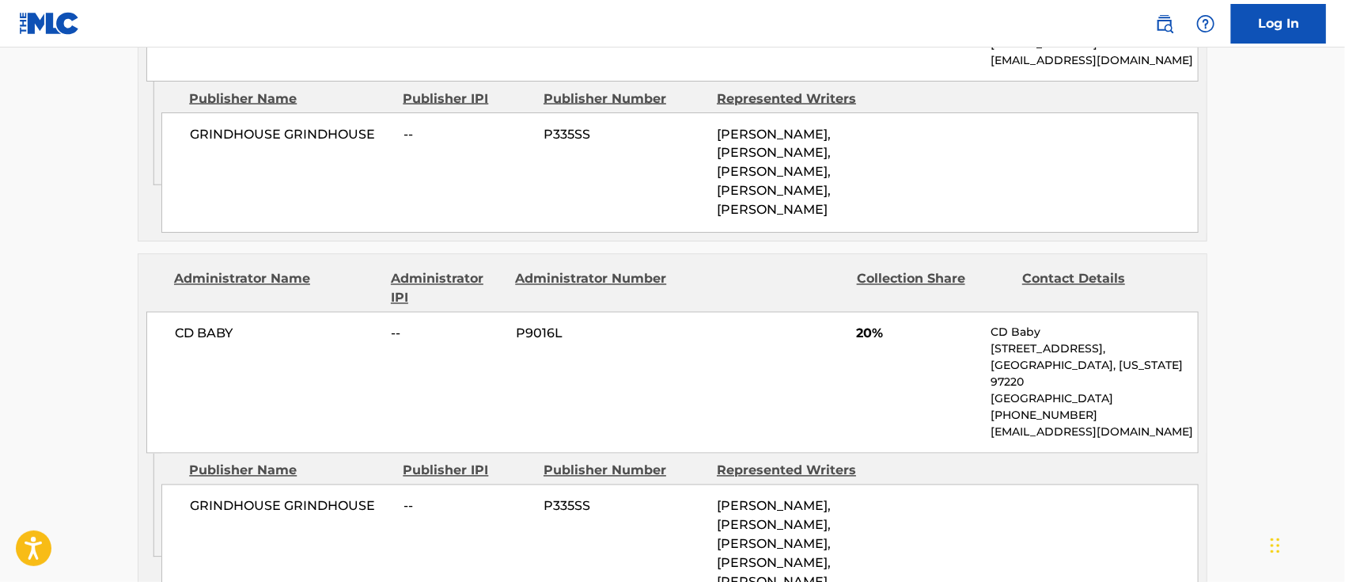
scroll to position [1583, 0]
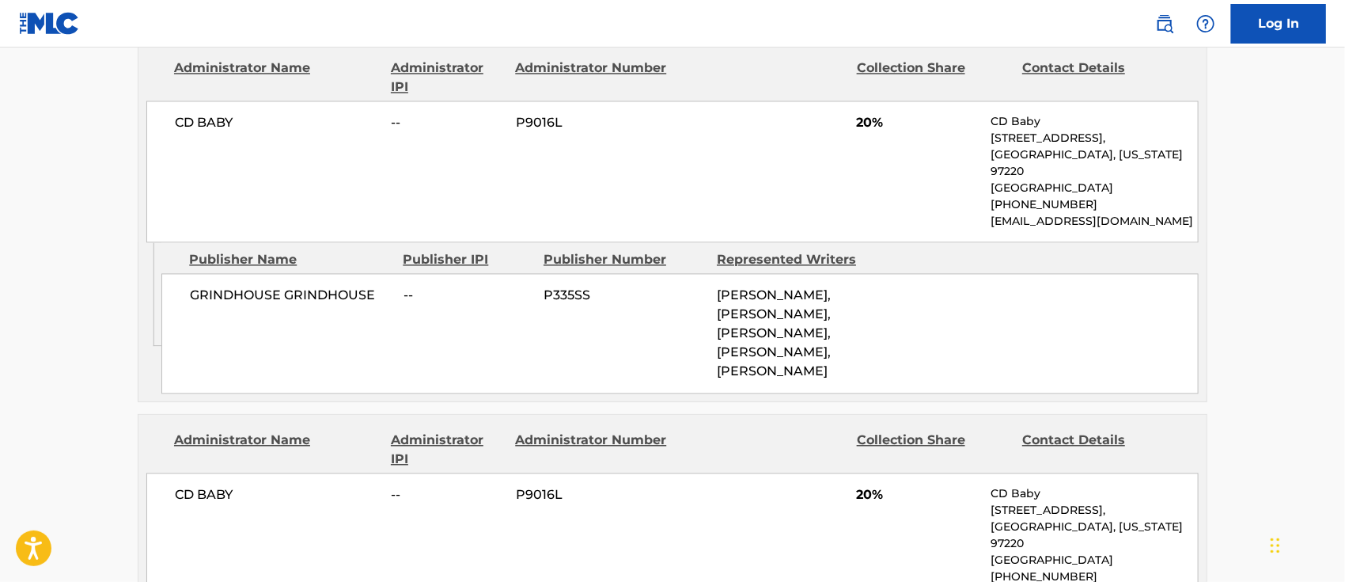
scroll to position [142, 0]
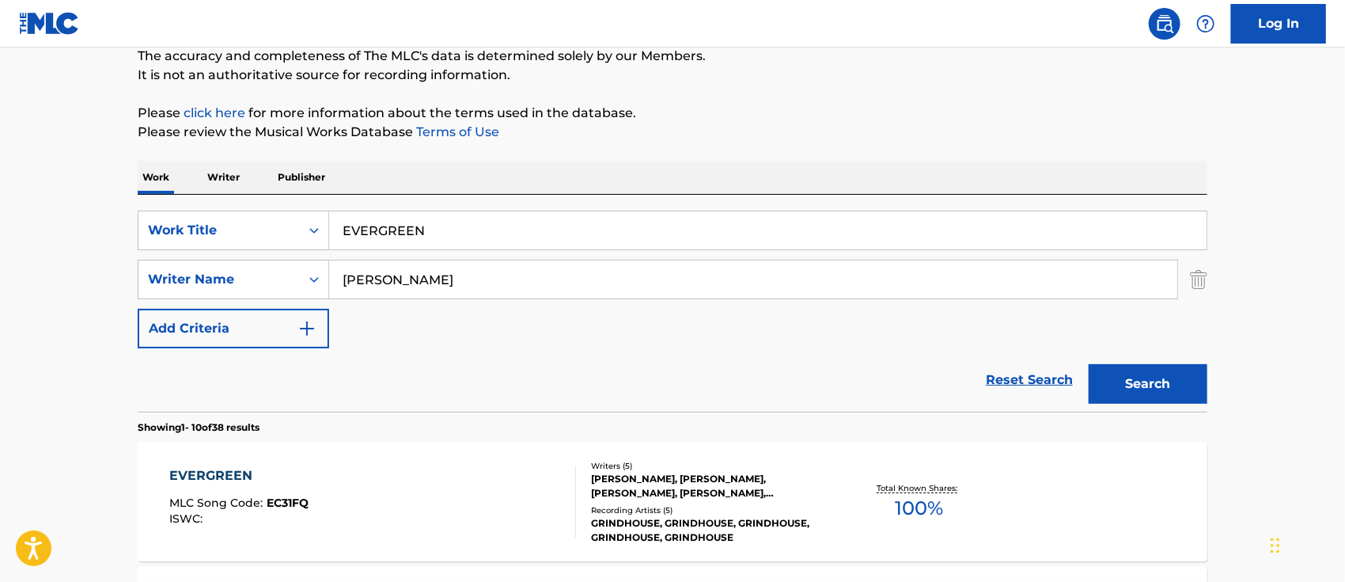
click at [461, 277] on input "[PERSON_NAME]" at bounding box center [753, 279] width 848 height 38
type input "[PERSON_NAME]"
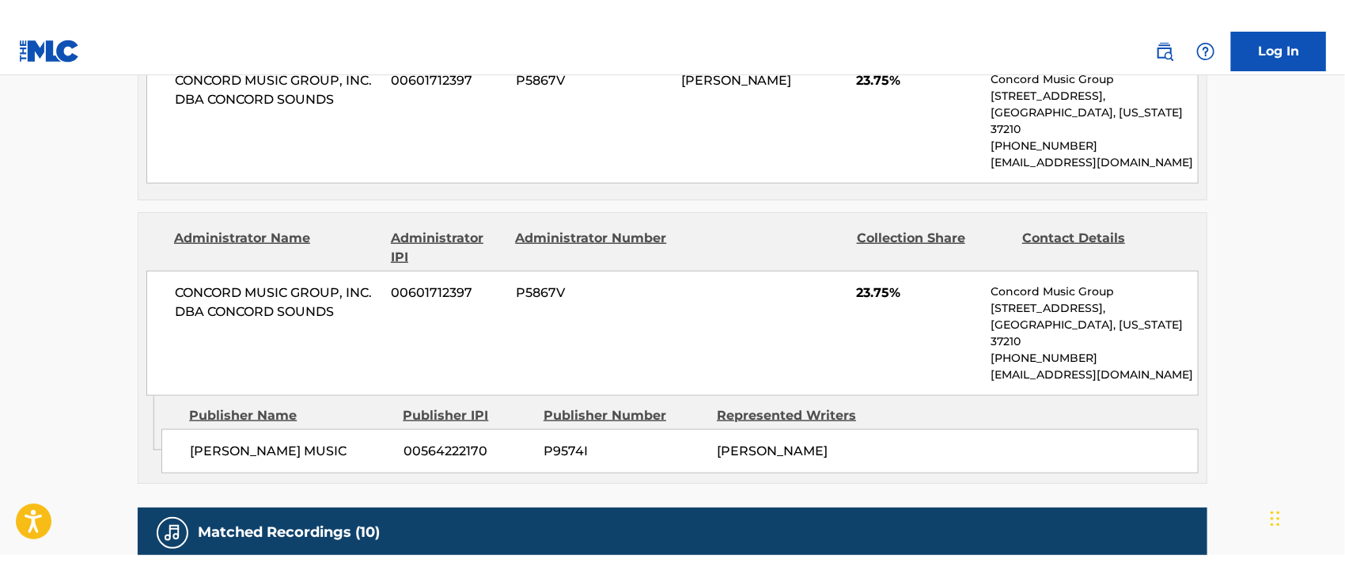
scroll to position [738, 0]
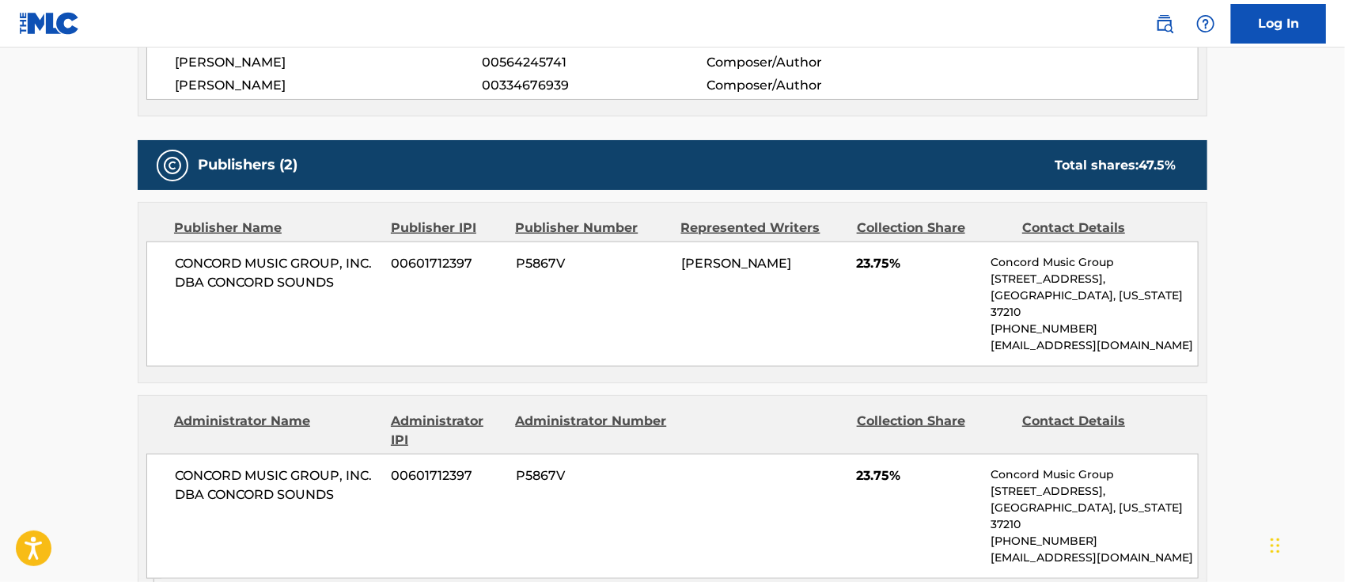
scroll to position [738, 0]
